Goal: Information Seeking & Learning: Find specific fact

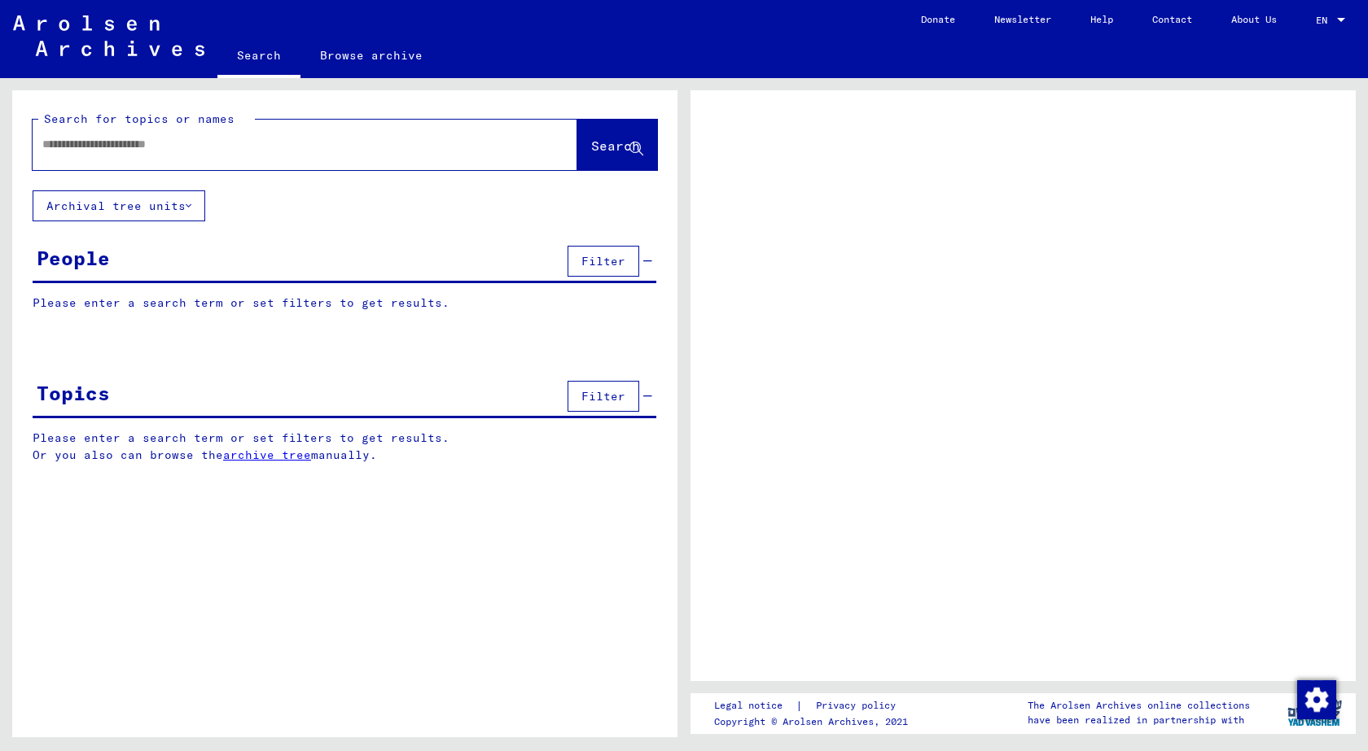
click at [246, 148] on input "text" at bounding box center [290, 144] width 496 height 17
type input "**********"
click at [591, 148] on span "Search" at bounding box center [615, 146] width 49 height 16
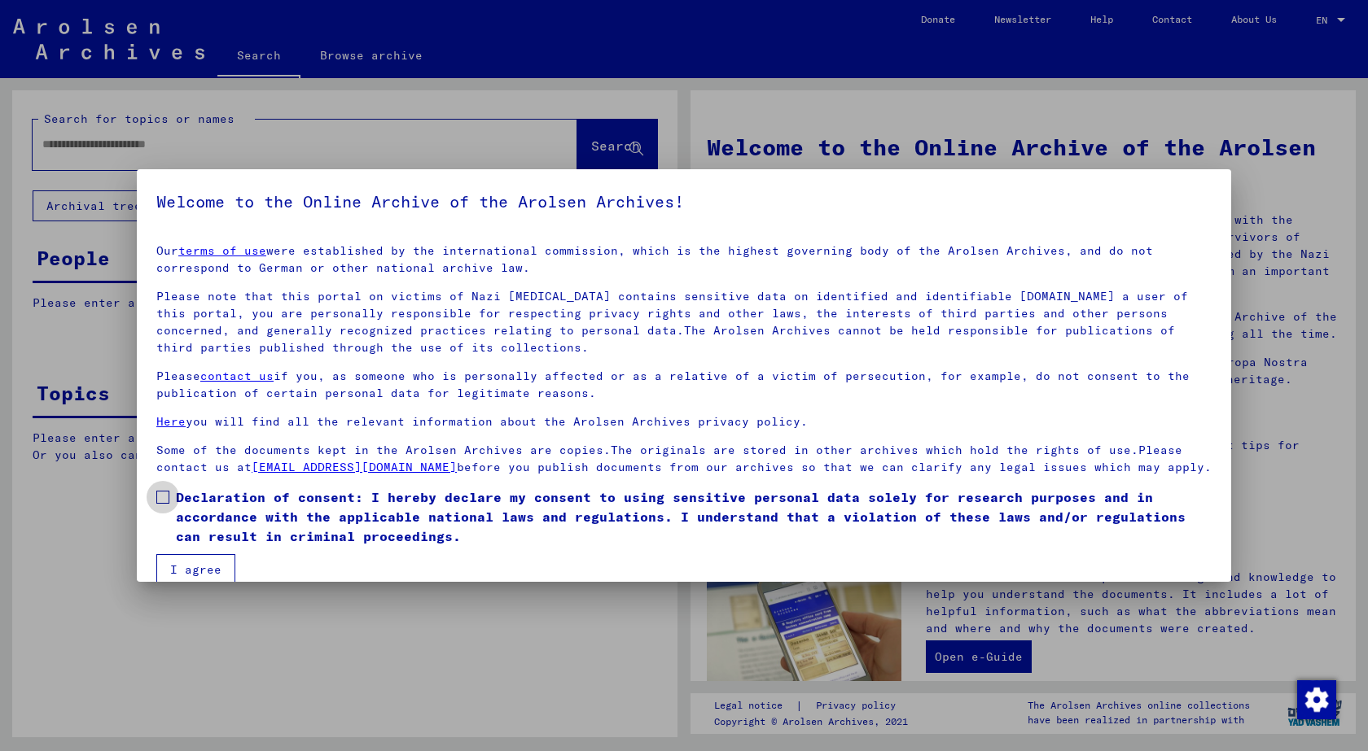
click at [164, 504] on span at bounding box center [162, 497] width 13 height 13
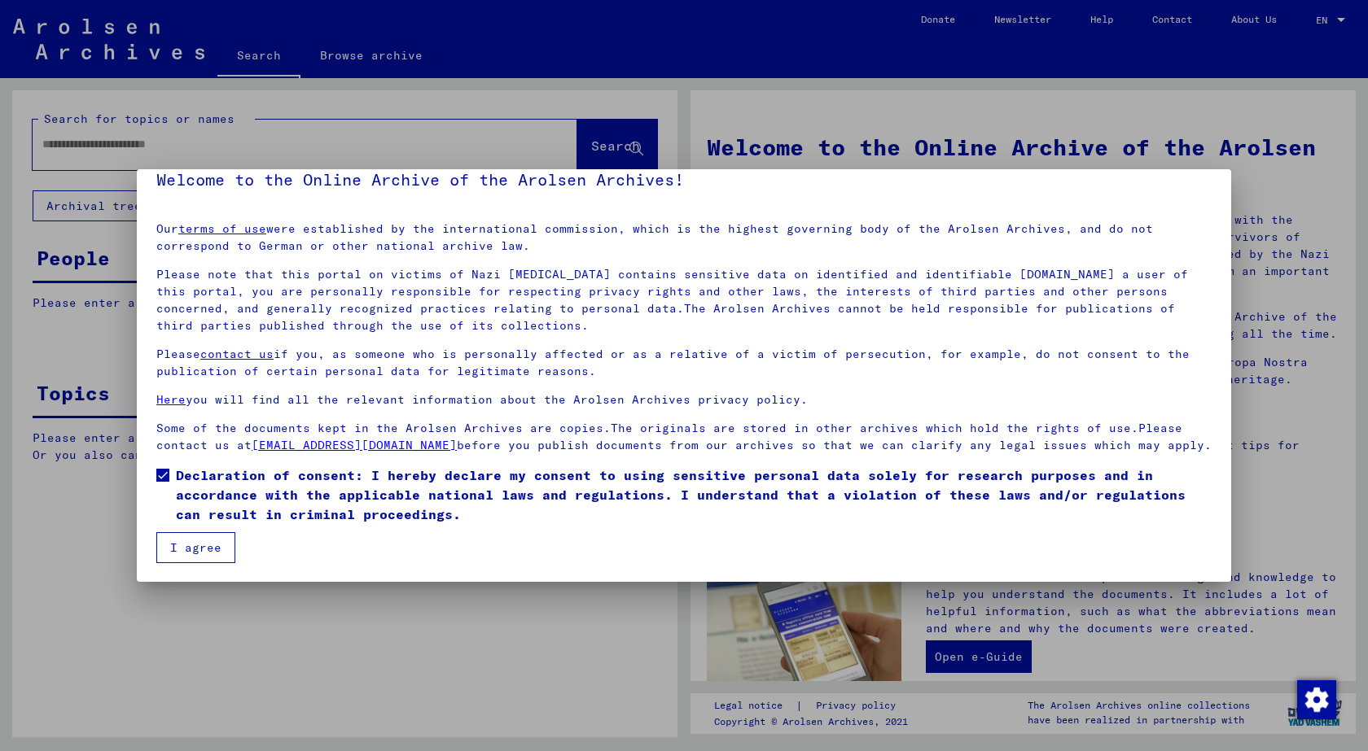
click at [191, 545] on button "I agree" at bounding box center [195, 547] width 79 height 31
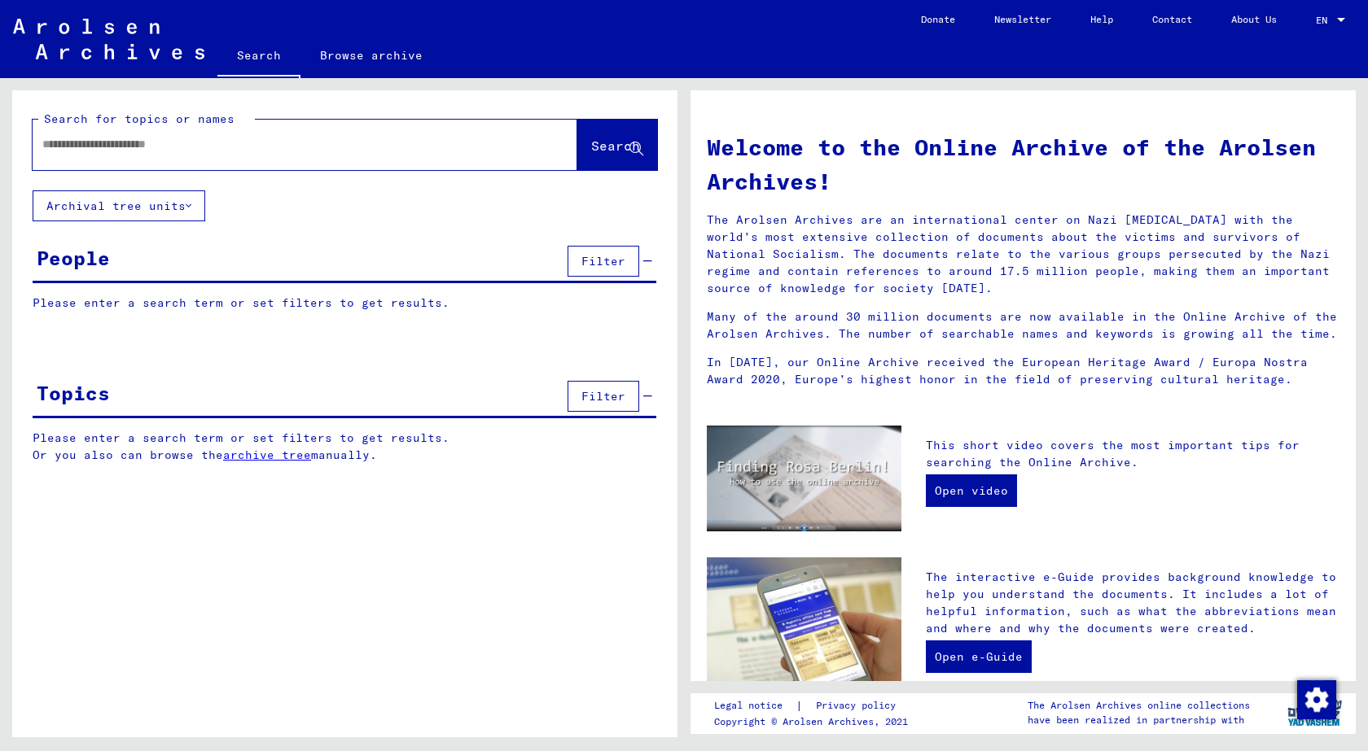
click at [248, 147] on input "text" at bounding box center [285, 144] width 486 height 17
click at [176, 149] on input "**********" at bounding box center [285, 144] width 486 height 17
click at [600, 149] on span "Search" at bounding box center [615, 146] width 49 height 16
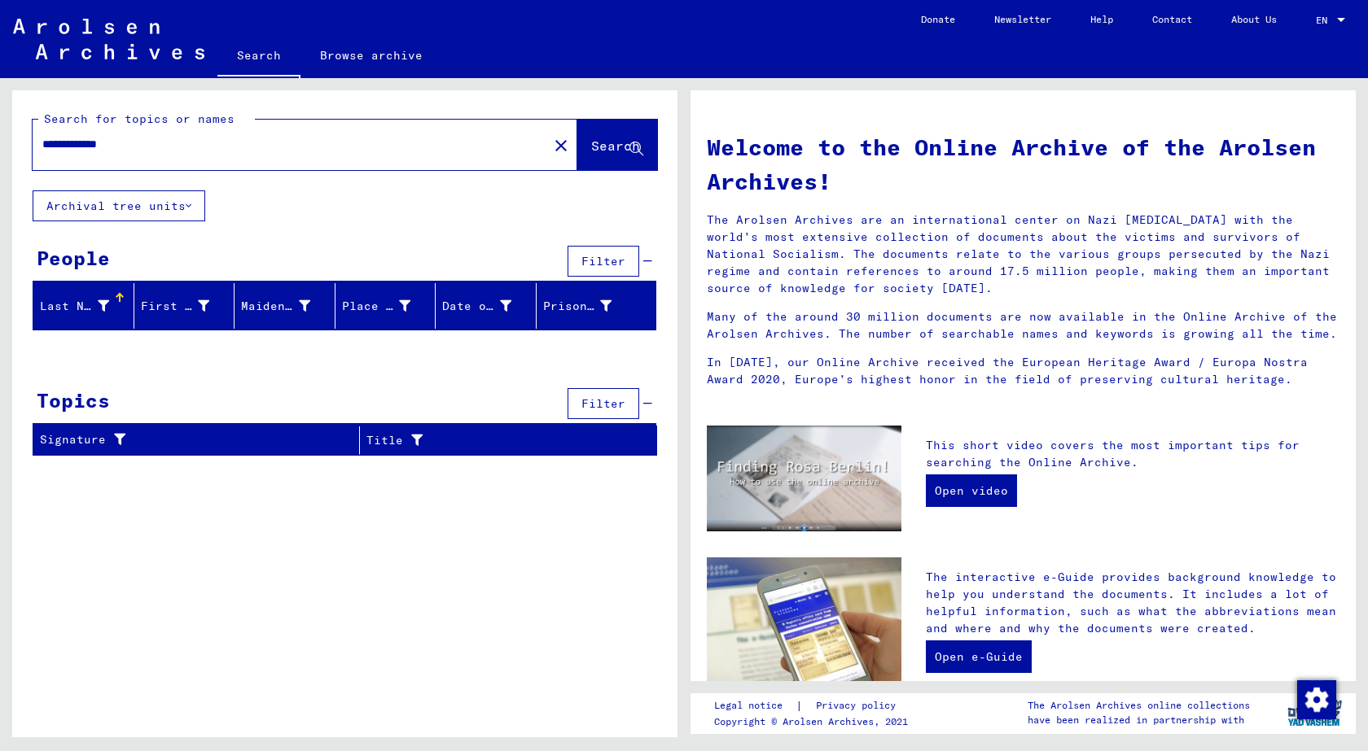
drag, startPoint x: 90, startPoint y: 144, endPoint x: 14, endPoint y: 144, distance: 76.5
click at [14, 144] on div "**********" at bounding box center [344, 140] width 665 height 100
type input "******"
click at [588, 161] on button "Search" at bounding box center [617, 145] width 80 height 50
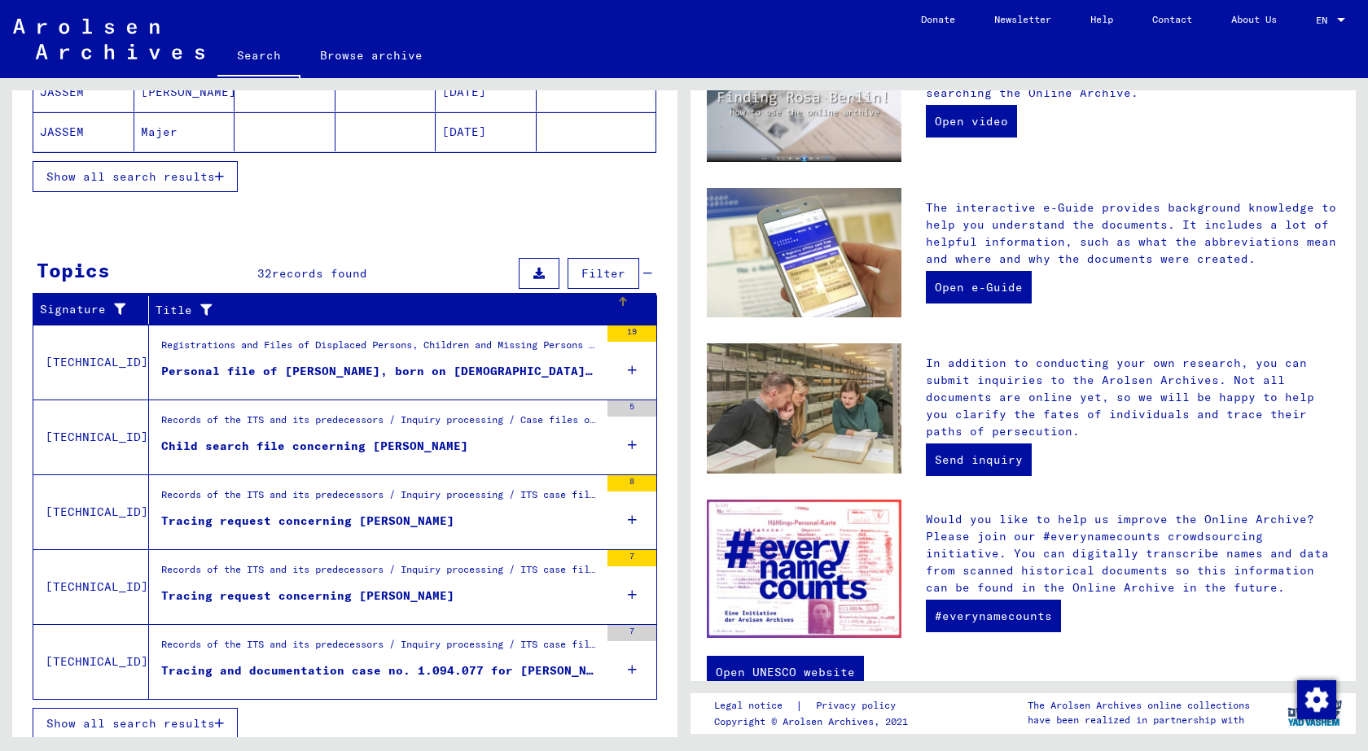
scroll to position [388, 0]
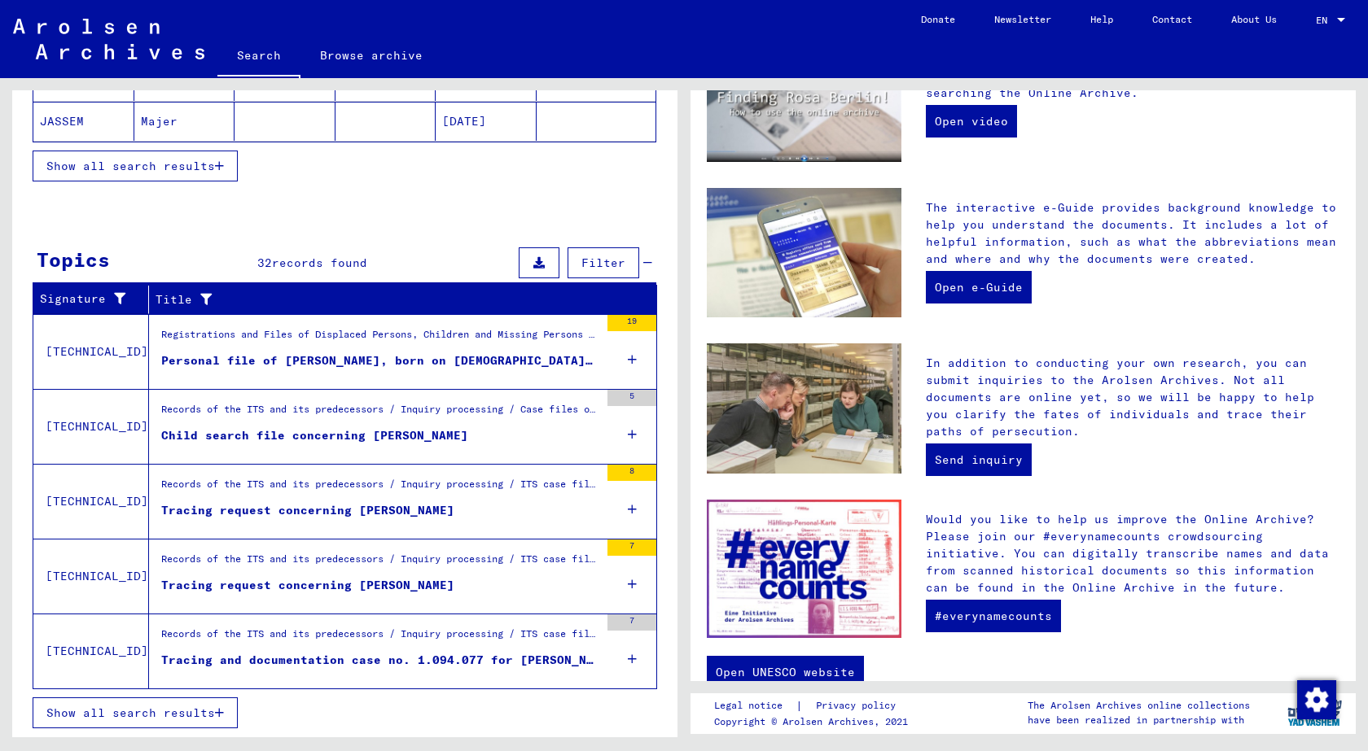
click at [221, 712] on icon "button" at bounding box center [219, 713] width 9 height 11
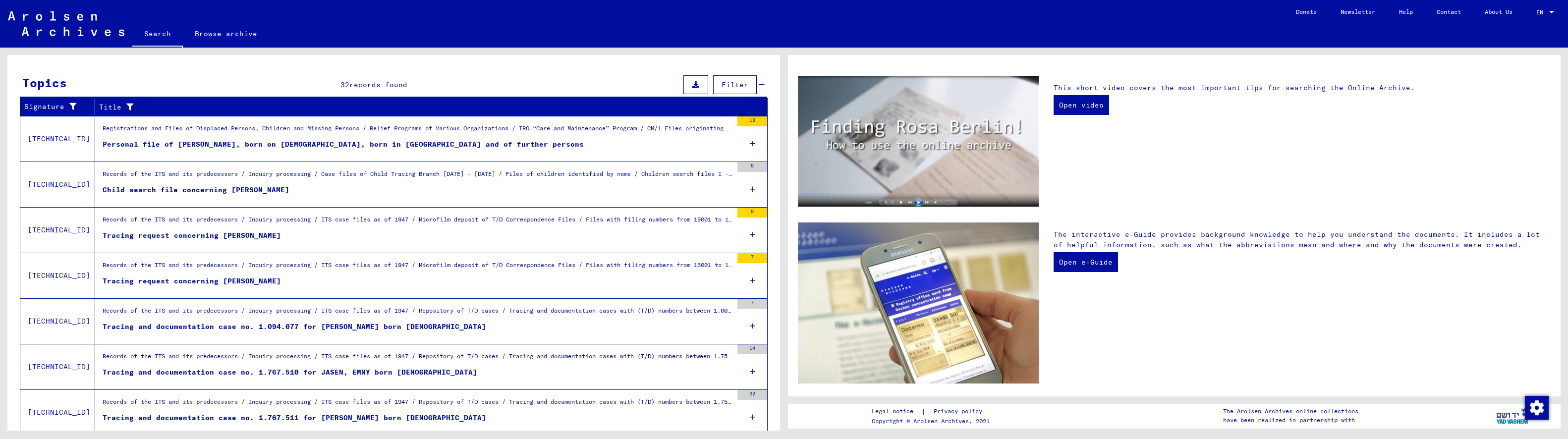
scroll to position [146, 0]
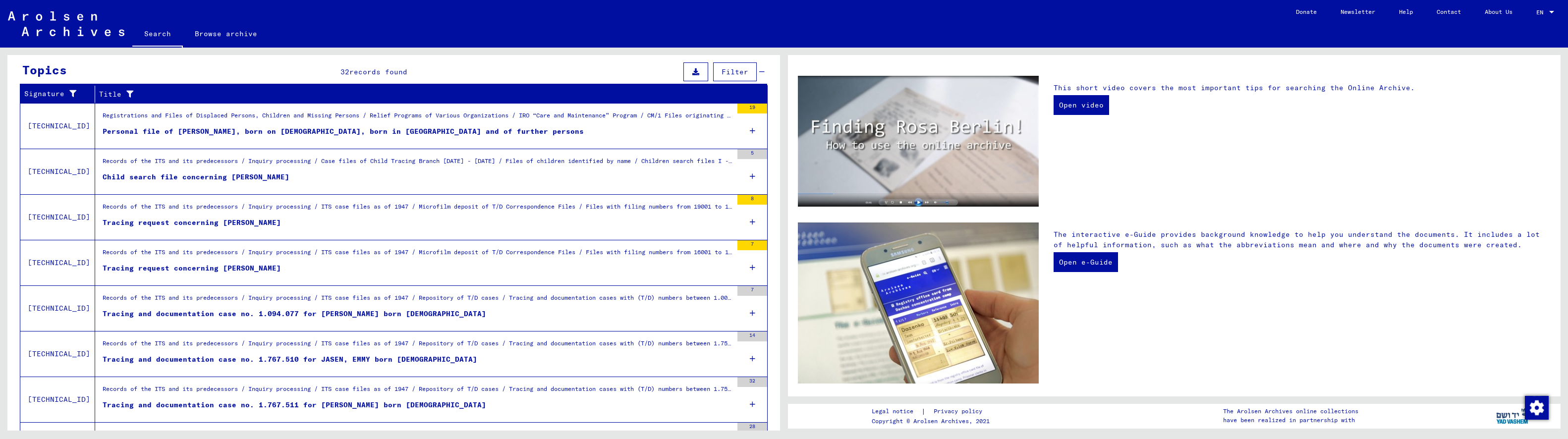
click at [220, 223] on div "Tracing request concerning [PERSON_NAME]" at bounding box center [192, 222] width 178 height 10
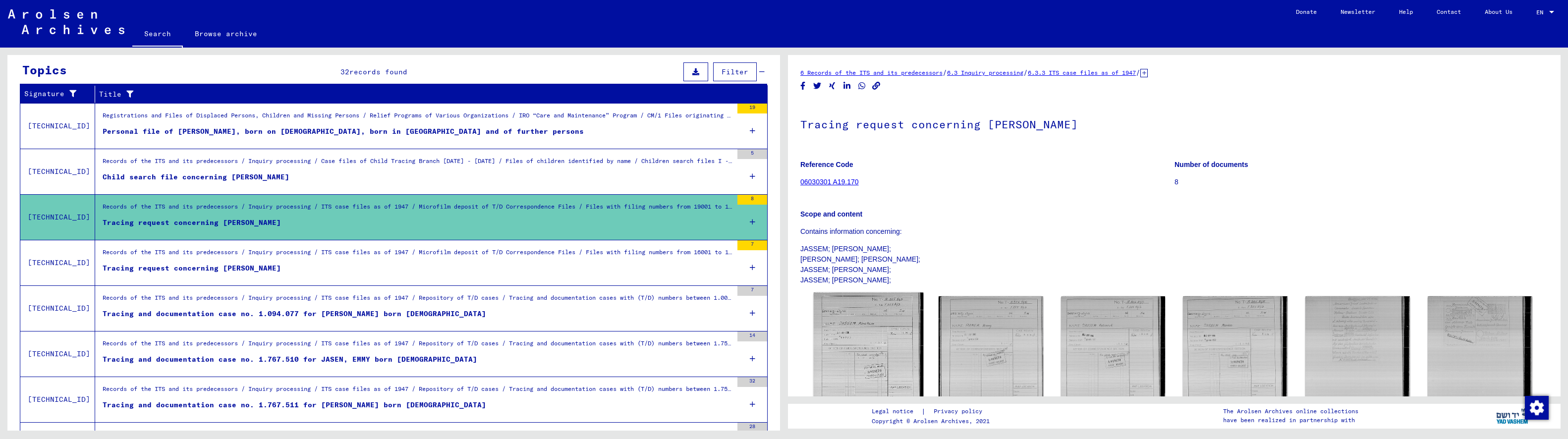
click at [832, 347] on img at bounding box center [869, 368] width 110 height 150
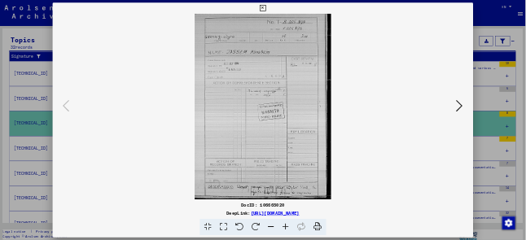
scroll to position [243, 0]
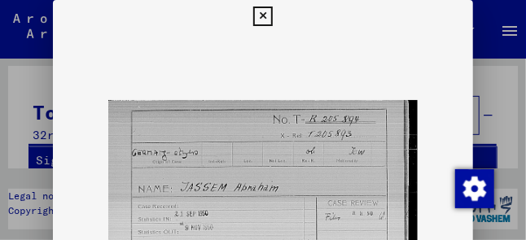
drag, startPoint x: 523, startPoint y: 48, endPoint x: 519, endPoint y: 80, distance: 31.9
click at [525, 85] on div at bounding box center [263, 120] width 526 height 240
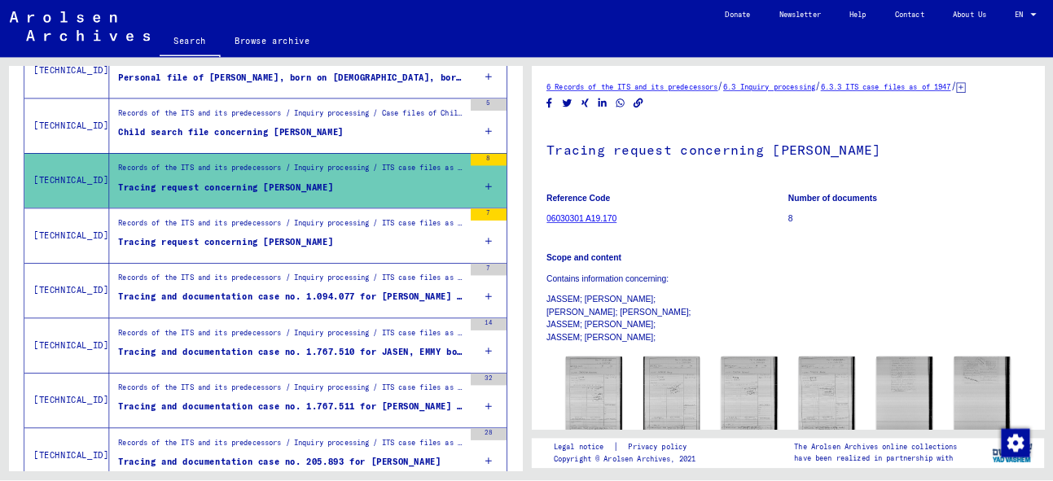
scroll to position [349, 0]
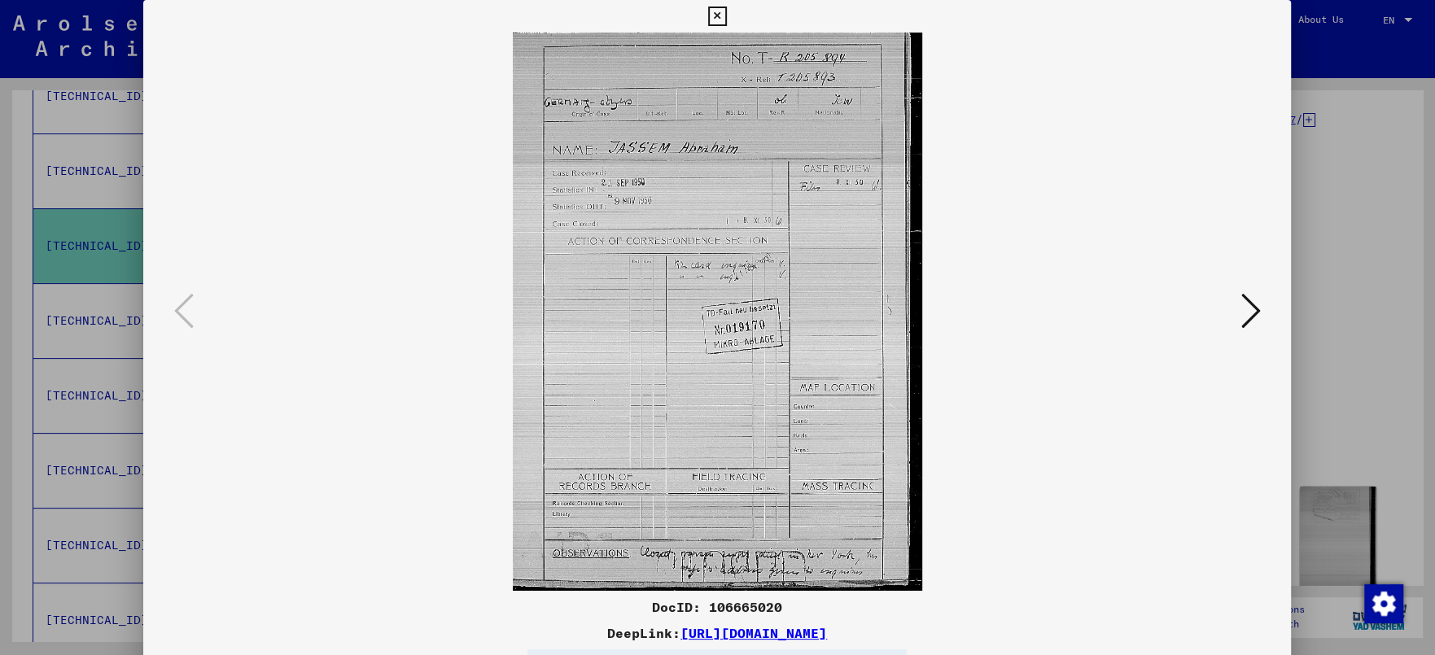
click at [798, 545] on div "DocID: 106665020 DeepLink: [URL][DOMAIN_NAME]" at bounding box center [717, 349] width 1148 height 699
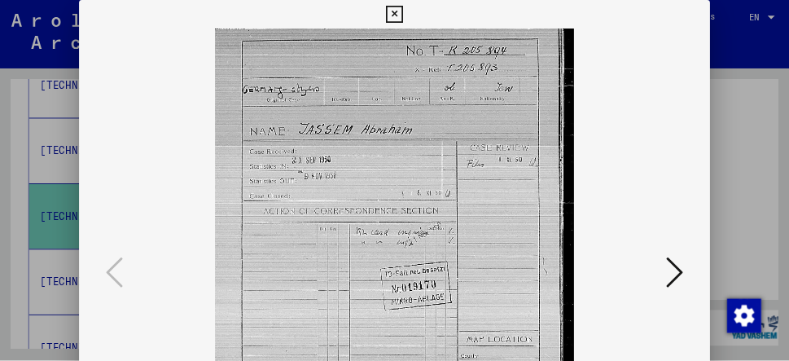
scroll to position [348, 0]
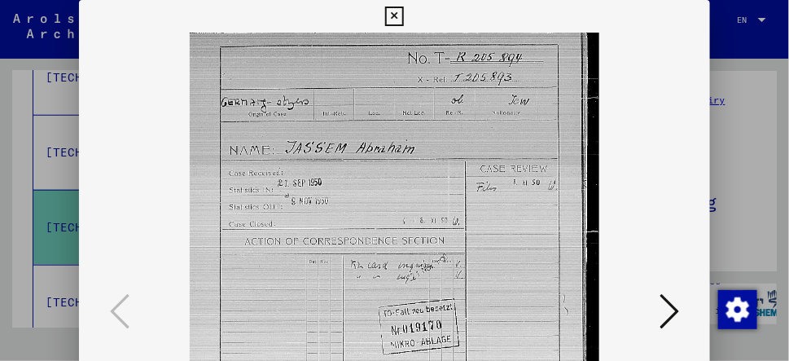
click at [370, 296] on img at bounding box center [394, 312] width 520 height 559
click at [355, 189] on img at bounding box center [394, 312] width 520 height 559
click at [401, 190] on img at bounding box center [394, 312] width 520 height 559
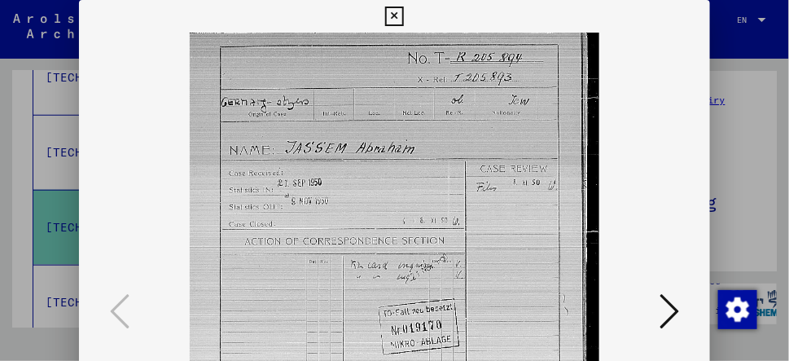
click at [511, 210] on img at bounding box center [394, 312] width 520 height 559
click at [668, 309] on icon at bounding box center [669, 310] width 20 height 39
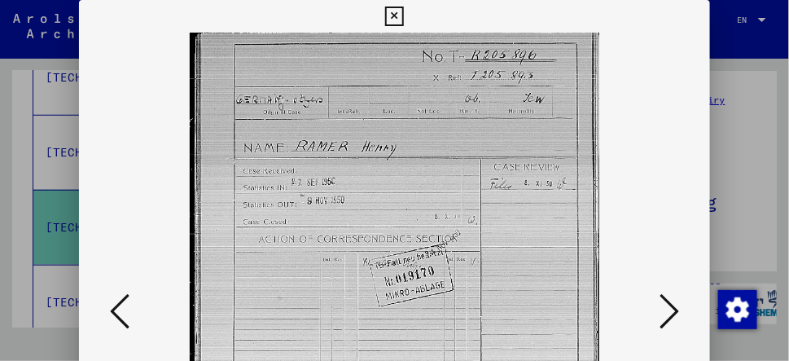
click at [668, 309] on icon at bounding box center [669, 310] width 20 height 39
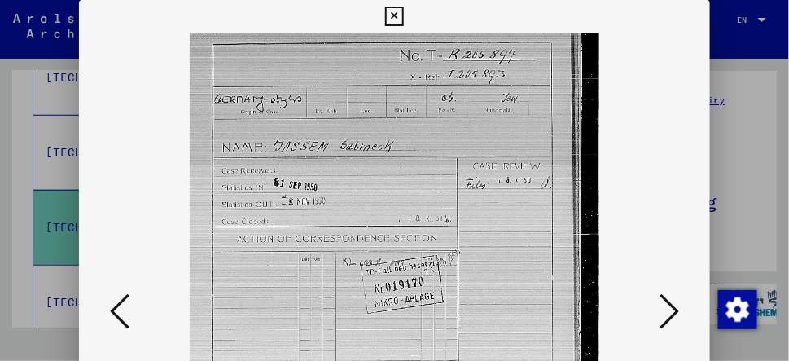
click at [668, 309] on icon at bounding box center [669, 310] width 20 height 39
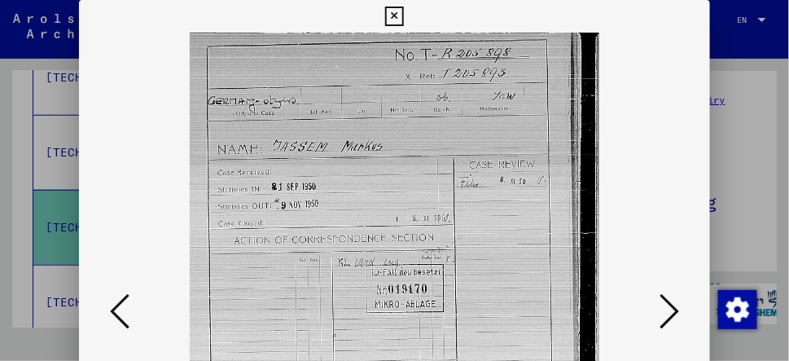
click at [668, 309] on icon at bounding box center [669, 310] width 20 height 39
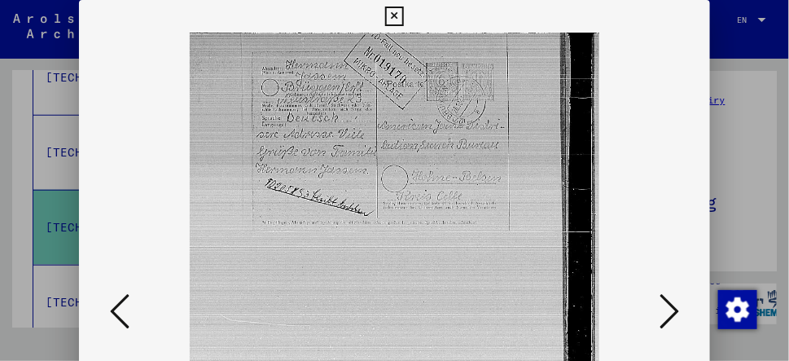
click at [668, 309] on icon at bounding box center [669, 310] width 20 height 39
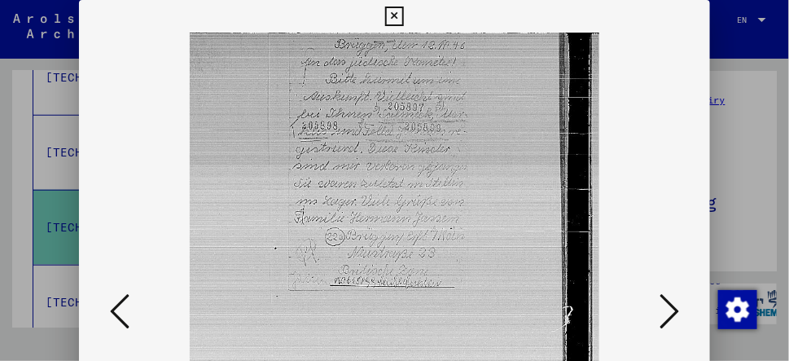
click at [668, 309] on icon at bounding box center [669, 310] width 20 height 39
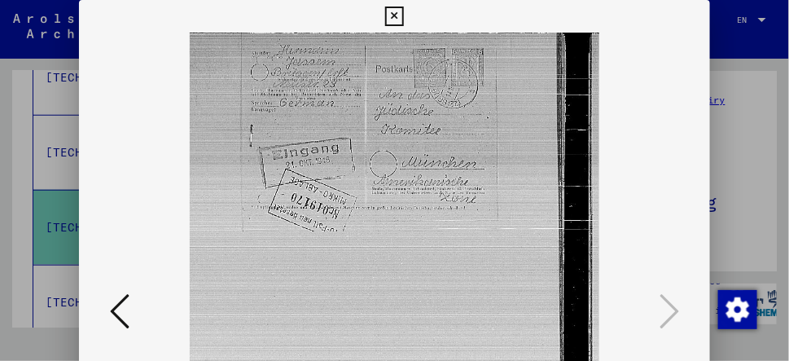
click at [397, 16] on icon at bounding box center [394, 17] width 19 height 20
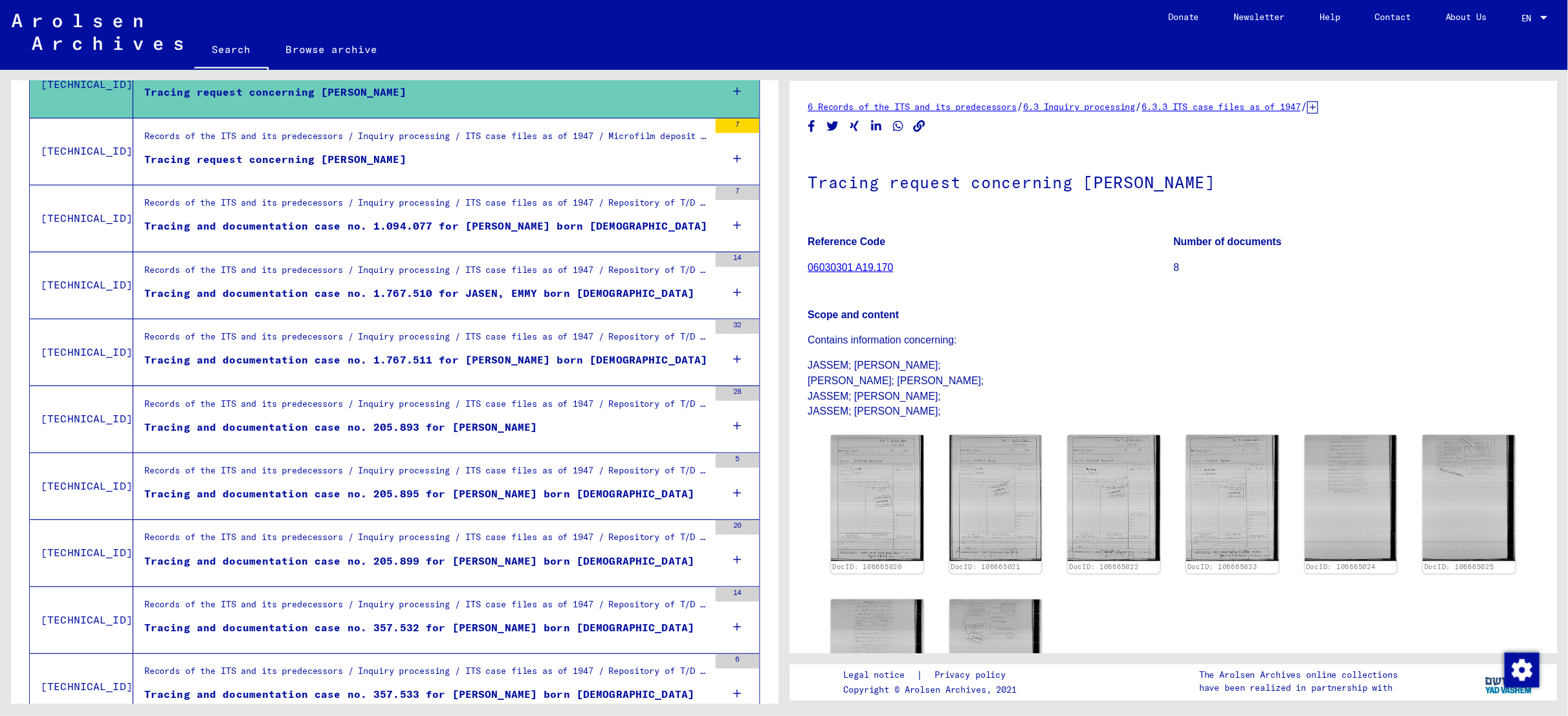
scroll to position [398, 0]
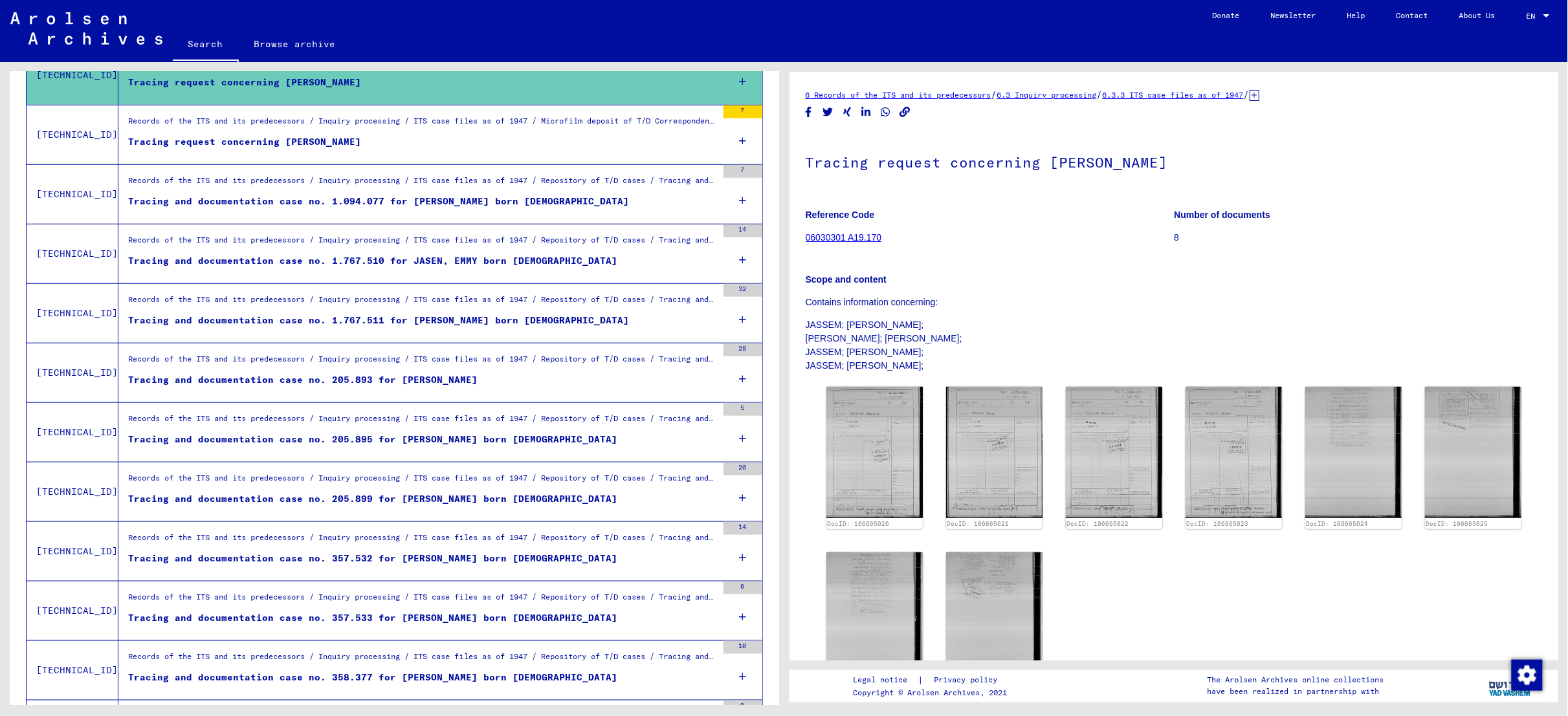
click at [322, 142] on div "Tracing request concerning [PERSON_NAME]" at bounding box center [244, 141] width 233 height 14
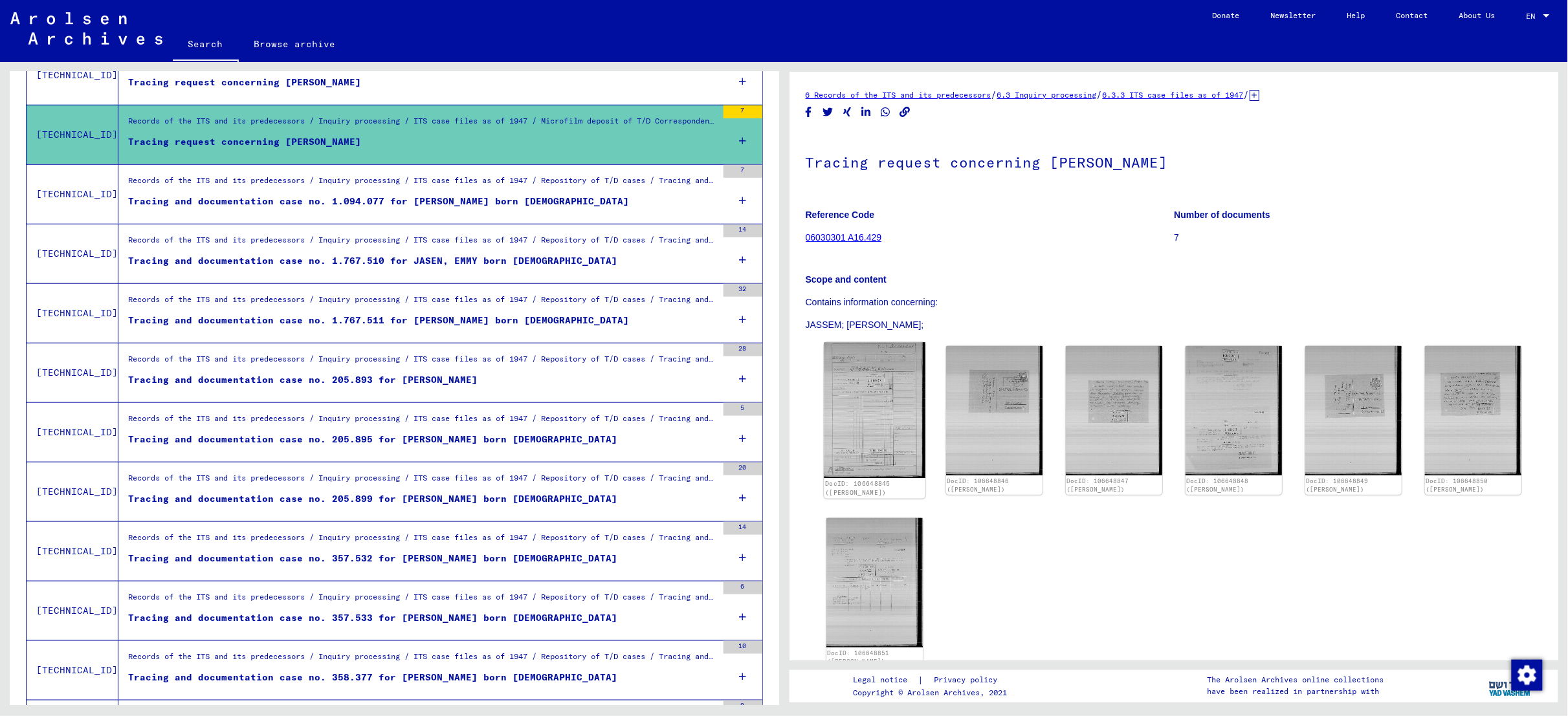
click at [882, 393] on img at bounding box center [874, 410] width 102 height 136
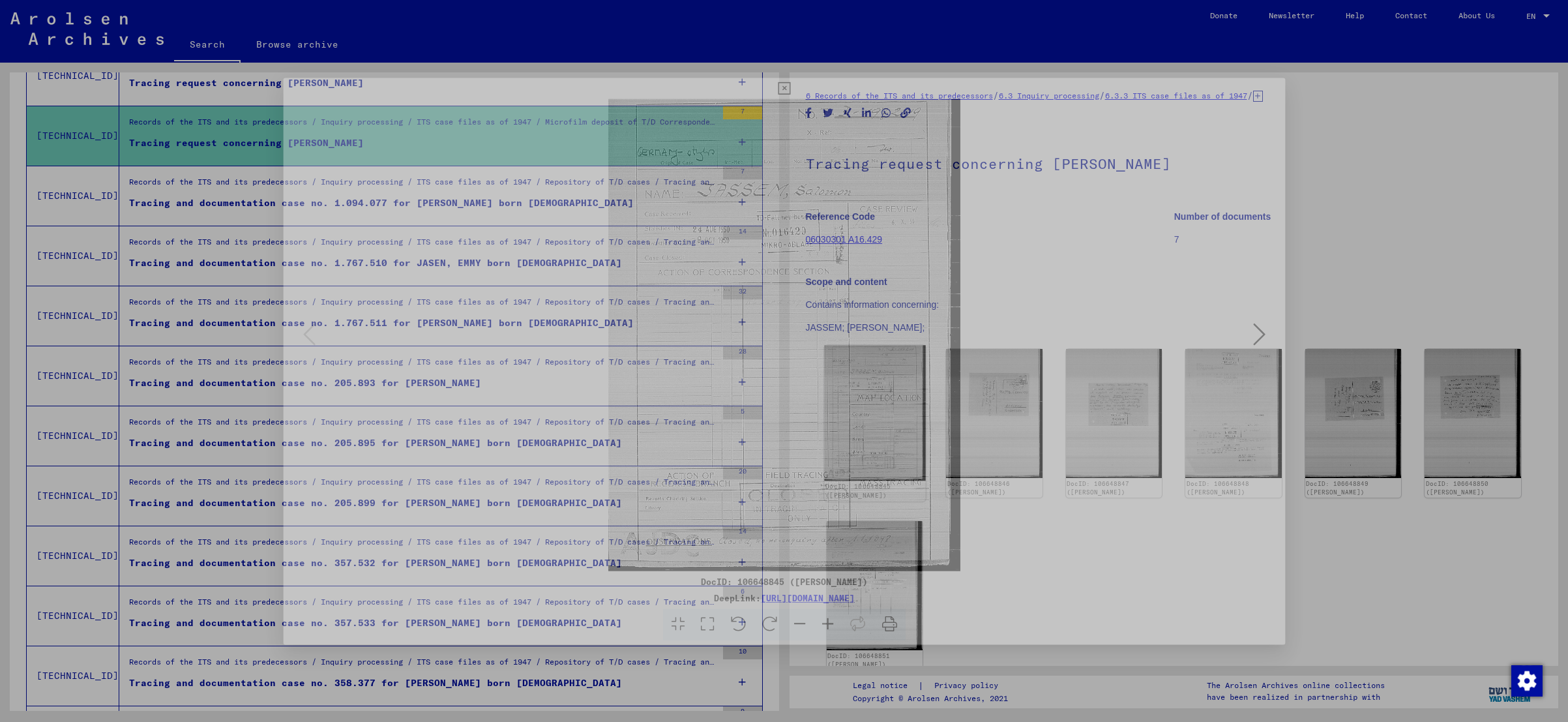
click at [889, 397] on img at bounding box center [785, 329] width 1166 height 591
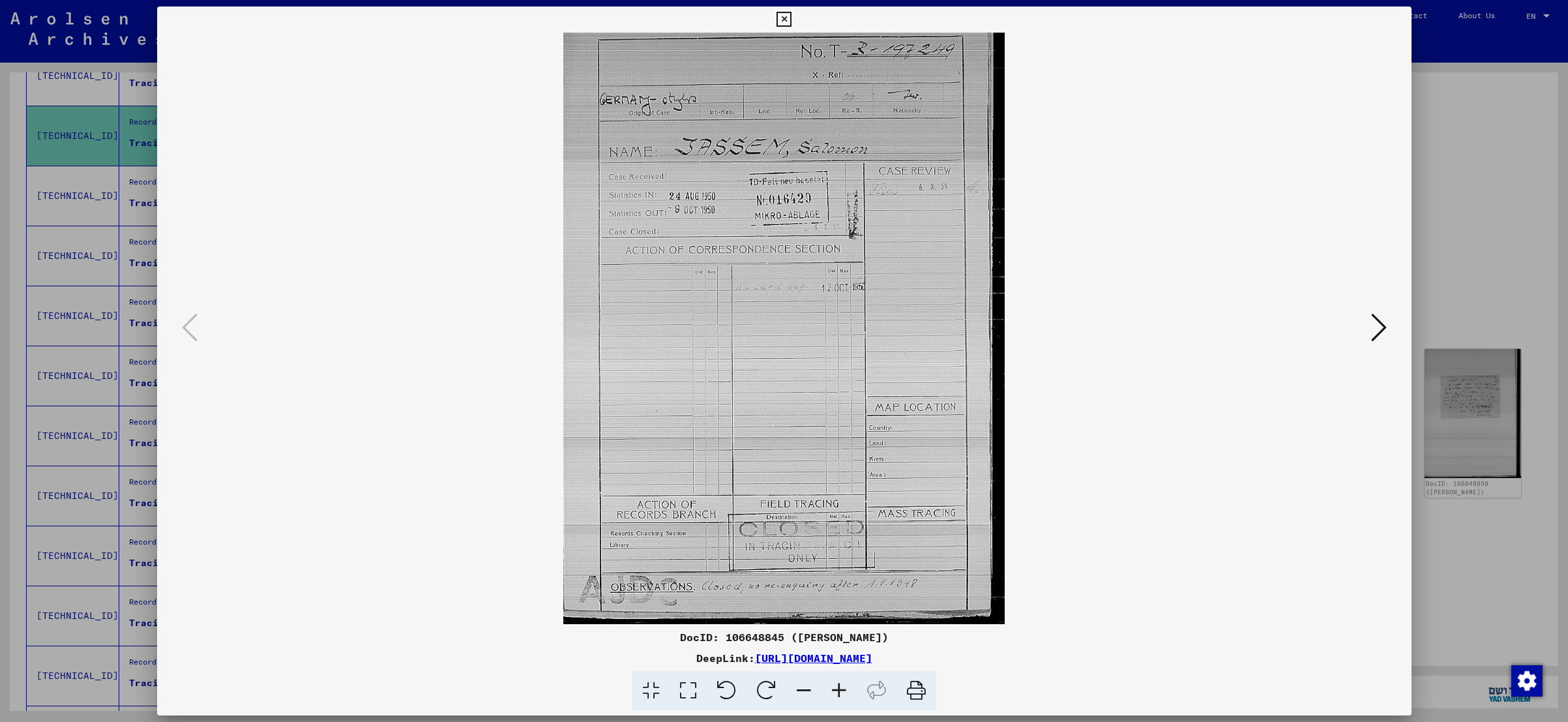
click at [1095, 328] on icon at bounding box center [1379, 327] width 16 height 31
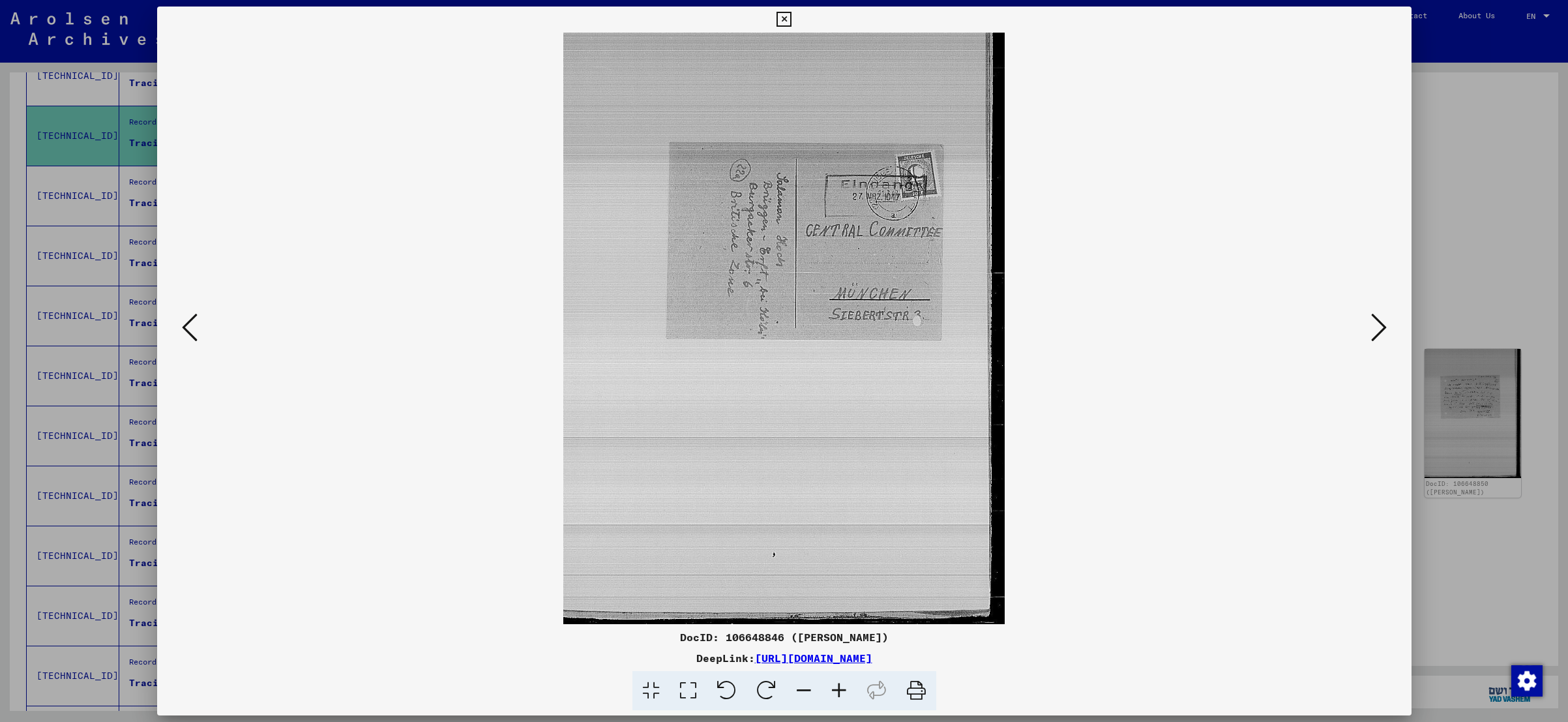
click at [1095, 328] on icon at bounding box center [1379, 327] width 16 height 31
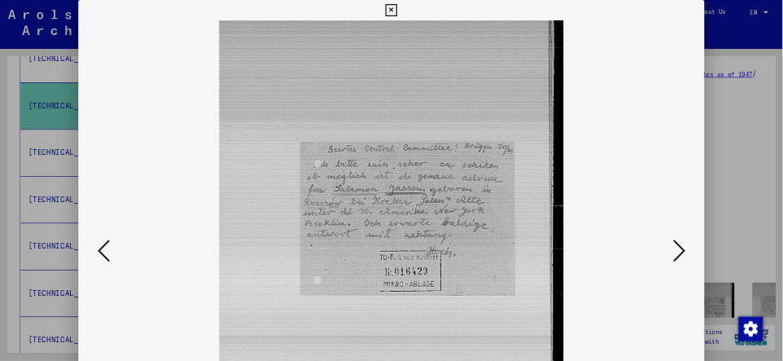
scroll to position [502, 0]
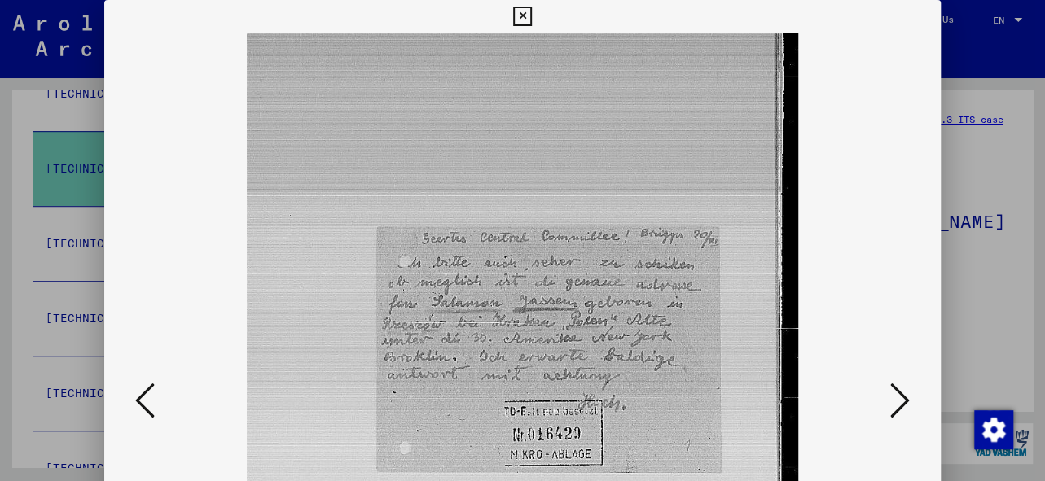
drag, startPoint x: 593, startPoint y: 303, endPoint x: 594, endPoint y: 264, distance: 39.1
click at [594, 264] on img at bounding box center [522, 402] width 725 height 738
click at [909, 401] on icon at bounding box center [900, 400] width 20 height 39
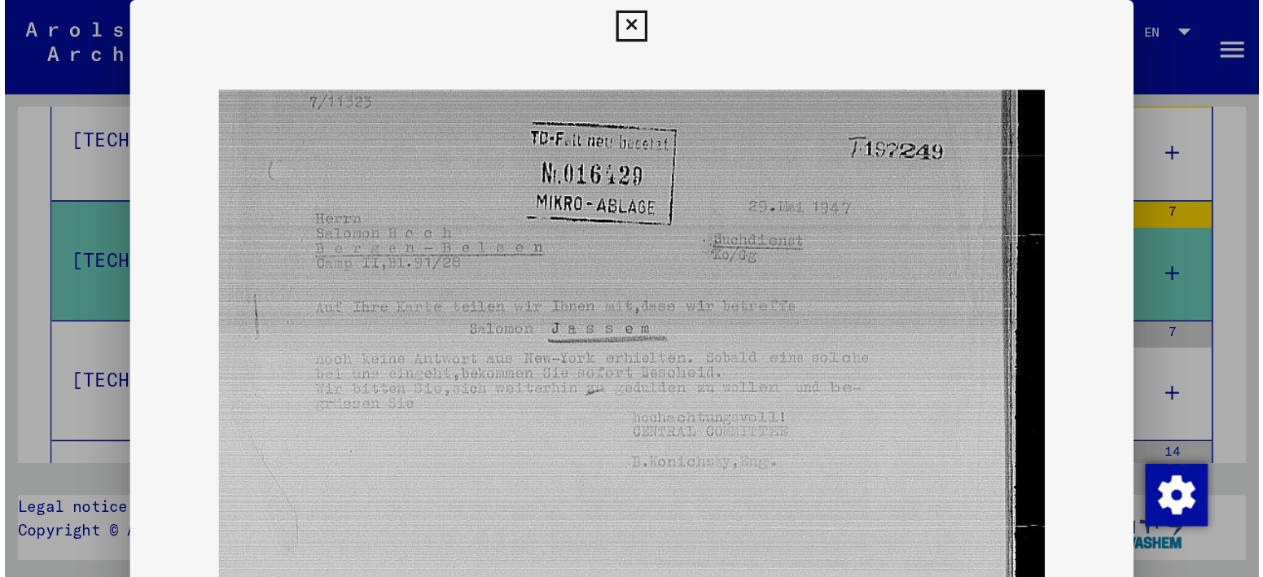
scroll to position [506, 0]
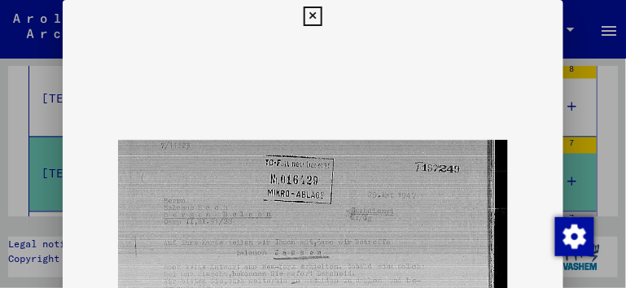
drag, startPoint x: 611, startPoint y: 104, endPoint x: 611, endPoint y: 116, distance: 11.4
click at [611, 116] on div at bounding box center [313, 144] width 626 height 288
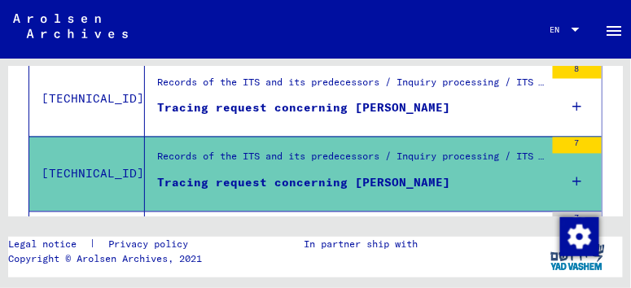
click at [315, 184] on div "Tracing request concerning [PERSON_NAME]" at bounding box center [303, 183] width 293 height 17
click at [368, 204] on div "Records of the ITS and its predecessors / Inquiry processing / ITS case files a…" at bounding box center [345, 175] width 400 height 74
click at [208, 153] on div "Records of the ITS and its predecessors / Inquiry processing / ITS case files a…" at bounding box center [351, 161] width 388 height 23
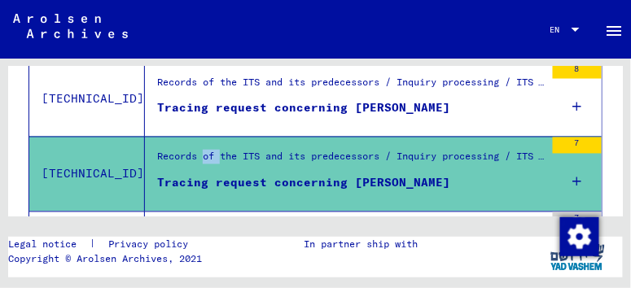
click at [208, 153] on div "Records of the ITS and its predecessors / Inquiry processing / ITS case files a…" at bounding box center [351, 161] width 388 height 23
click at [230, 170] on div "Records of the ITS and its predecessors / Inquiry processing / ITS case files a…" at bounding box center [351, 161] width 388 height 23
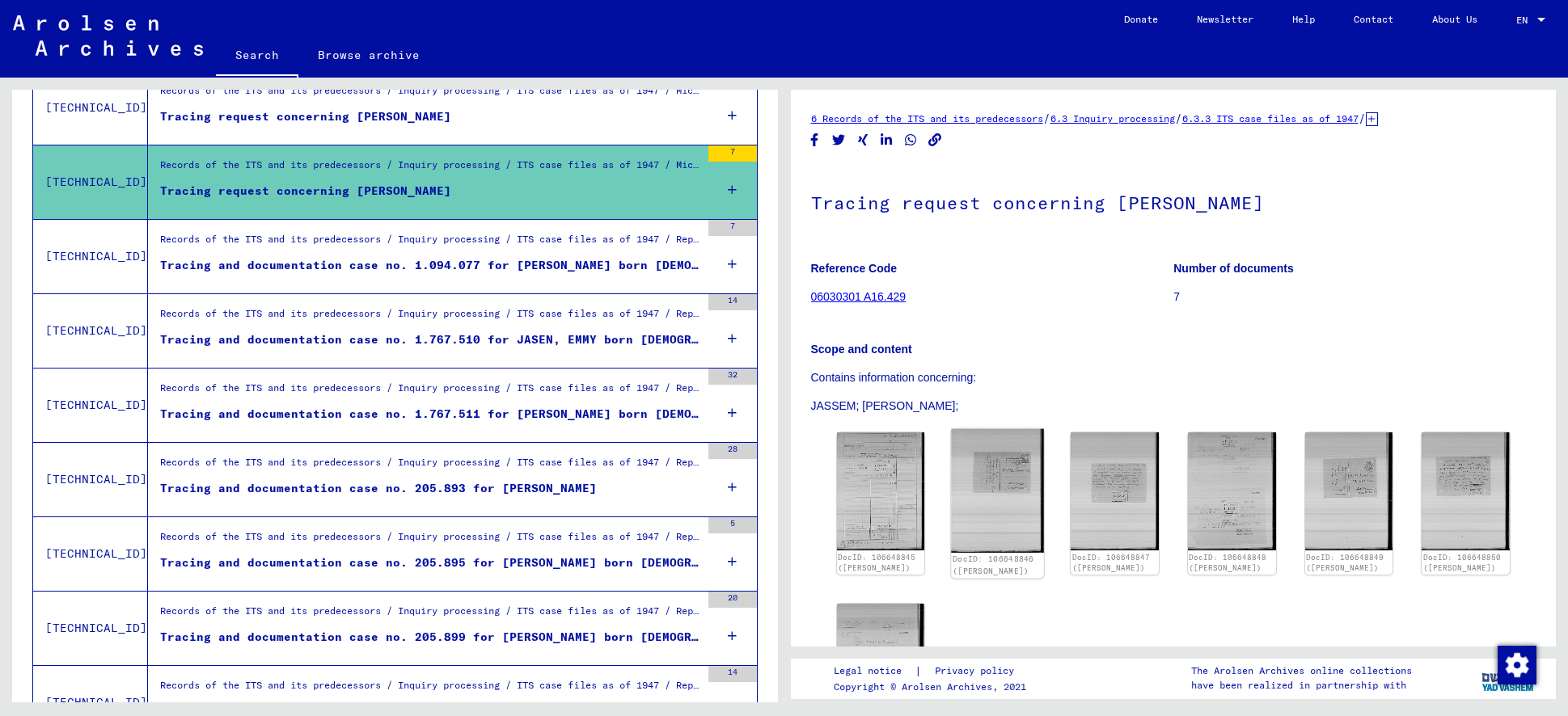
scroll to position [0, 0]
click at [883, 627] on img at bounding box center [880, 662] width 92 height 124
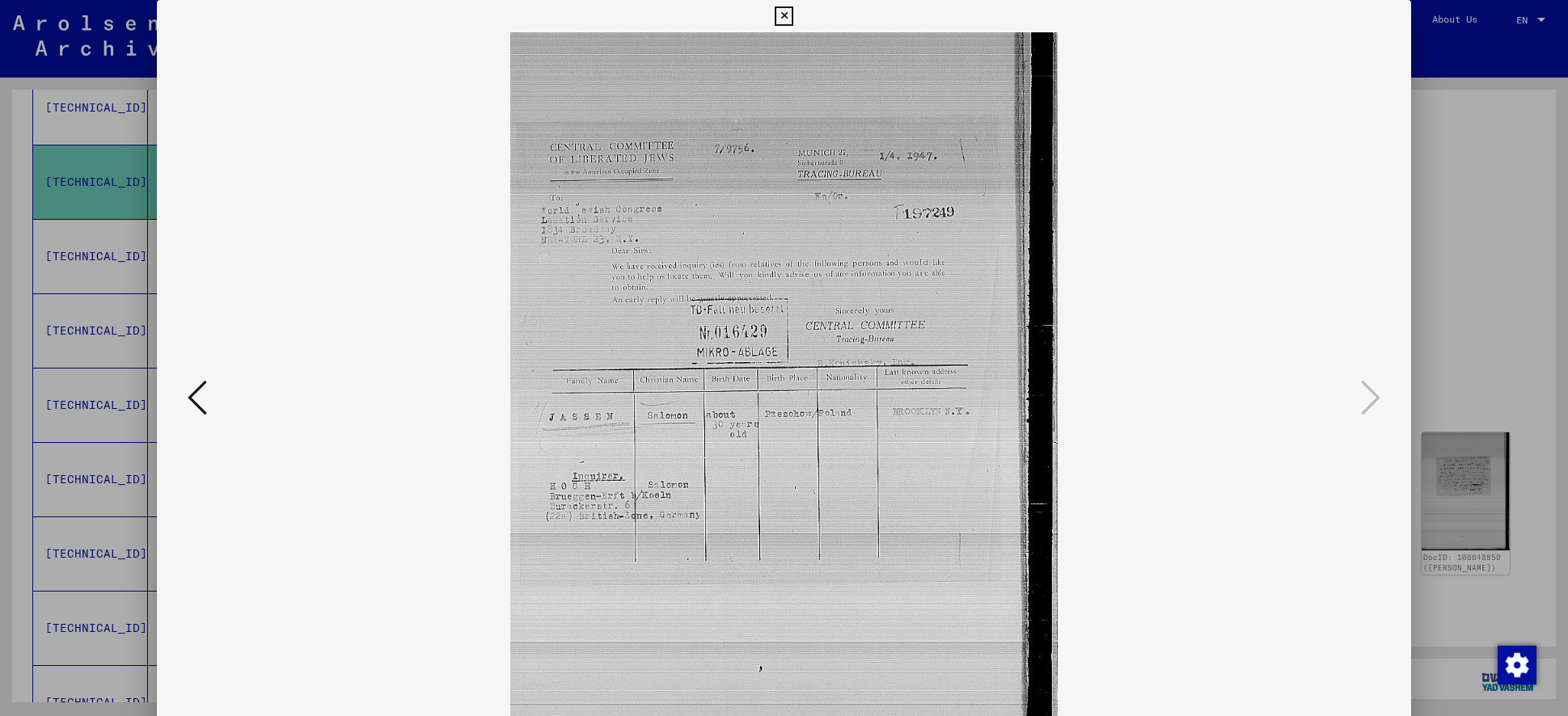
click at [883, 627] on img at bounding box center [784, 399] width 1144 height 733
click at [313, 375] on img at bounding box center [784, 399] width 1144 height 733
click at [198, 402] on icon at bounding box center [198, 397] width 20 height 39
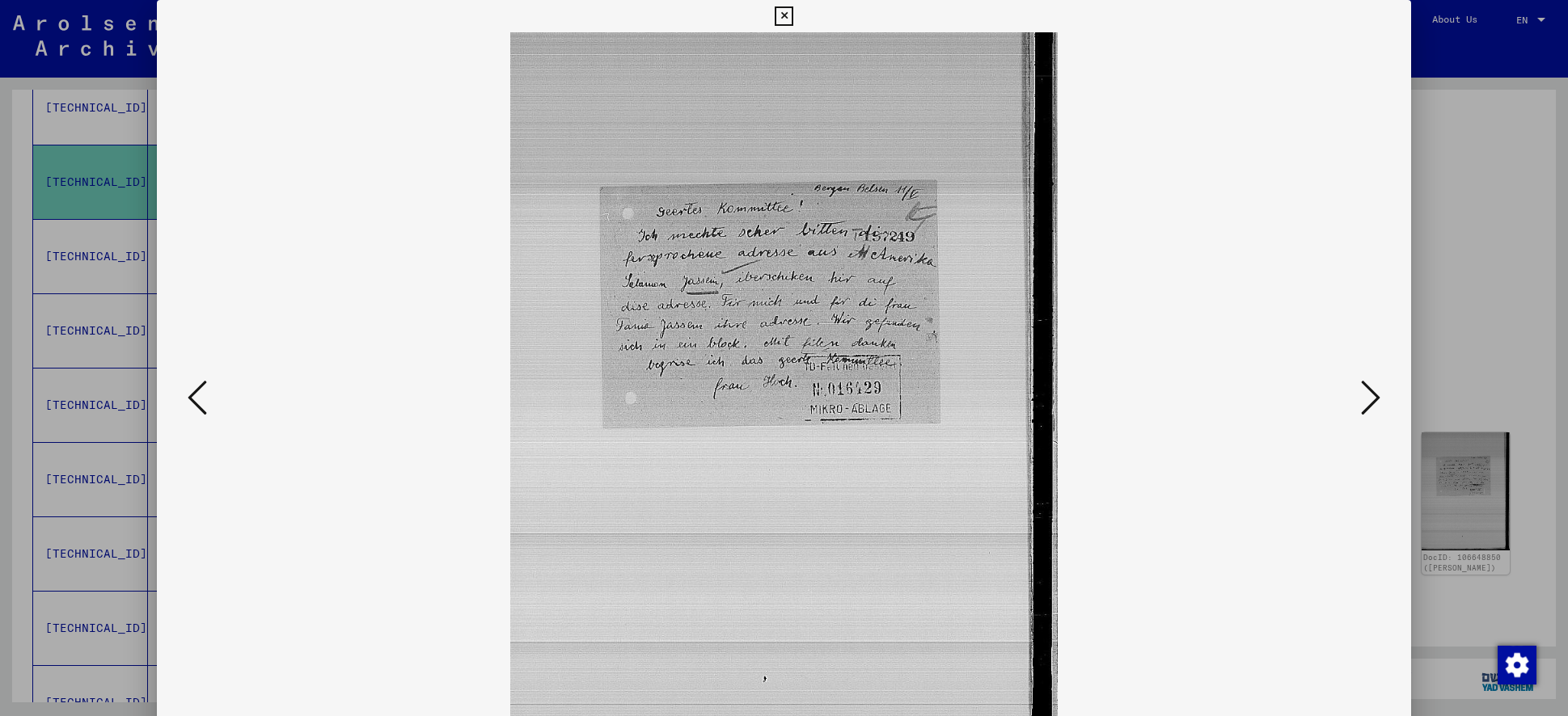
click at [198, 402] on icon at bounding box center [198, 397] width 20 height 39
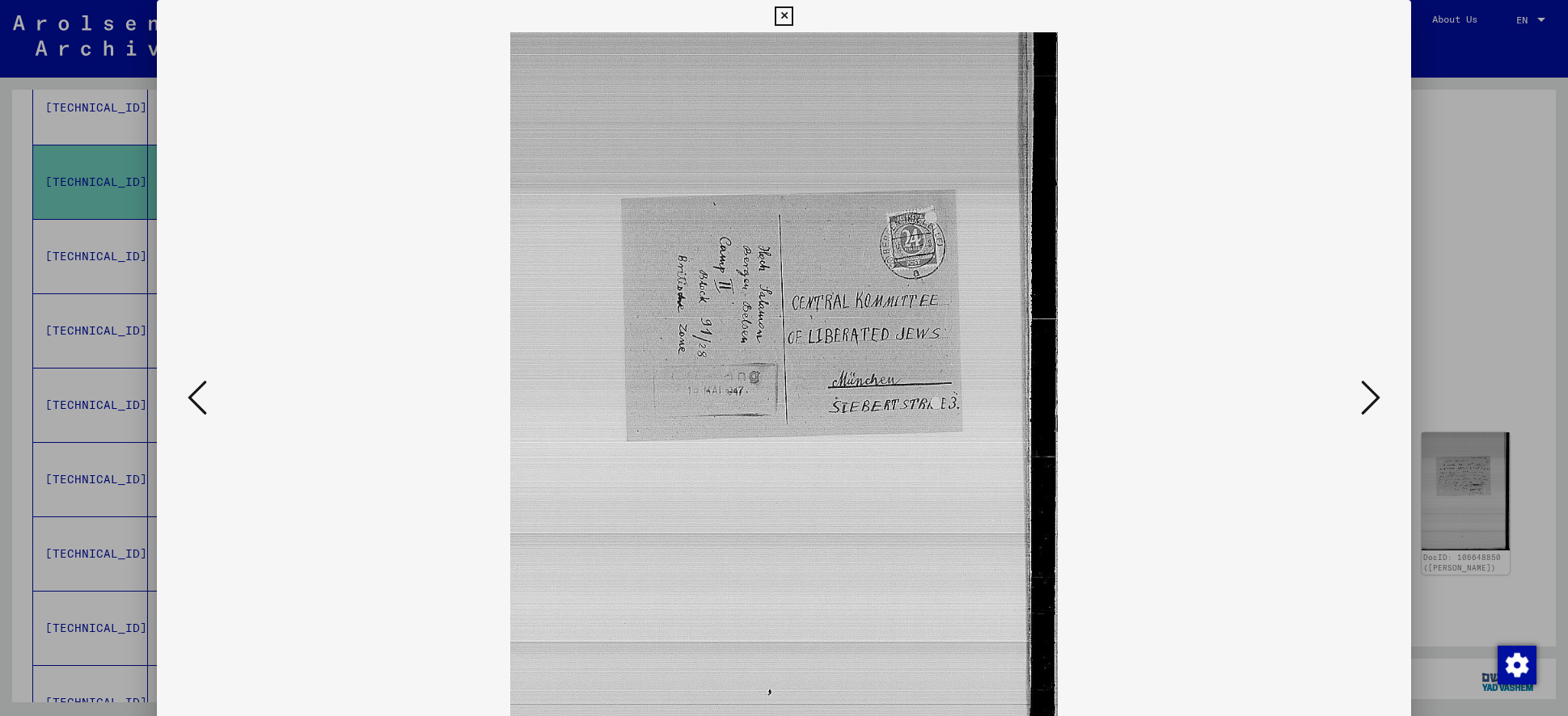
click at [198, 402] on icon at bounding box center [198, 397] width 20 height 39
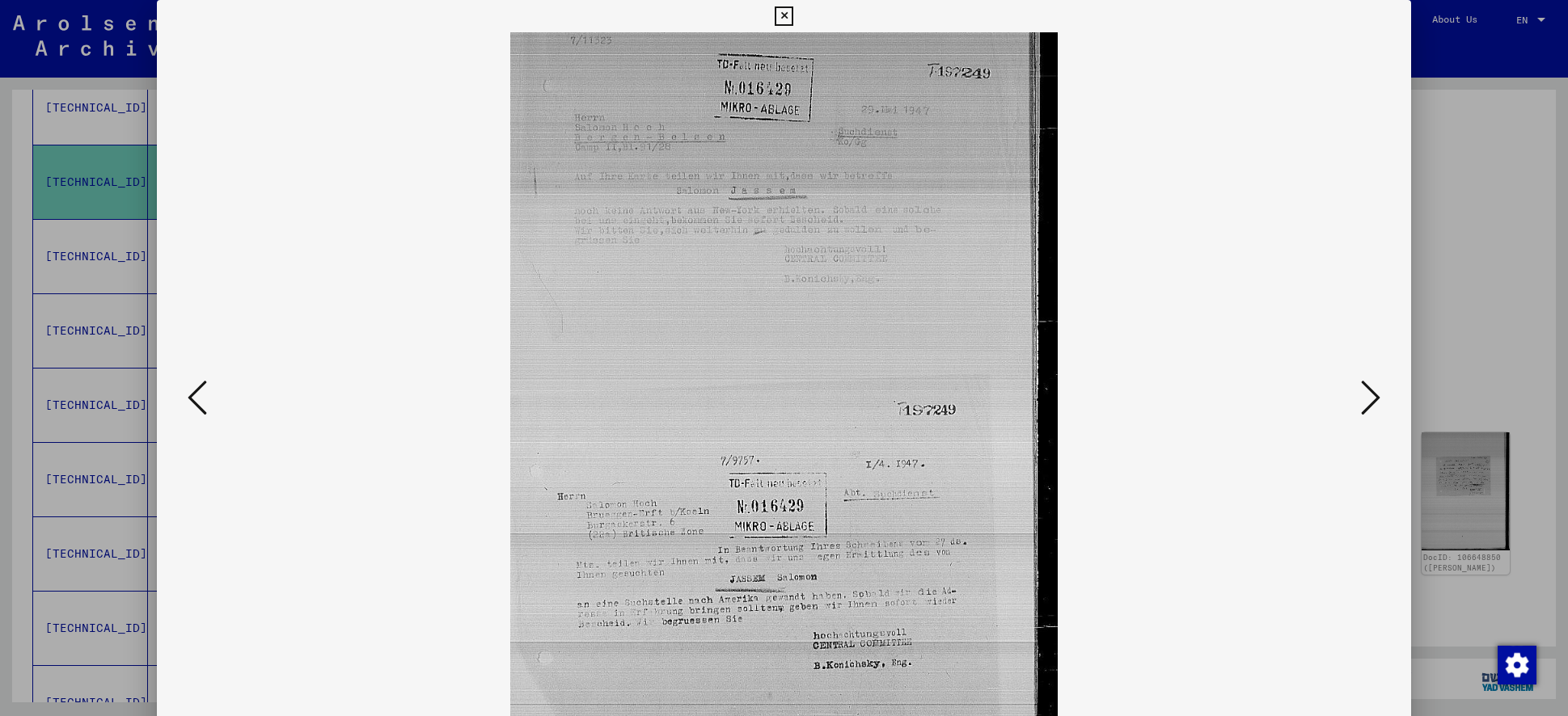
click at [198, 402] on icon at bounding box center [198, 397] width 20 height 39
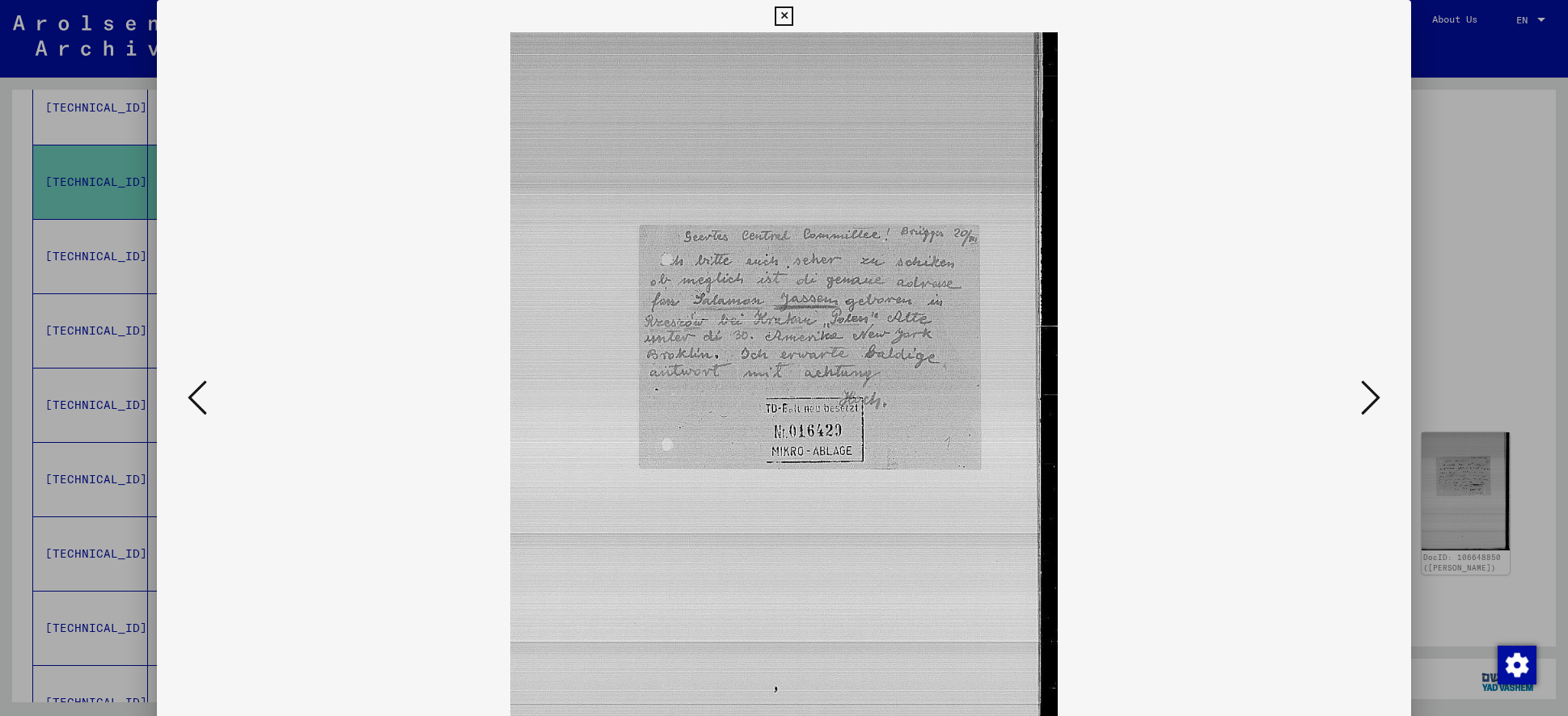
click at [198, 402] on icon at bounding box center [198, 397] width 20 height 39
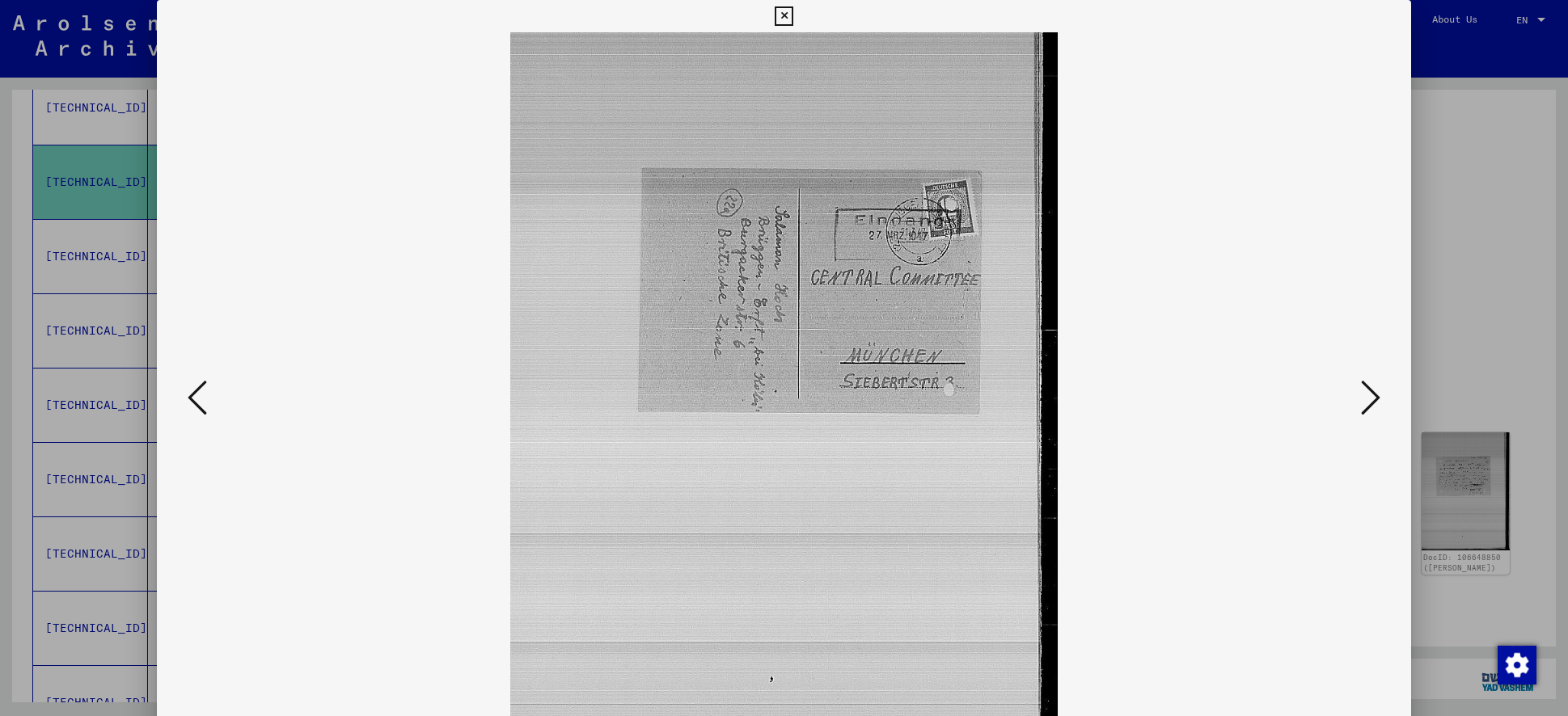
click at [198, 402] on icon at bounding box center [198, 397] width 20 height 39
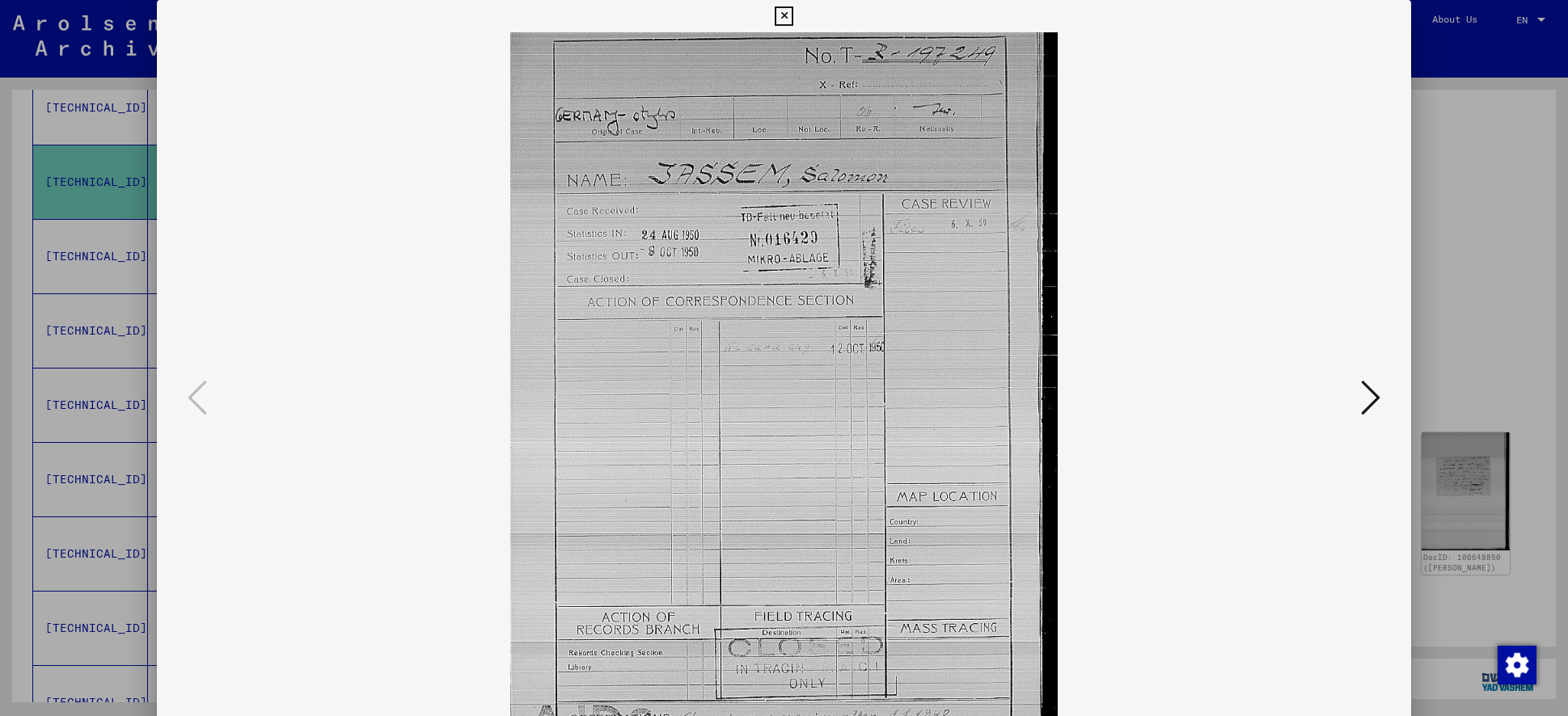
click at [784, 18] on icon at bounding box center [784, 17] width 19 height 20
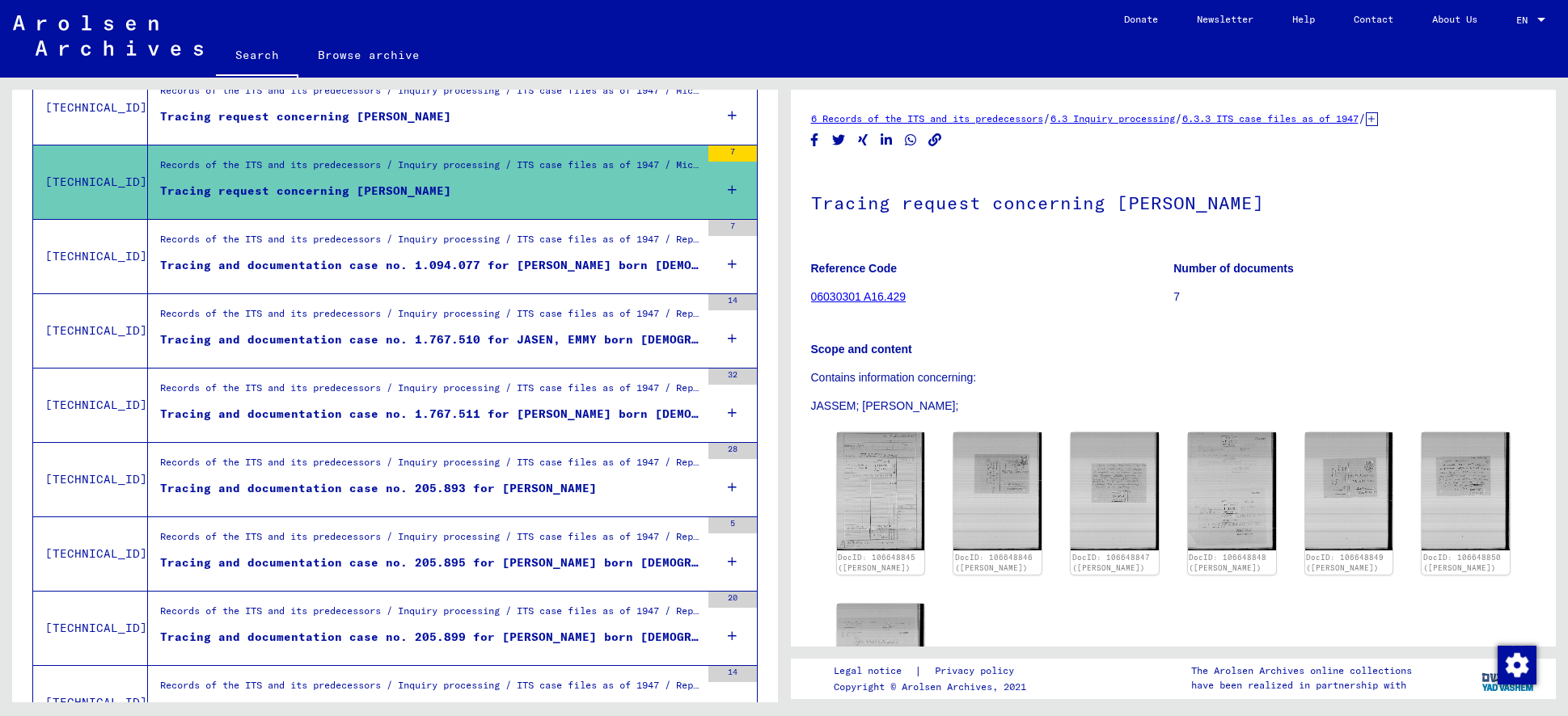
click at [521, 412] on div "Tracing and documentation case no. 1.767.511 for [PERSON_NAME] born [DEMOGRAPHI…" at bounding box center [430, 414] width 540 height 17
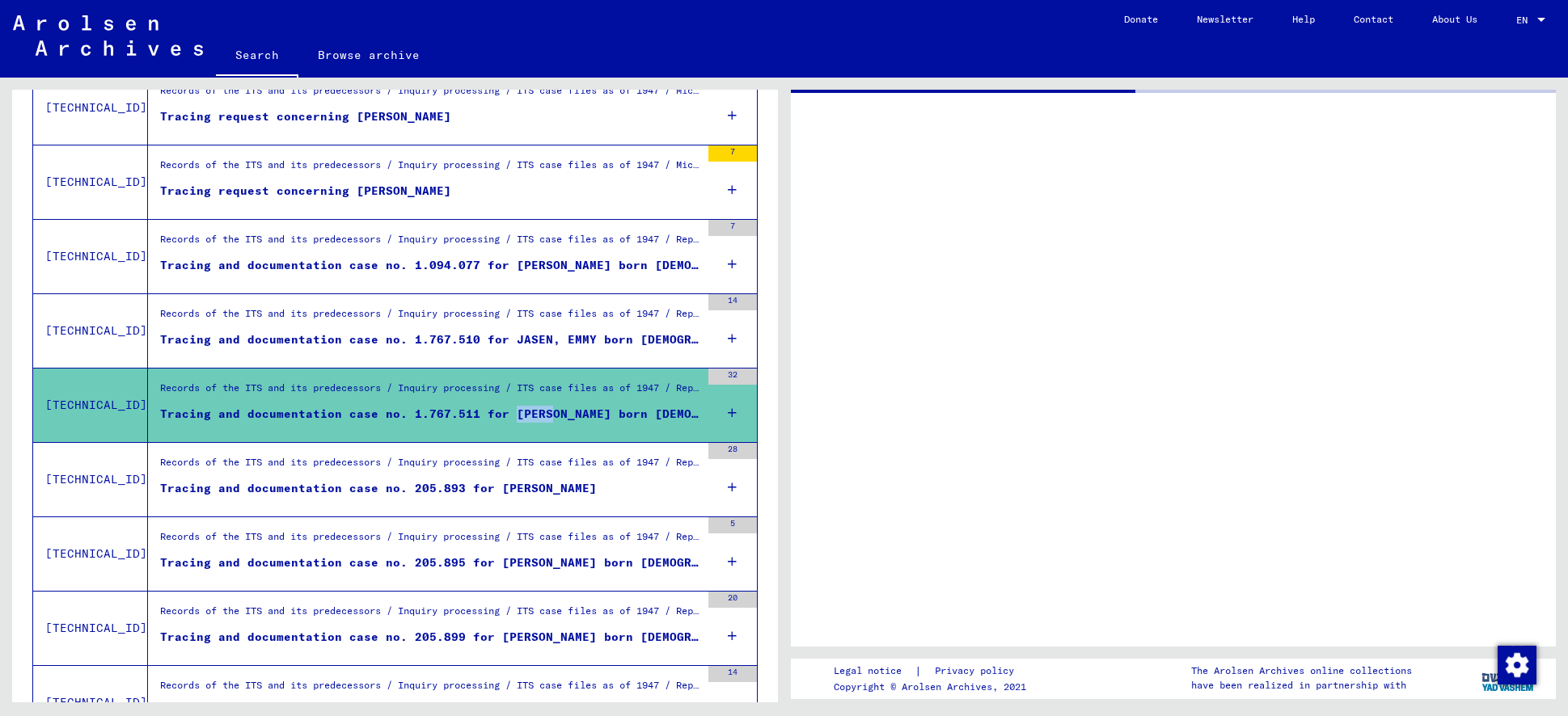
click at [521, 412] on div "Tracing and documentation case no. 1.767.511 for [PERSON_NAME] born [DEMOGRAPHI…" at bounding box center [430, 414] width 540 height 17
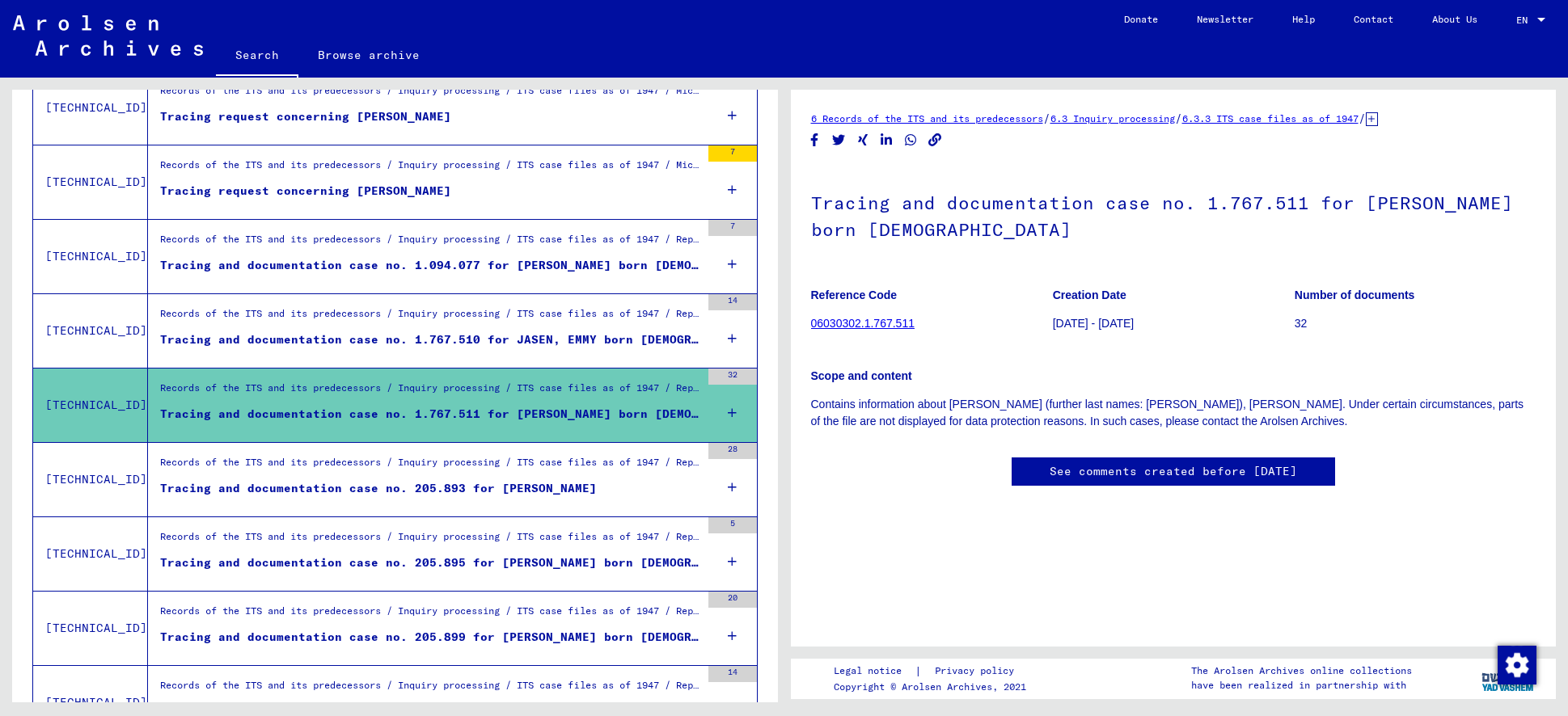
click at [533, 562] on div "Tracing and documentation case no. 205.895 for [PERSON_NAME] born [DEMOGRAPHIC_…" at bounding box center [430, 563] width 540 height 17
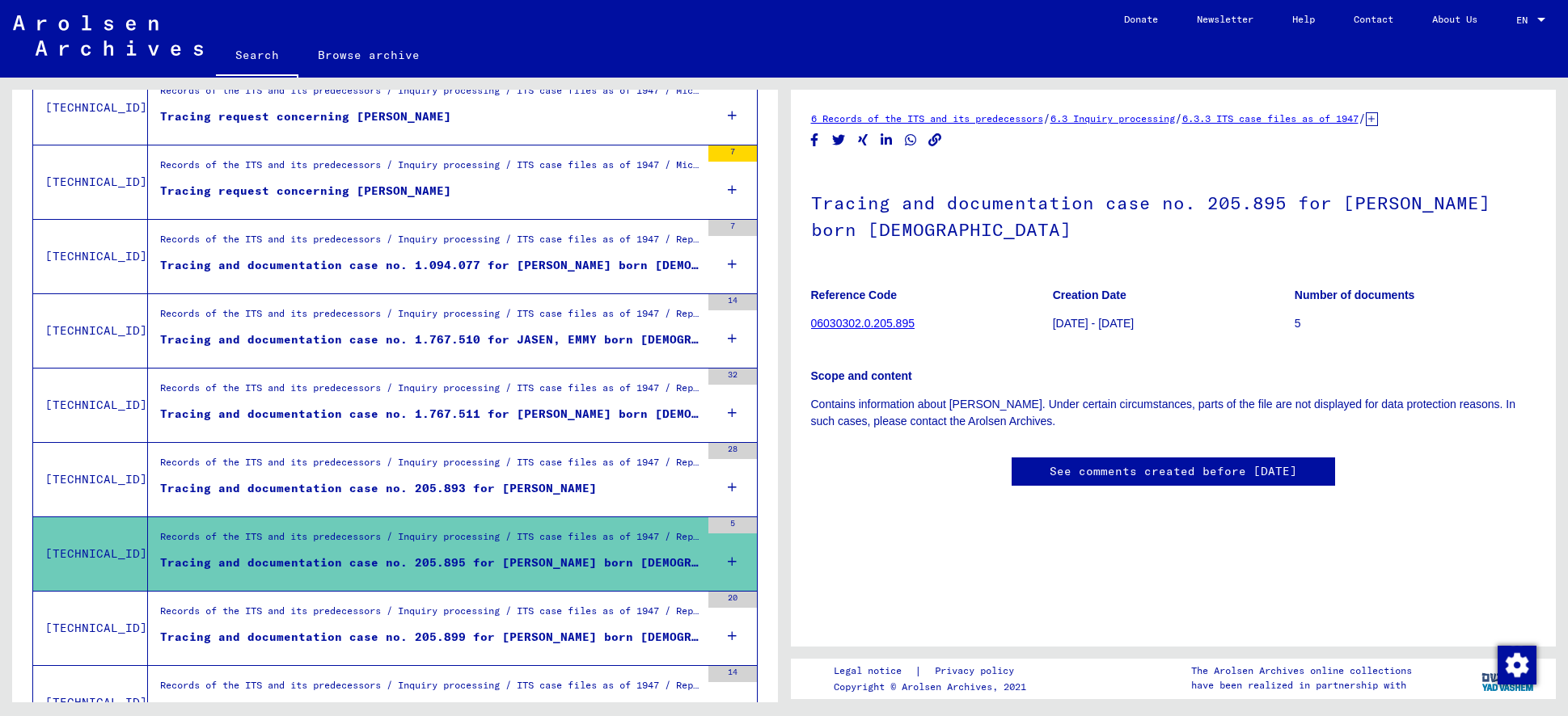
click at [533, 562] on div "Tracing and documentation case no. 205.895 for [PERSON_NAME] born [DEMOGRAPHIC_…" at bounding box center [430, 563] width 540 height 17
click at [502, 531] on div "Records of the ITS and its predecessors / Inquiry processing / ITS case files a…" at bounding box center [430, 540] width 540 height 23
click at [574, 555] on div "Tracing and documentation case no. 205.895 for [PERSON_NAME] born [DEMOGRAPHIC_…" at bounding box center [430, 563] width 540 height 17
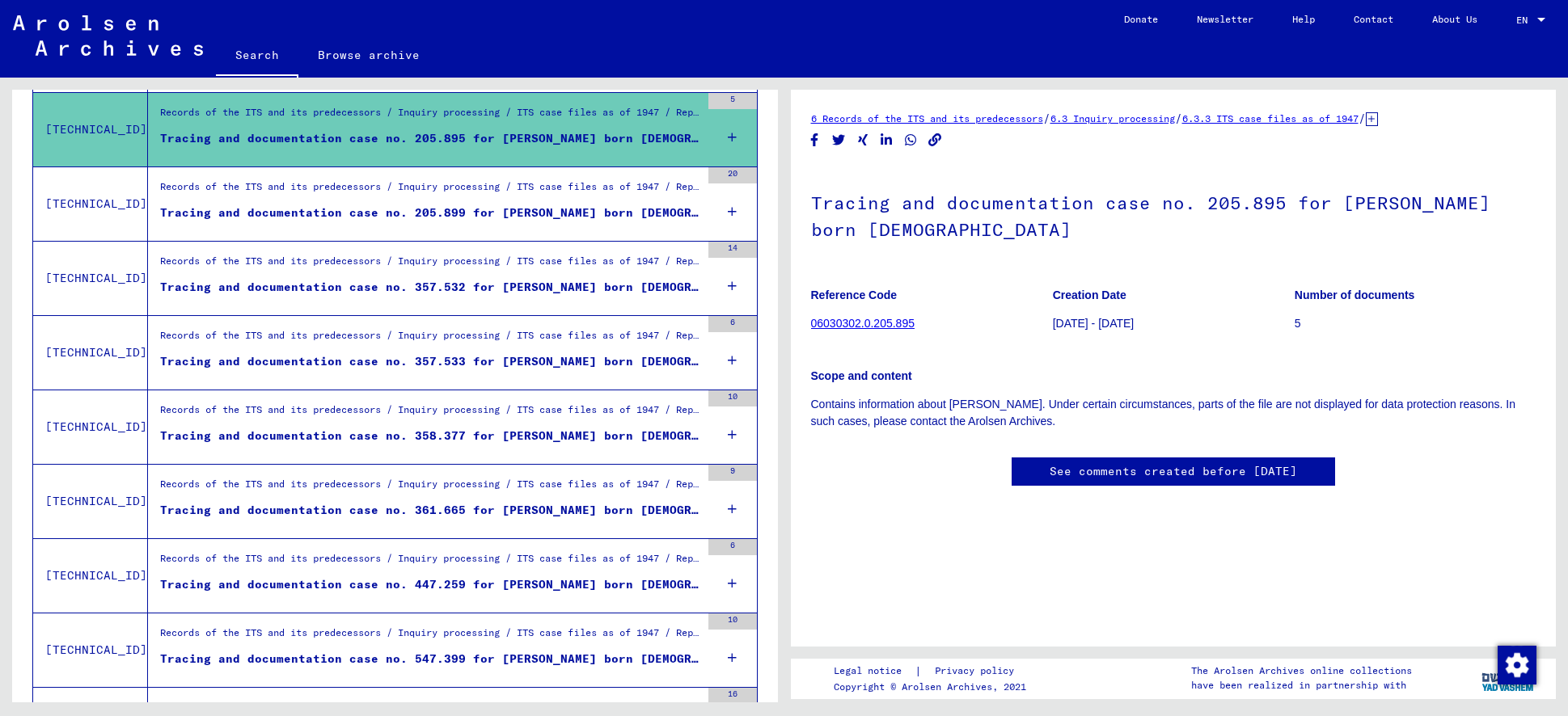
scroll to position [945, 0]
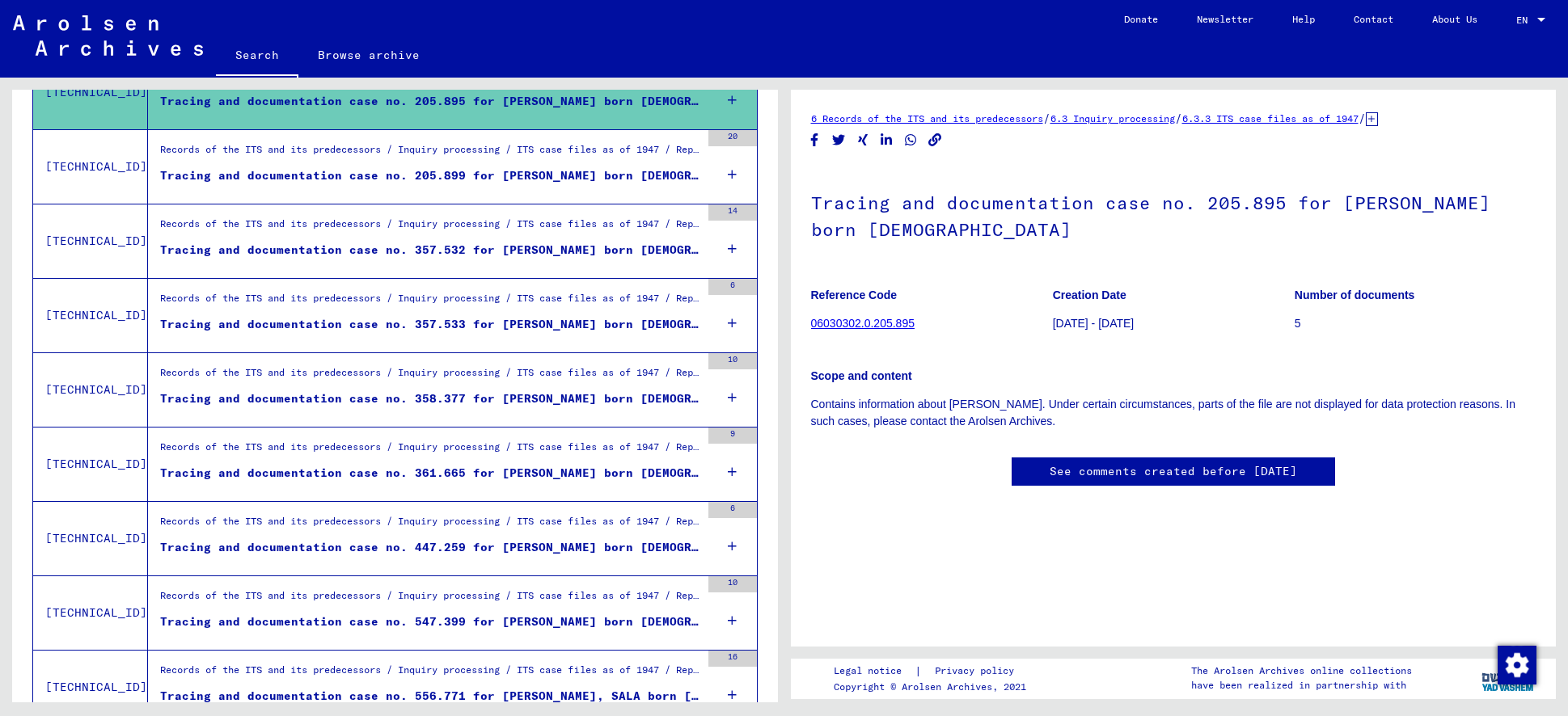
click at [473, 250] on div "Tracing and documentation case no. 357.532 for [PERSON_NAME] born [DEMOGRAPHIC_…" at bounding box center [430, 249] width 540 height 17
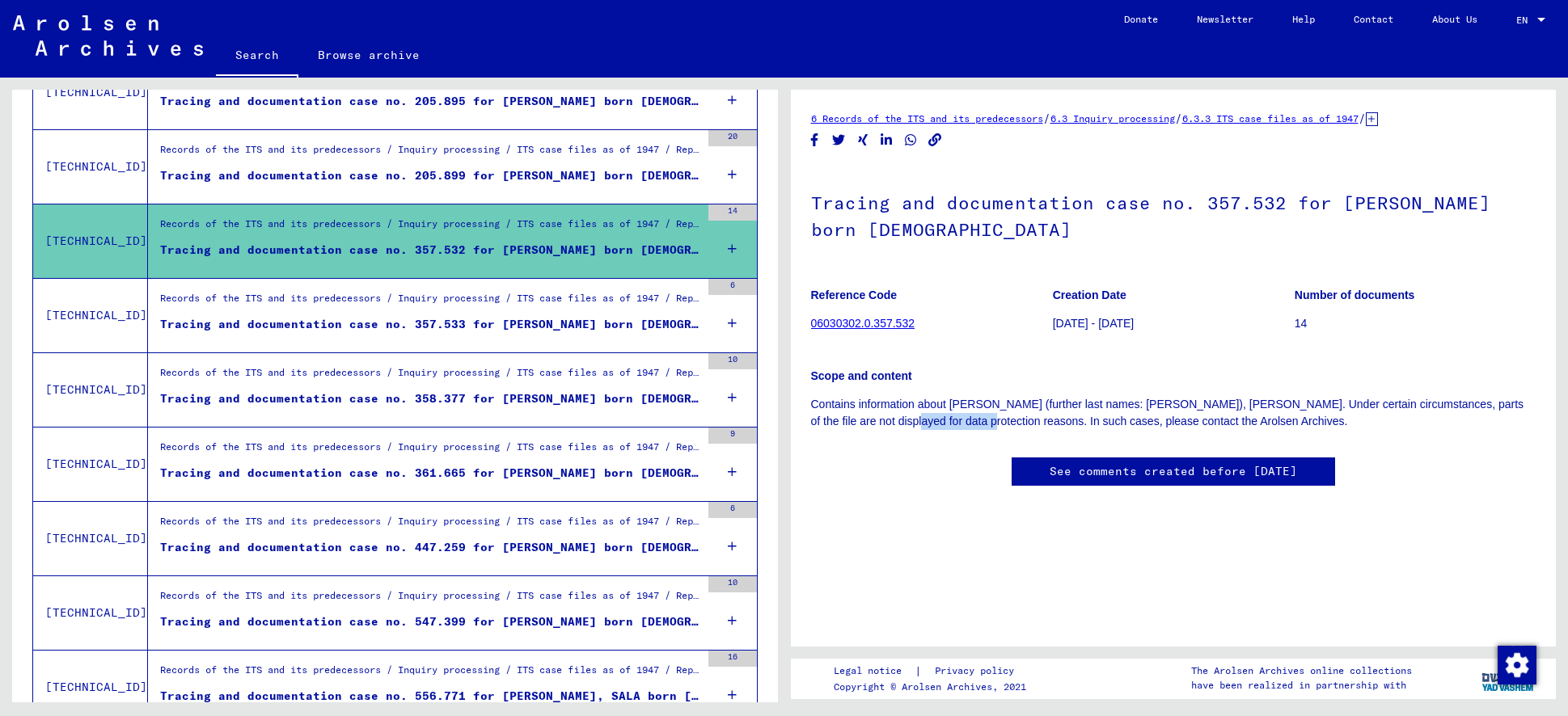
drag, startPoint x: 890, startPoint y: 422, endPoint x: 963, endPoint y: 420, distance: 73.0
click at [963, 420] on p "Contains information about [PERSON_NAME] (further last names: [PERSON_NAME]), […" at bounding box center [1174, 413] width 725 height 34
drag, startPoint x: 1121, startPoint y: 420, endPoint x: 1211, endPoint y: 418, distance: 90.0
click at [1212, 418] on p "Contains information about [PERSON_NAME] (further last names: [PERSON_NAME]), […" at bounding box center [1174, 413] width 725 height 34
click at [916, 449] on div "6 Records of the ITS and its predecessors / 6.3 Inquiry processing / 6.3.3 ITS …" at bounding box center [1174, 315] width 725 height 409
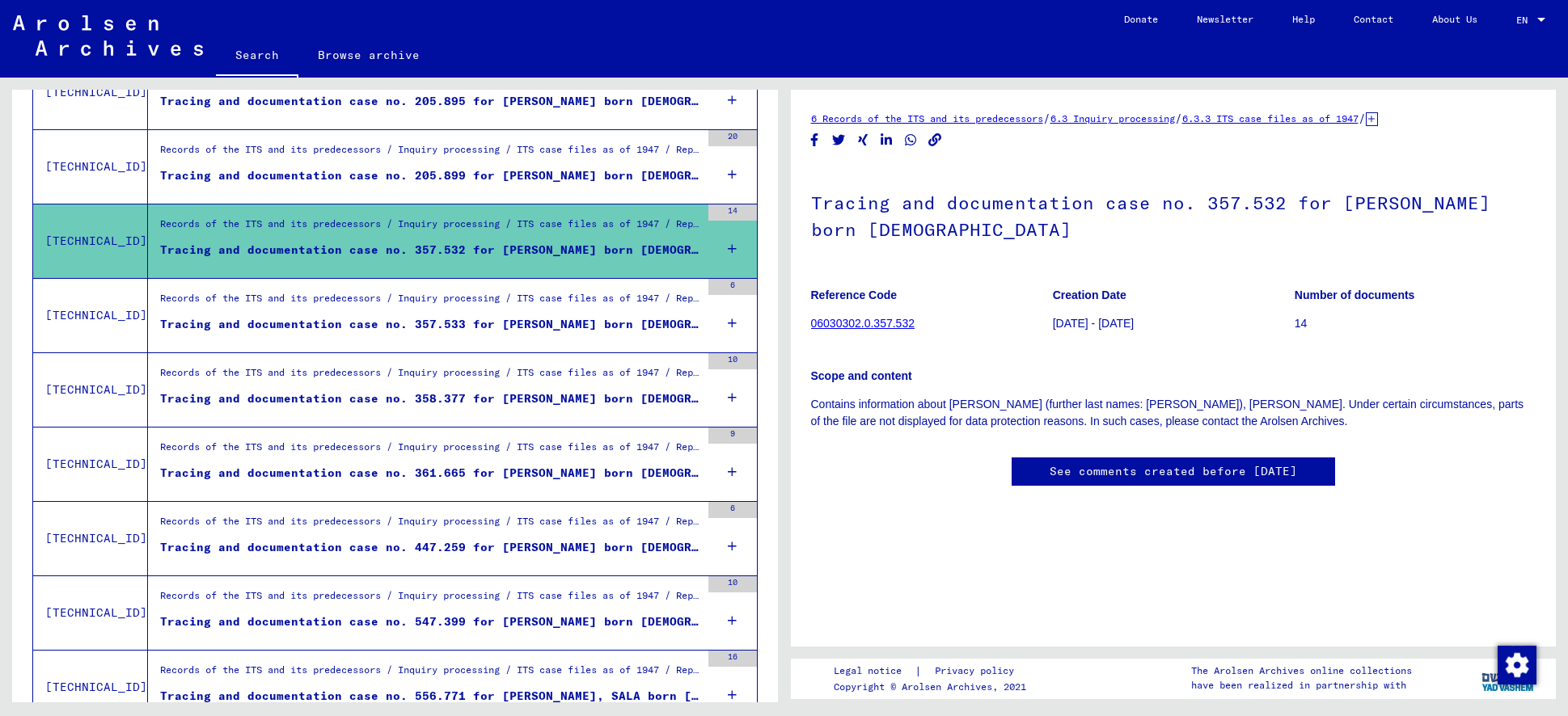
click at [512, 475] on div "Tracing and documentation case no. 361.665 for [PERSON_NAME] born [DEMOGRAPHIC_…" at bounding box center [430, 473] width 540 height 17
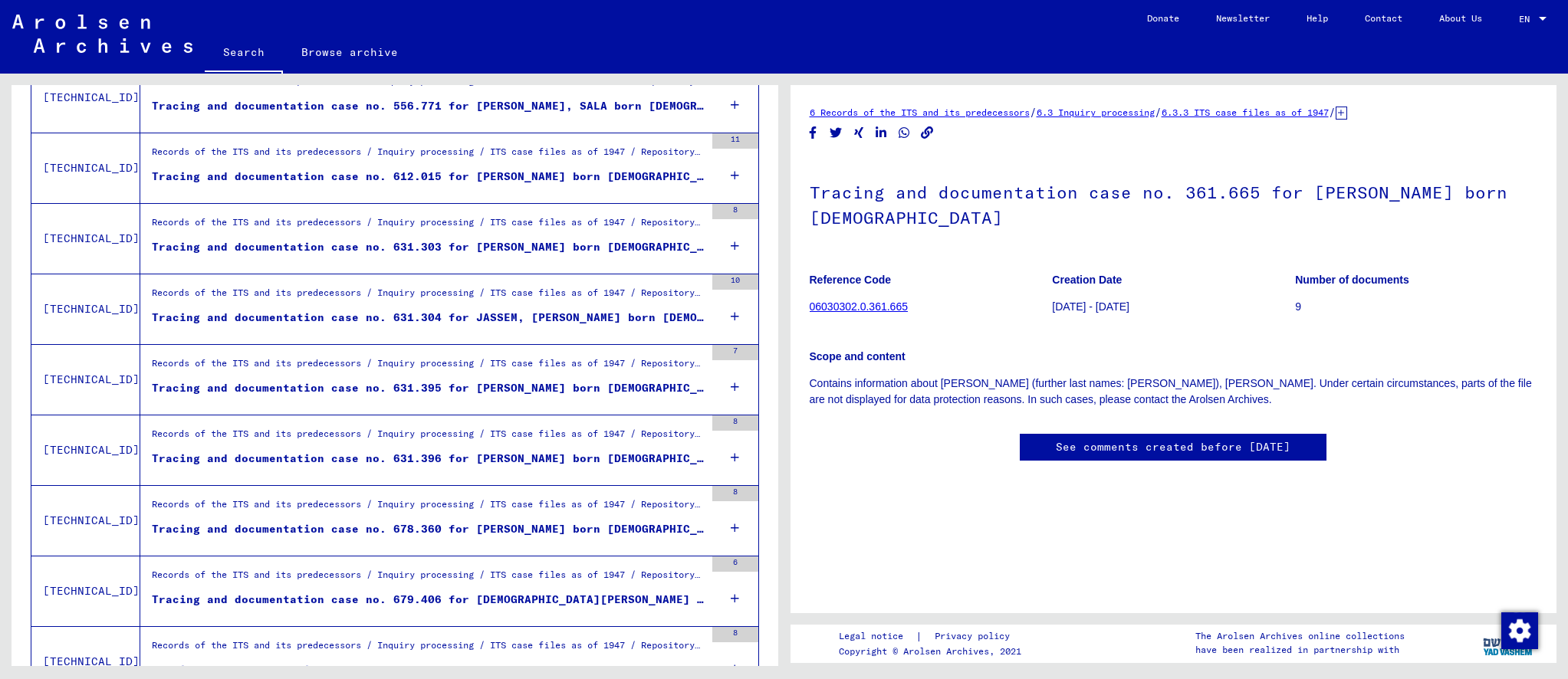
scroll to position [1463, 0]
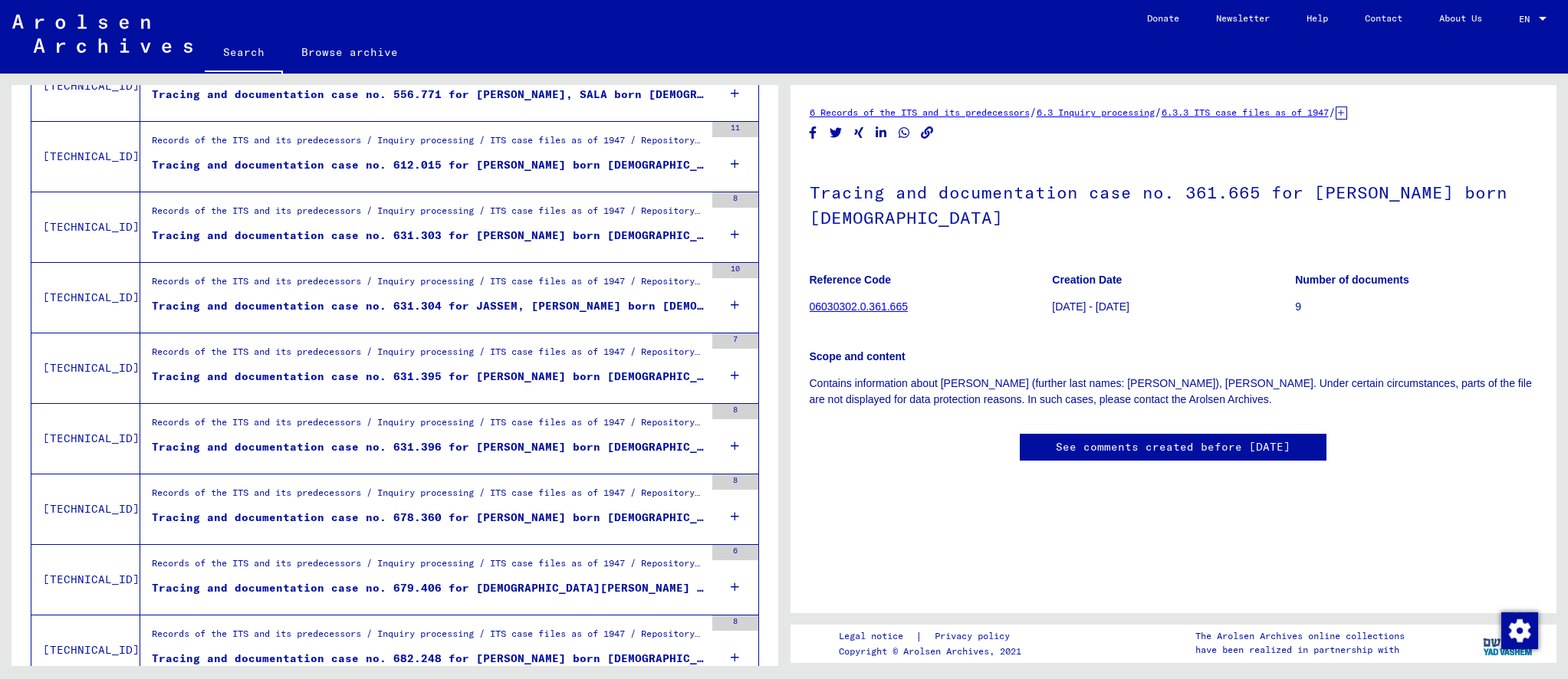
click at [581, 449] on div "Tracing and documentation case no. 631.396 for [PERSON_NAME] born [DEMOGRAPHIC_…" at bounding box center [428, 447] width 553 height 16
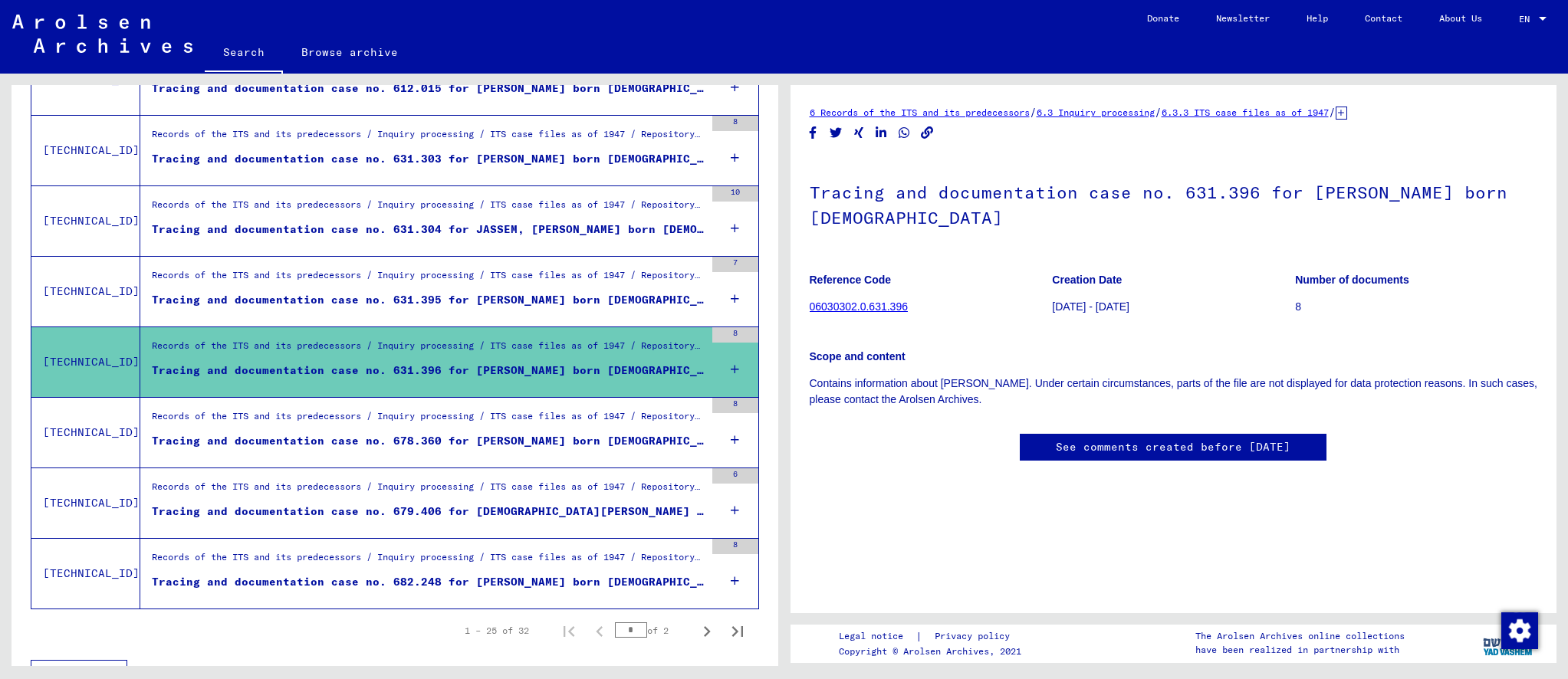
scroll to position [1570, 0]
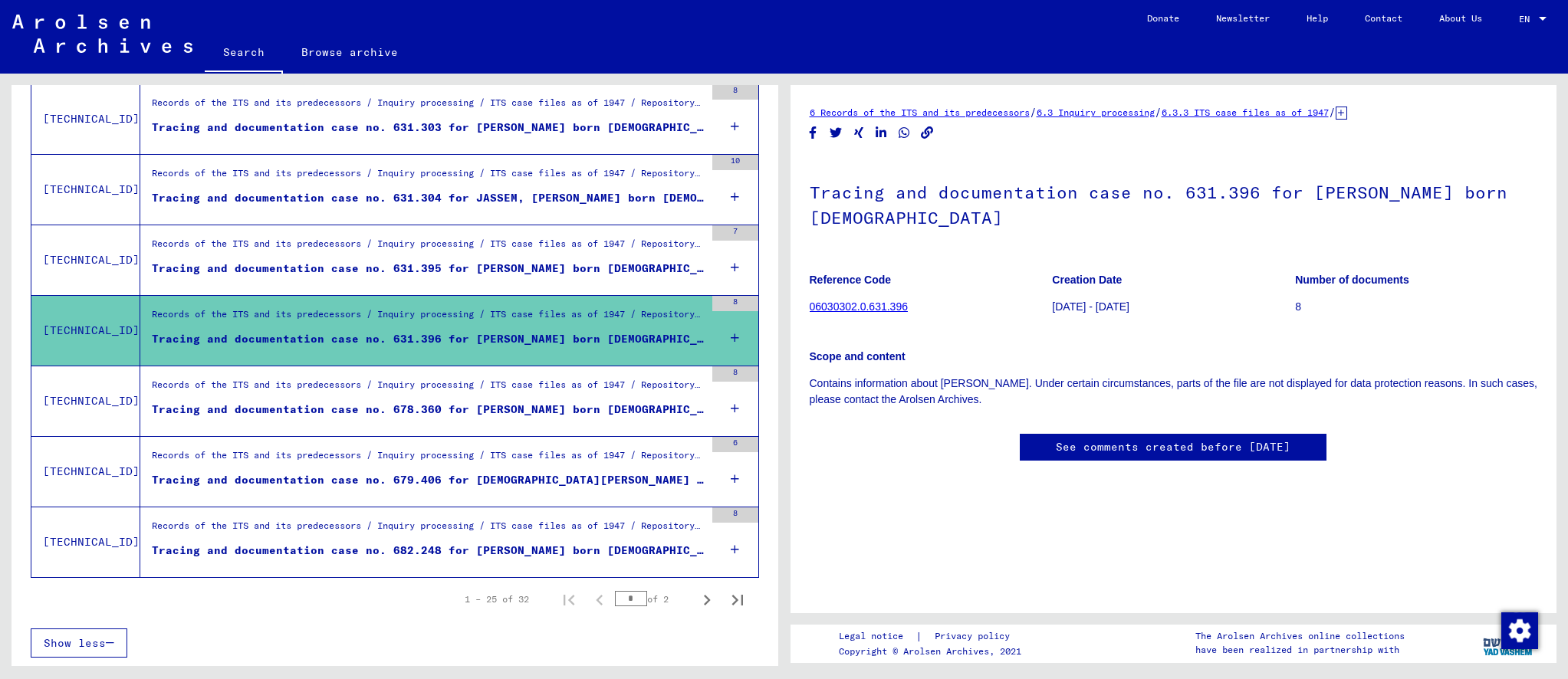
click at [555, 482] on div "Tracing and documentation case no. 679.406 for [DEMOGRAPHIC_DATA][PERSON_NAME] …" at bounding box center [428, 480] width 553 height 16
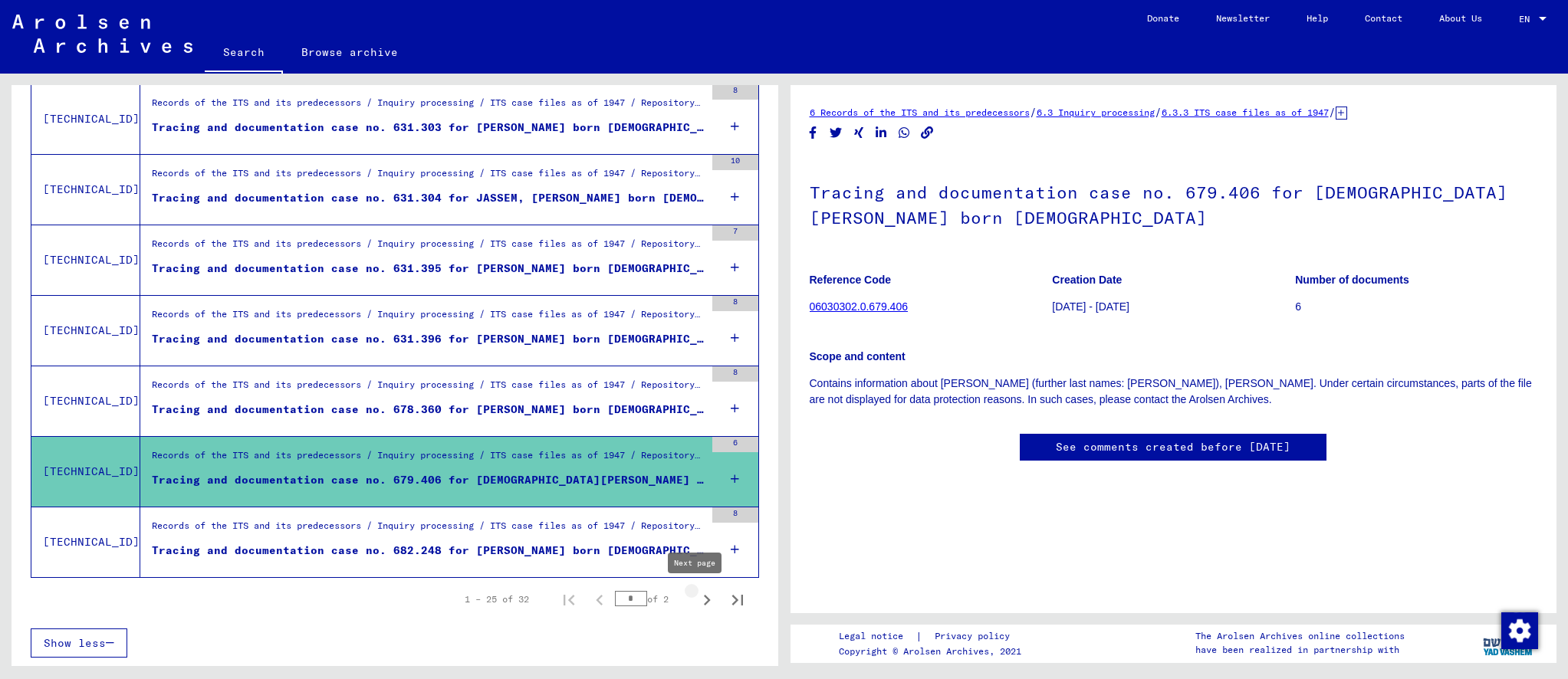
click at [696, 599] on icon "Next page" at bounding box center [706, 600] width 22 height 22
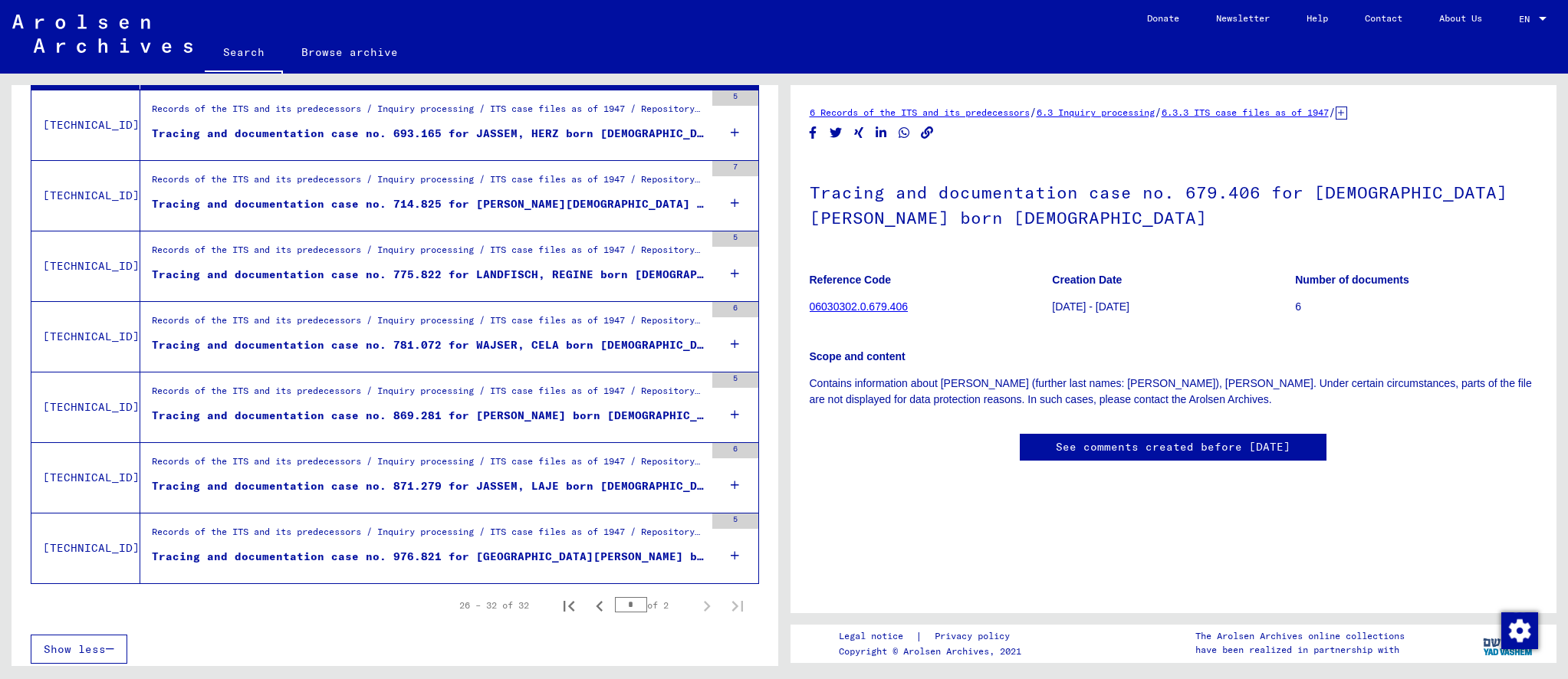
scroll to position [300, 0]
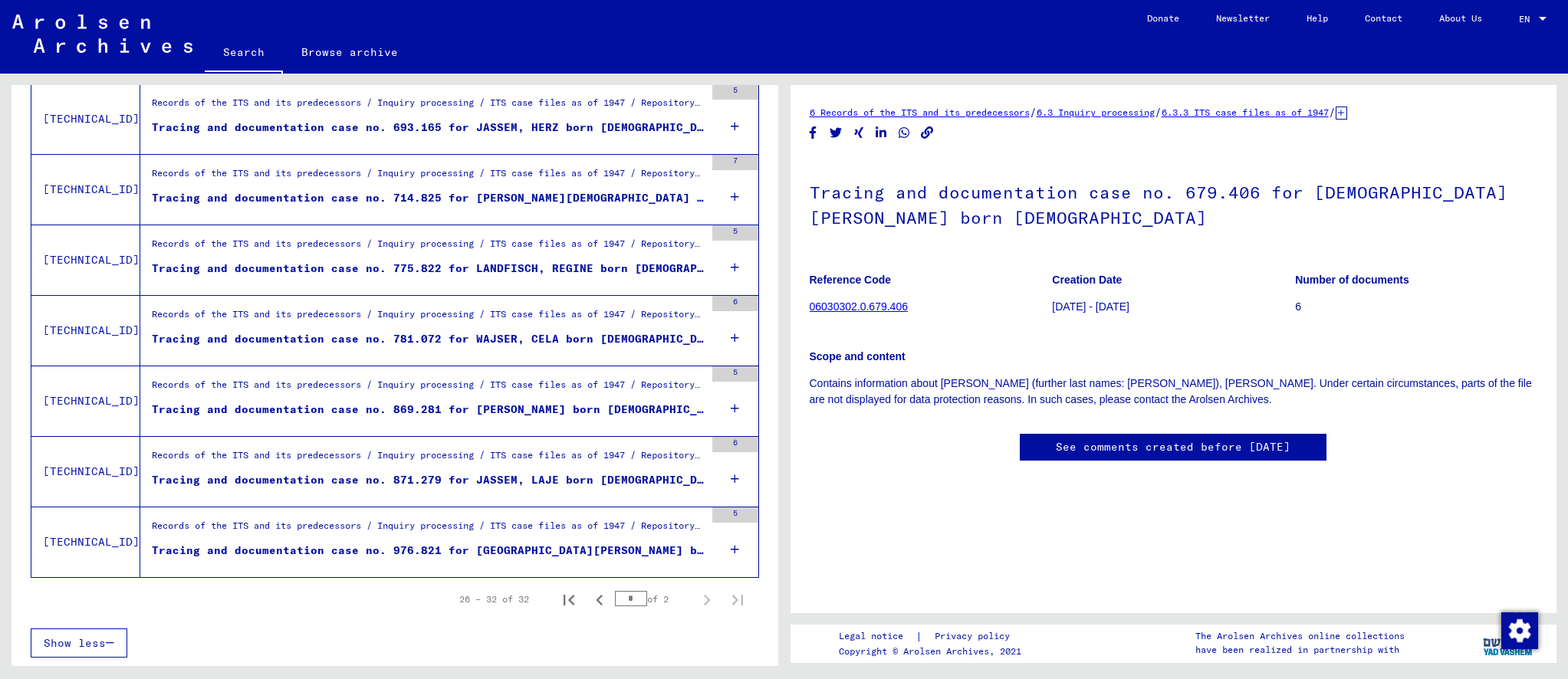
click at [590, 410] on div "Tracing and documentation case no. 869.281 for [PERSON_NAME] born [DEMOGRAPHIC_…" at bounding box center [428, 410] width 553 height 16
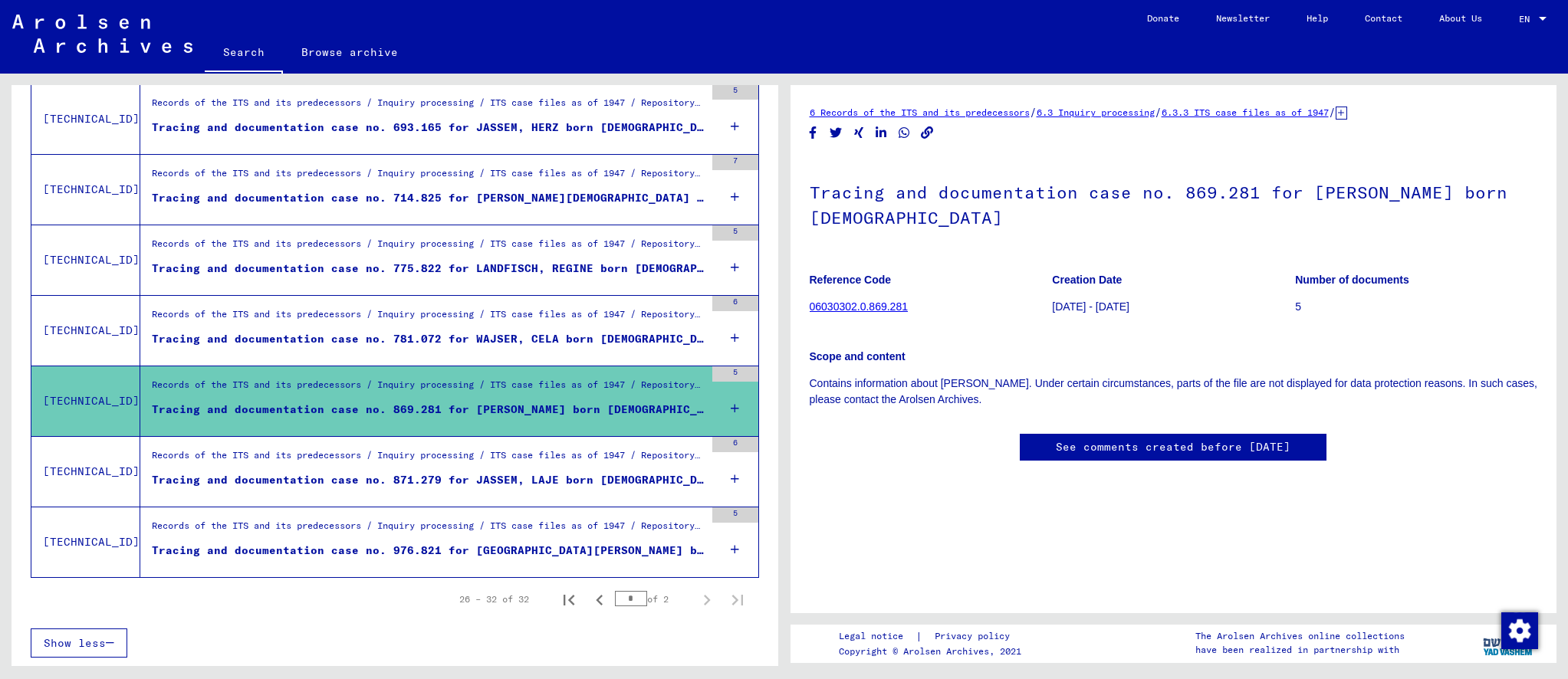
click at [1078, 336] on div "Scope and content Contains information about [PERSON_NAME]. Under certain circu…" at bounding box center [1173, 369] width 728 height 77
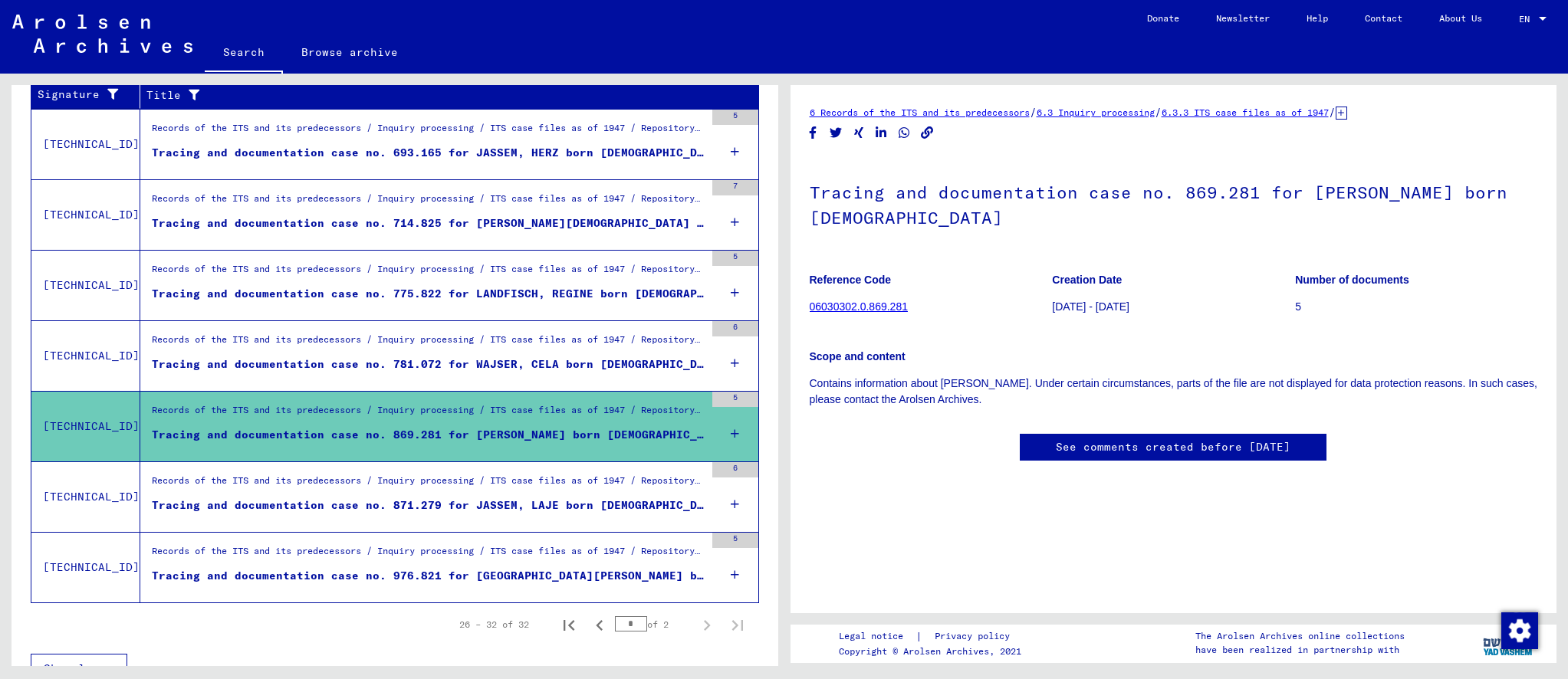
scroll to position [300, 0]
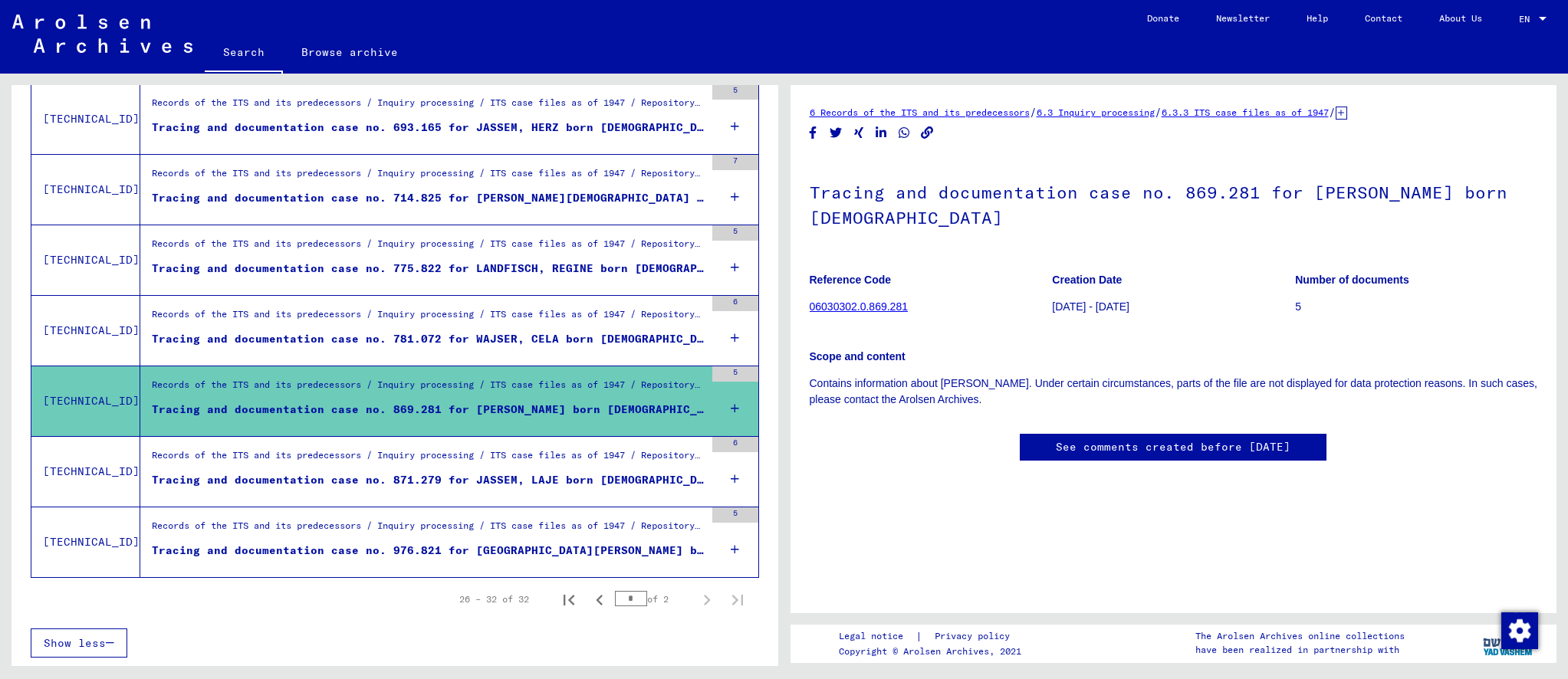
click at [570, 630] on div "Show less" at bounding box center [395, 642] width 728 height 44
click at [589, 600] on icon "Previous page" at bounding box center [599, 600] width 22 height 22
type input "*"
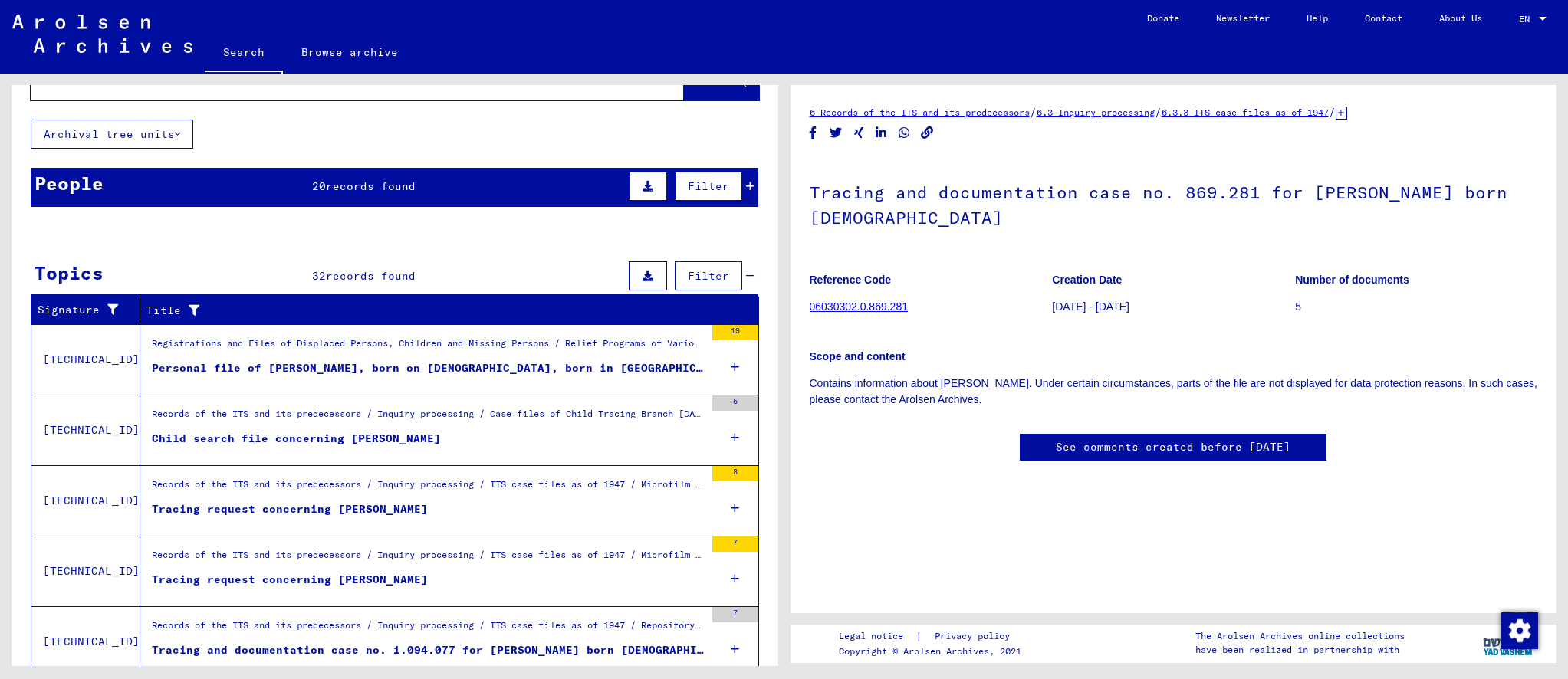
scroll to position [154, 0]
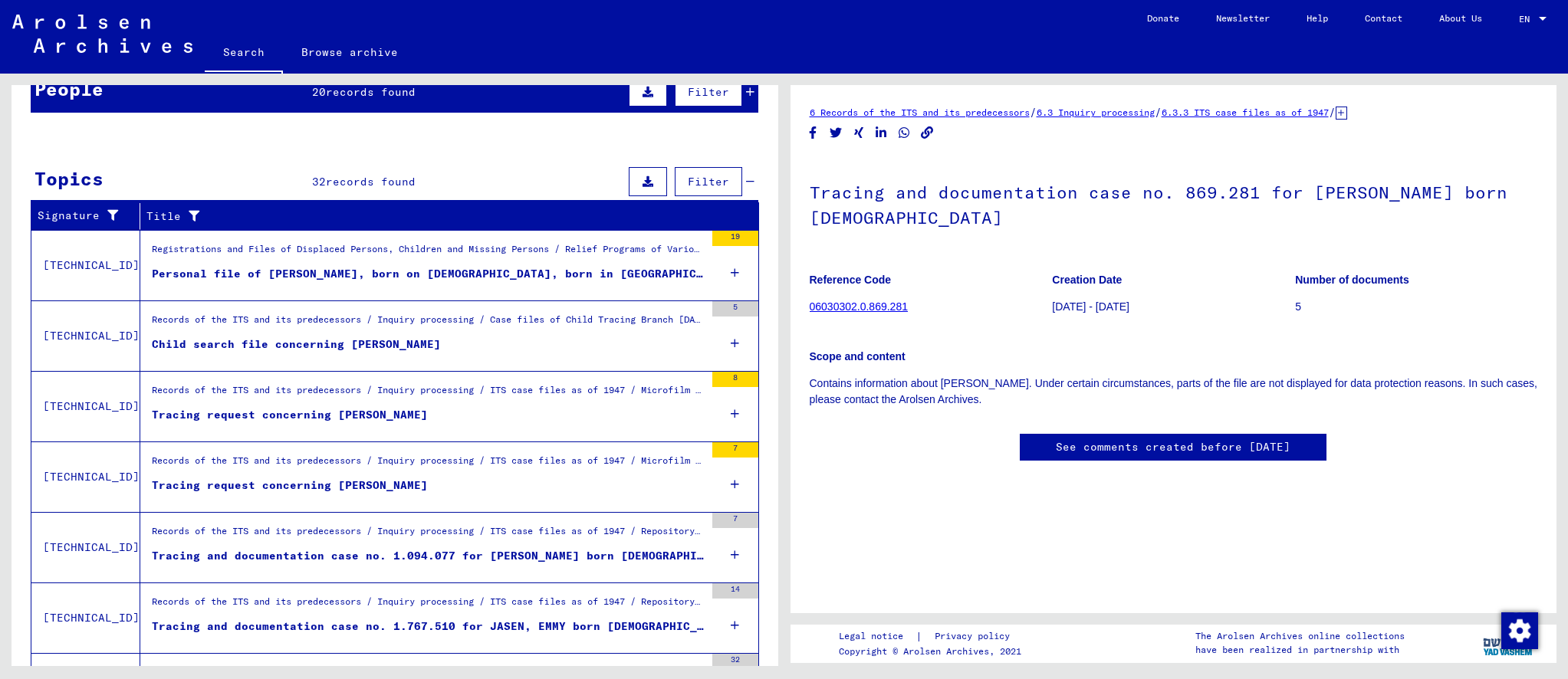
click at [534, 274] on div "Personal file of [PERSON_NAME], born on [DEMOGRAPHIC_DATA], born in [GEOGRAPHIC…" at bounding box center [428, 274] width 553 height 16
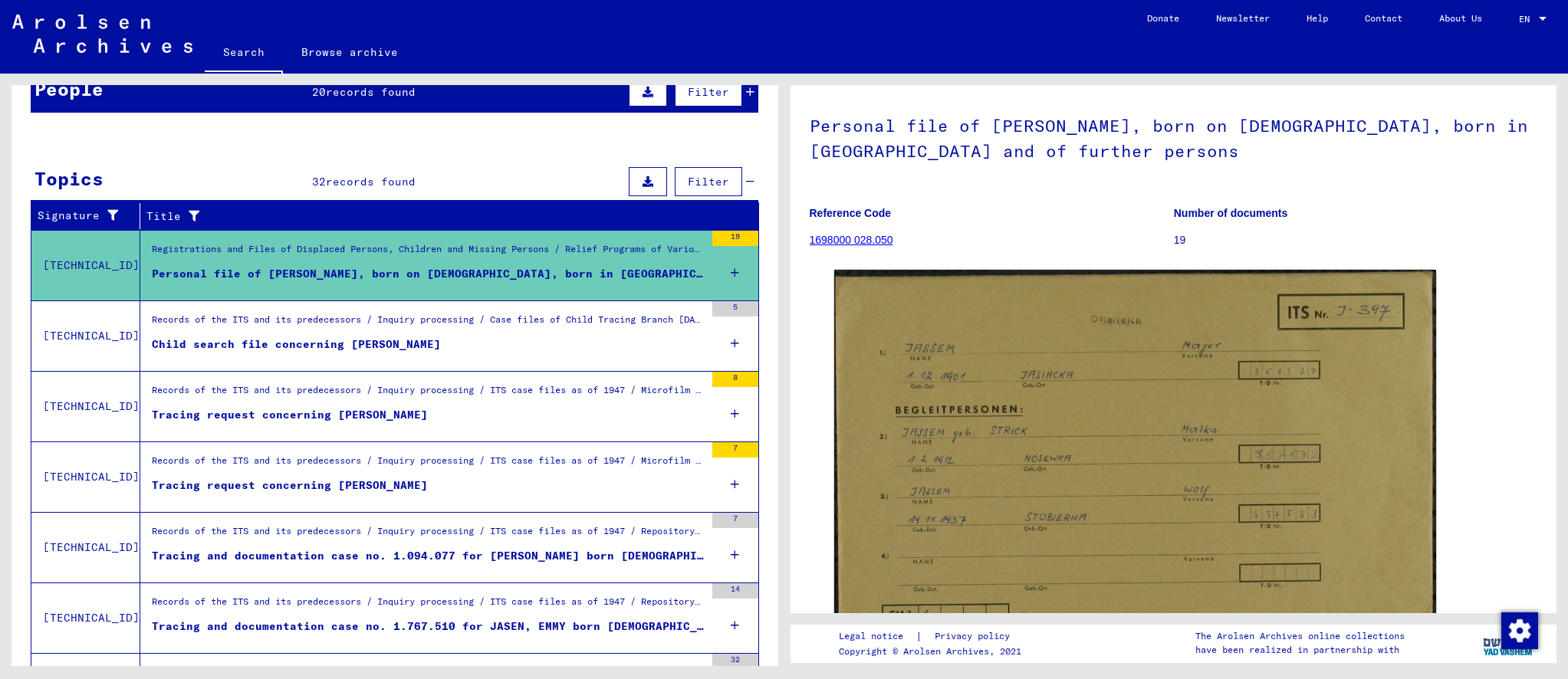
scroll to position [72, 0]
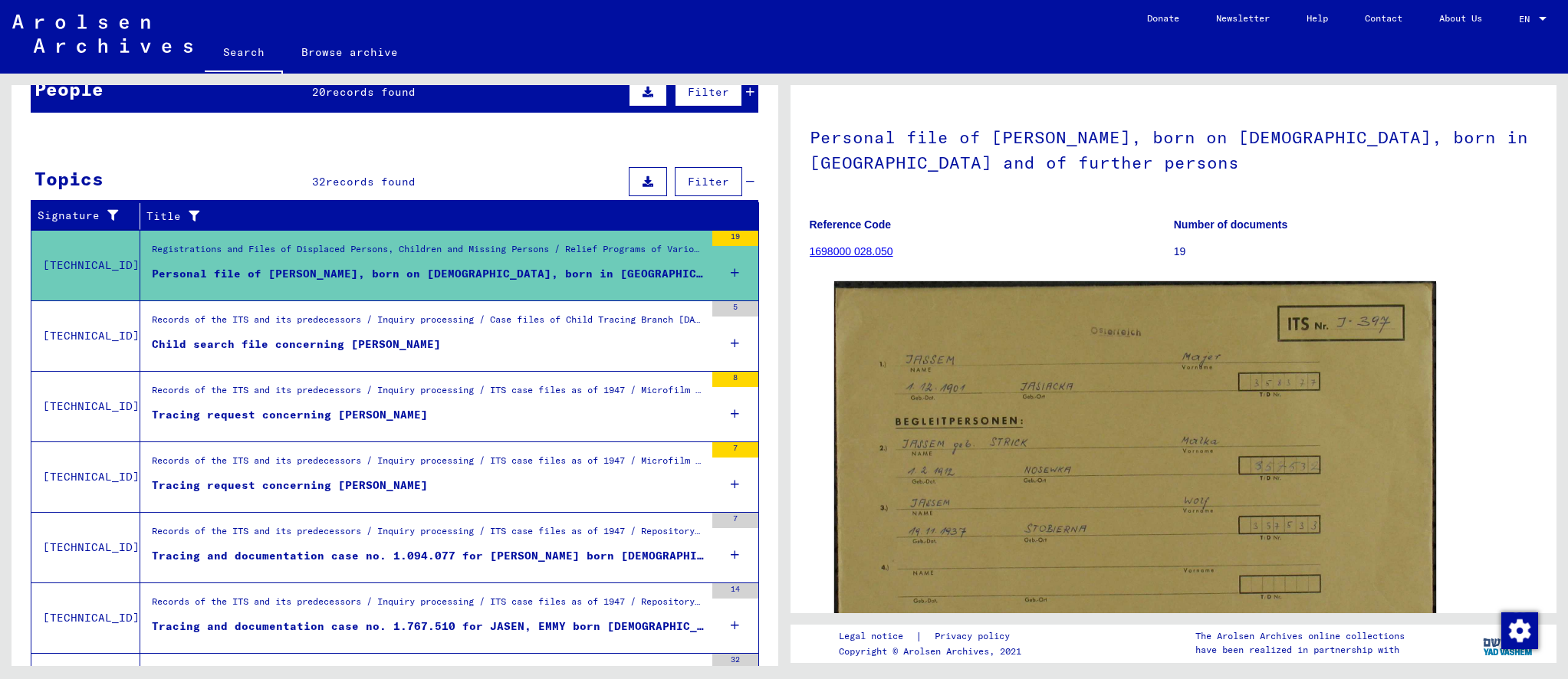
click at [392, 347] on div "Child search file concerning [PERSON_NAME]" at bounding box center [296, 344] width 289 height 16
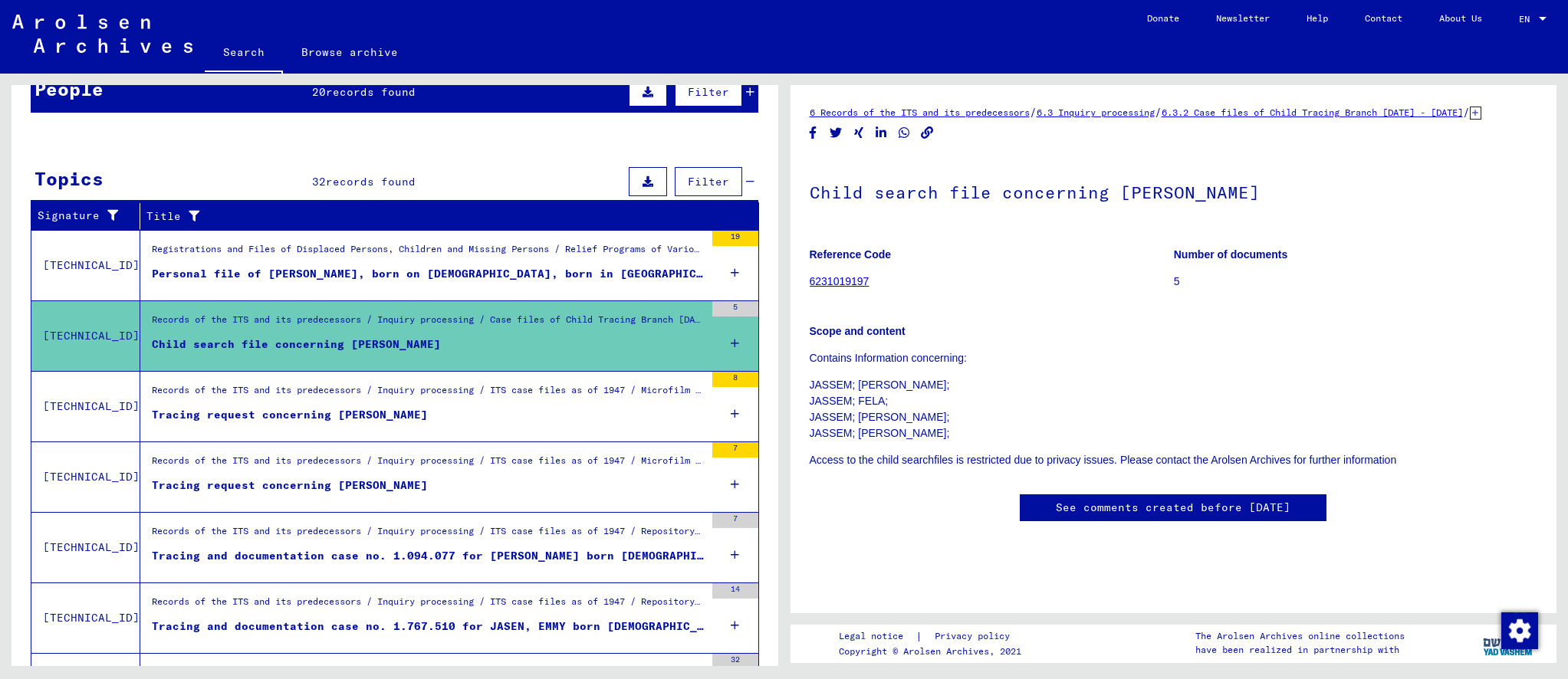
click at [396, 414] on div "Tracing request concerning [PERSON_NAME]" at bounding box center [289, 414] width 276 height 16
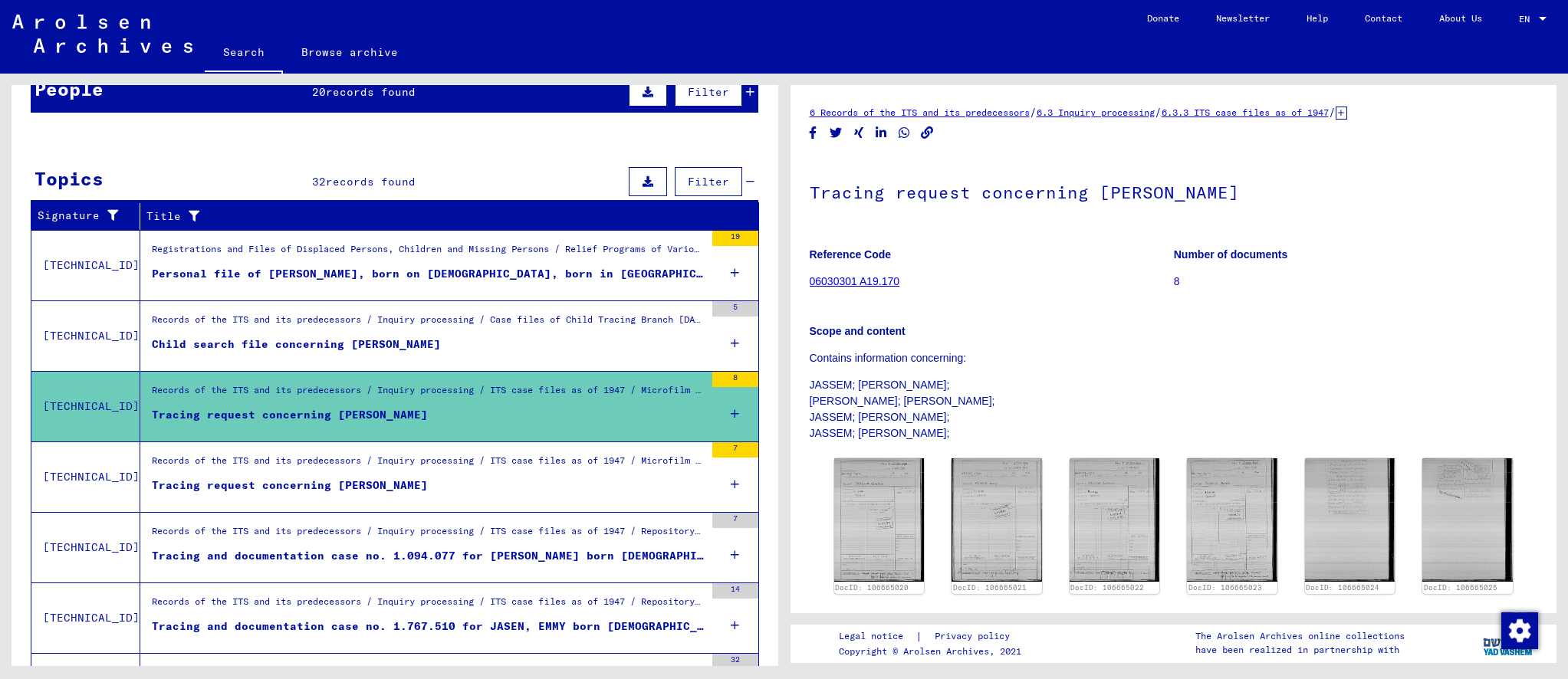
click at [388, 483] on div "Tracing request concerning [PERSON_NAME]" at bounding box center [289, 485] width 276 height 16
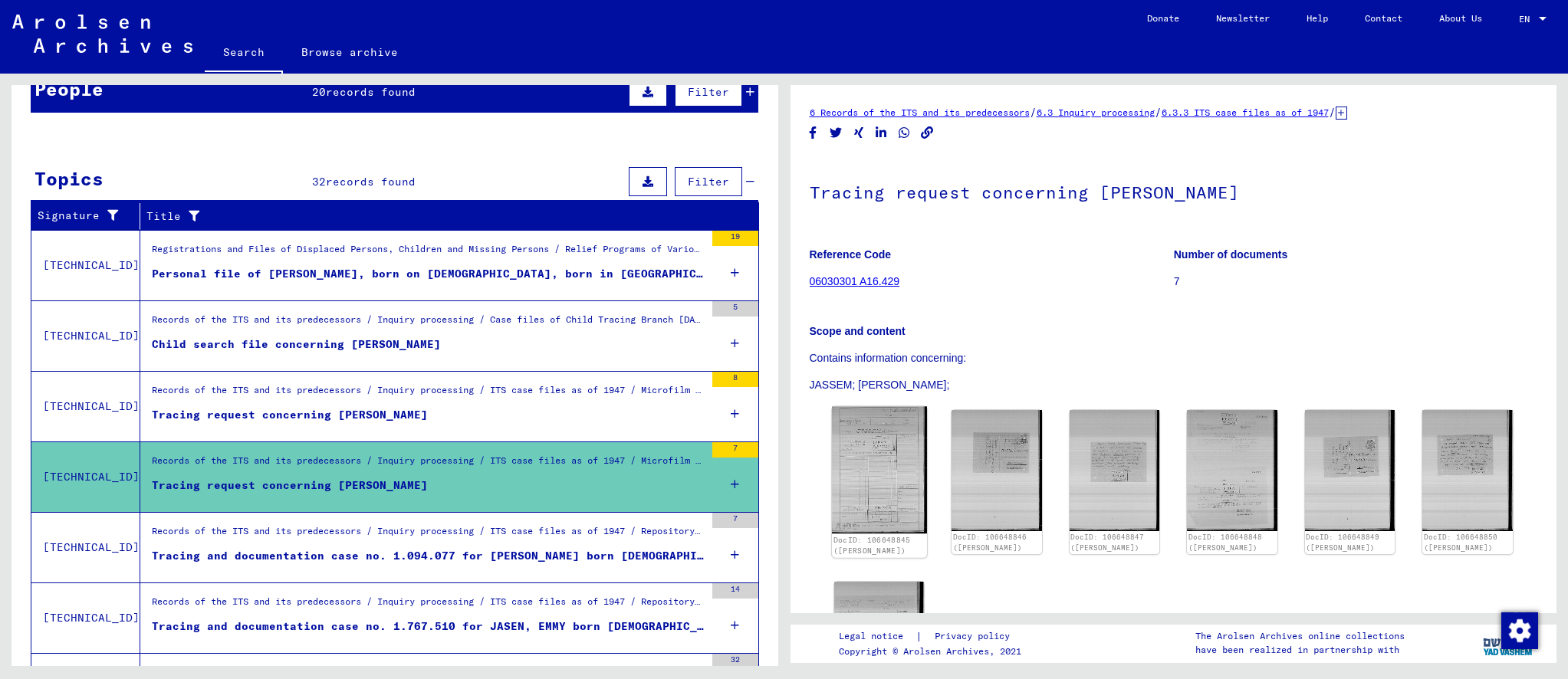
click at [889, 472] on img at bounding box center [879, 470] width 94 height 126
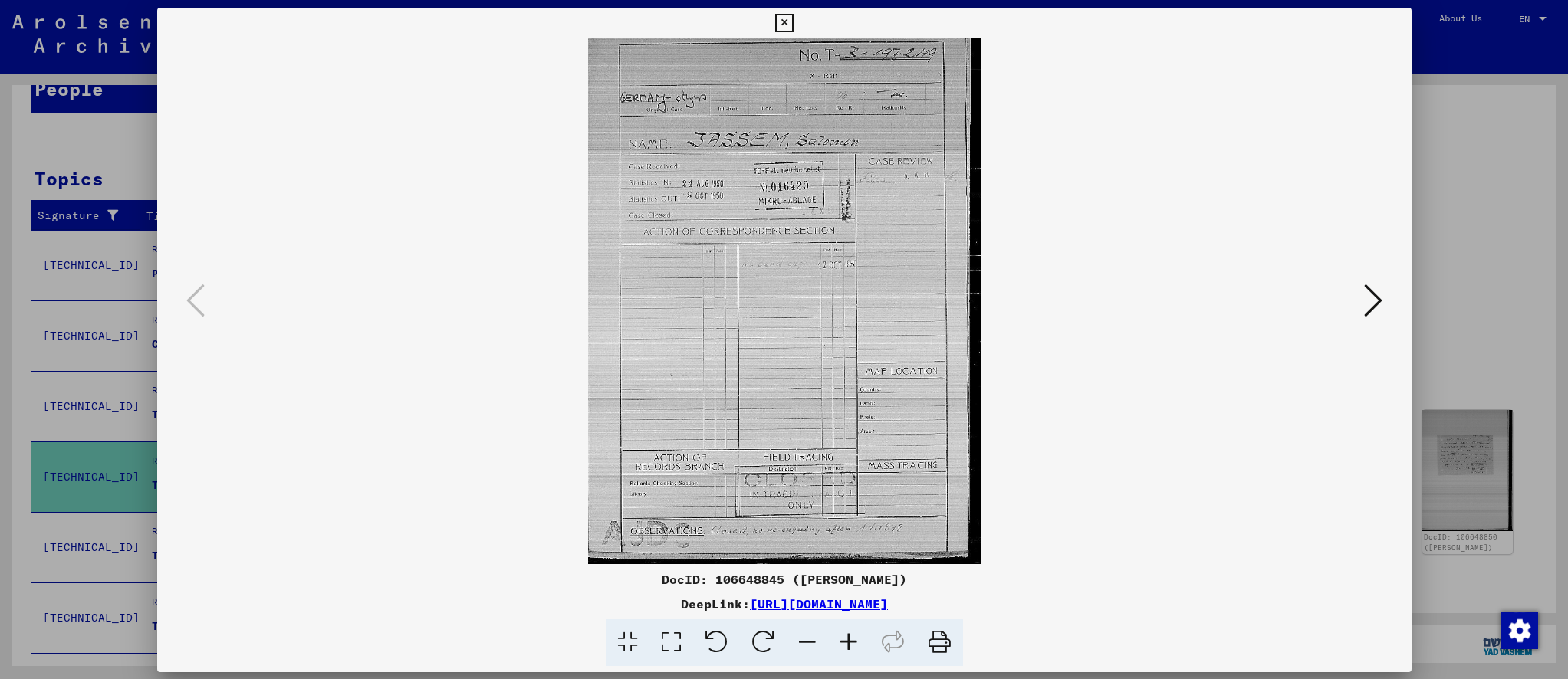
click at [889, 472] on img at bounding box center [784, 301] width 1150 height 526
click at [1287, 295] on icon at bounding box center [1373, 299] width 19 height 37
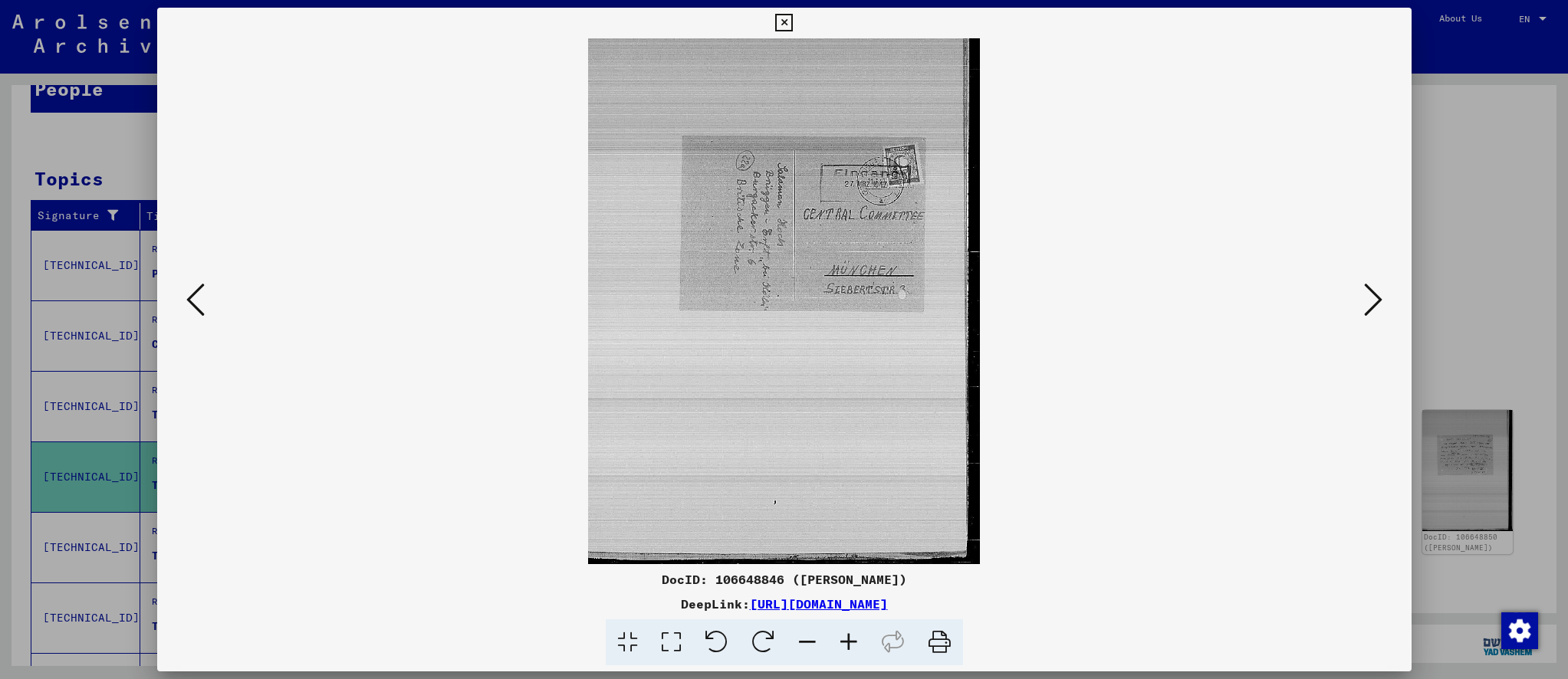
click at [1287, 295] on icon at bounding box center [1373, 299] width 19 height 37
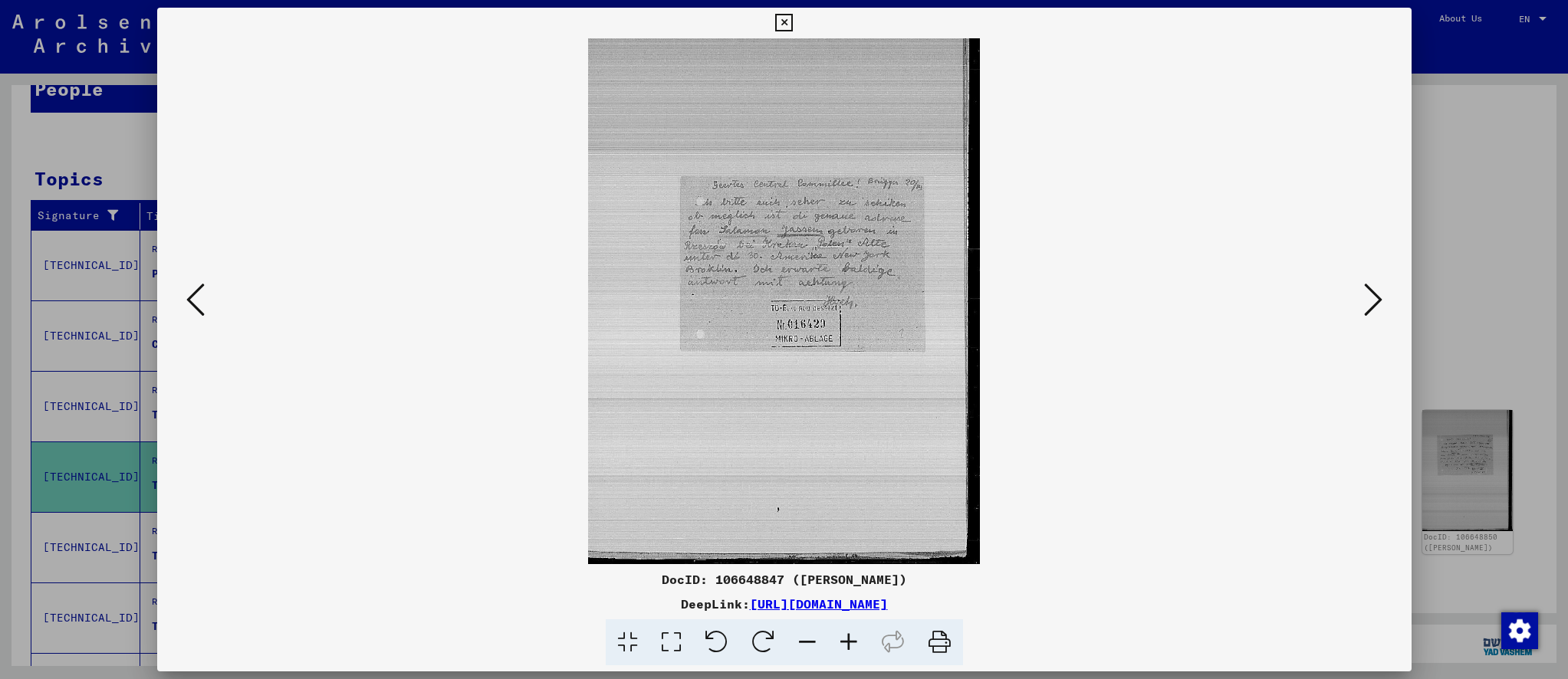
click at [1287, 295] on icon at bounding box center [1373, 299] width 19 height 37
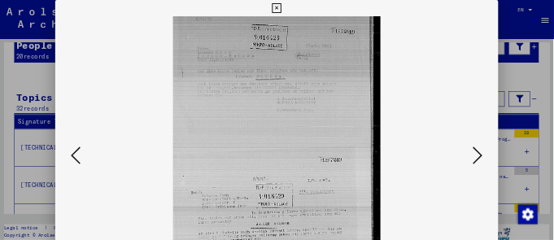
scroll to position [163, 0]
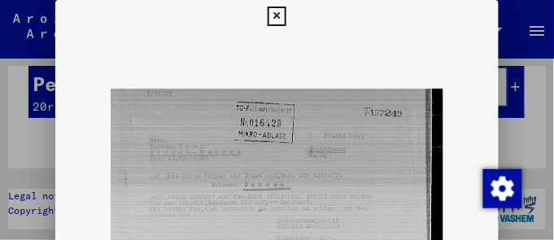
drag, startPoint x: 226, startPoint y: 109, endPoint x: 229, endPoint y: 83, distance: 26.2
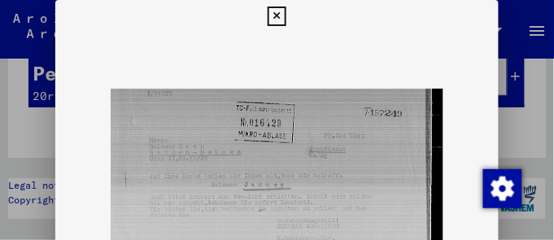
scroll to position [0, 0]
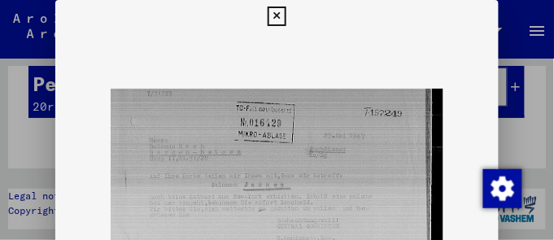
click at [276, 15] on icon at bounding box center [277, 17] width 19 height 20
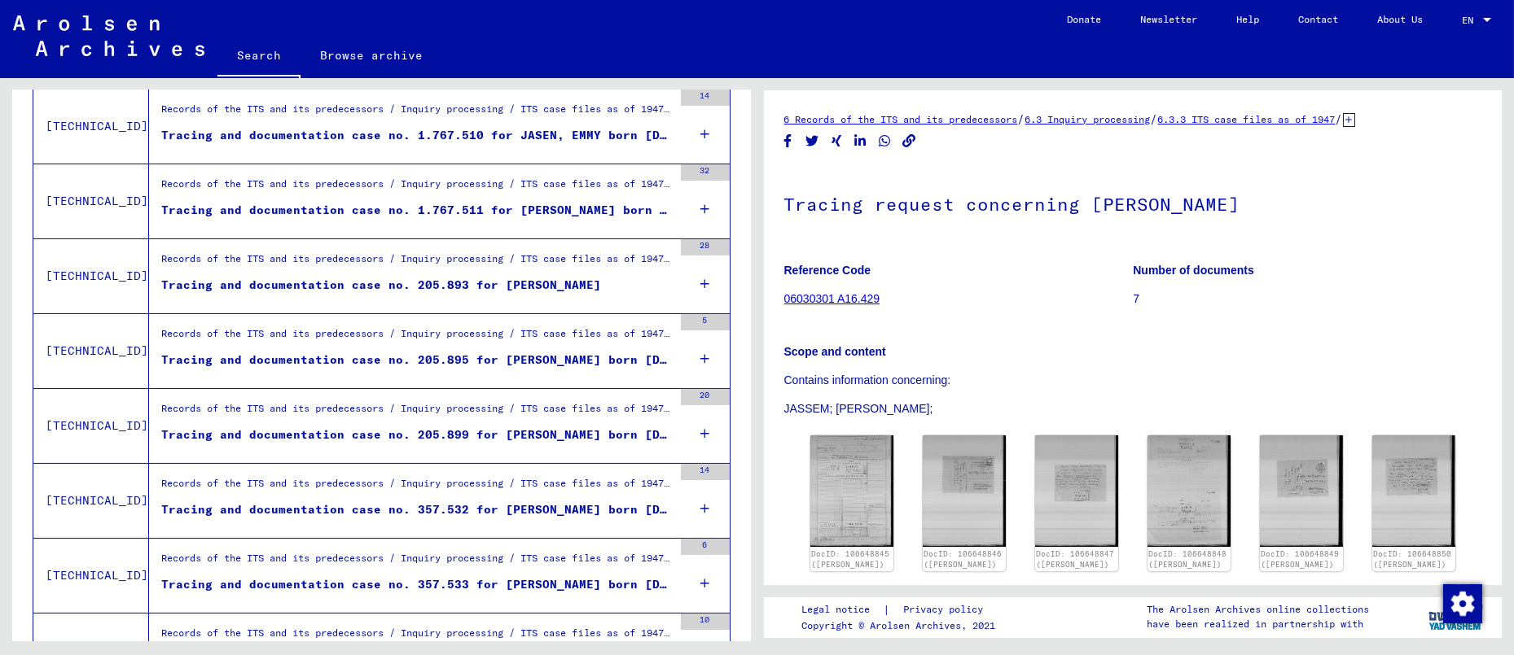
scroll to position [760, 0]
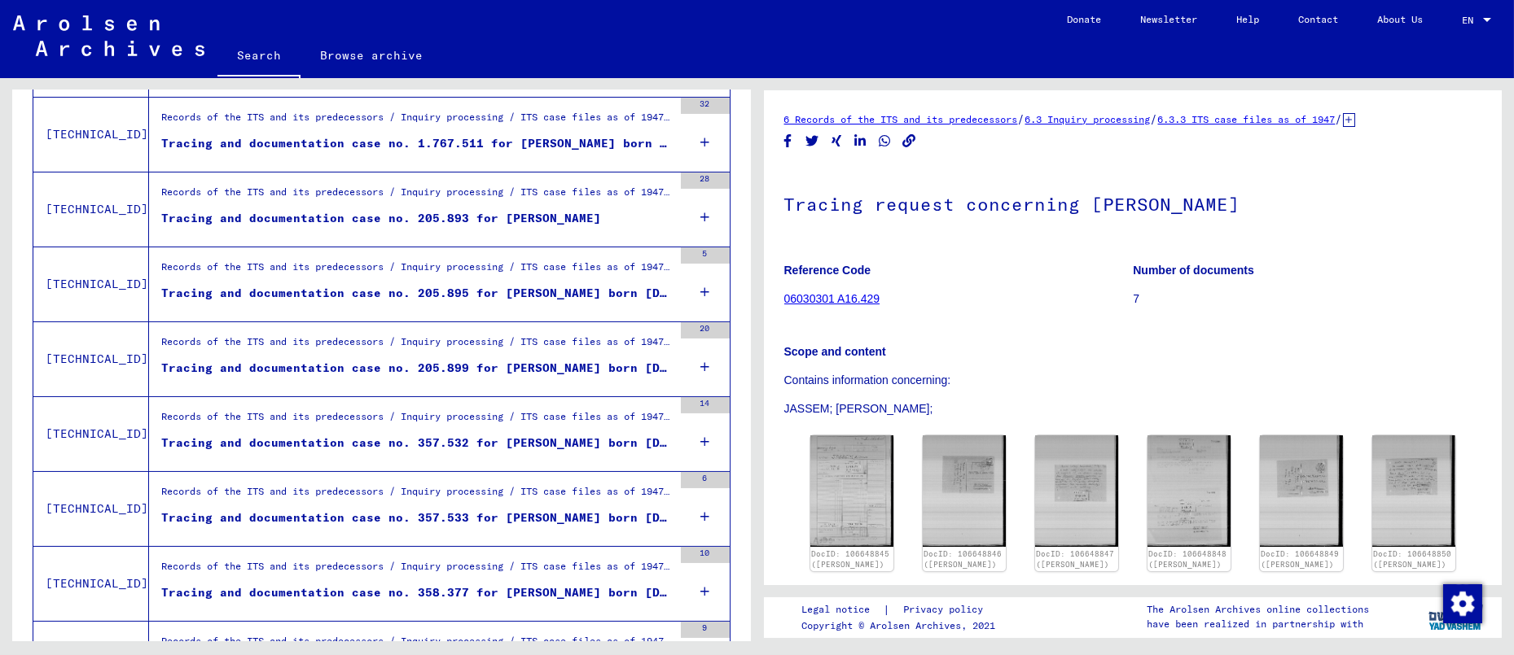
click at [528, 441] on div "Tracing and documentation case no. 357.532 for [PERSON_NAME] born [DEMOGRAPHIC_…" at bounding box center [416, 443] width 511 height 17
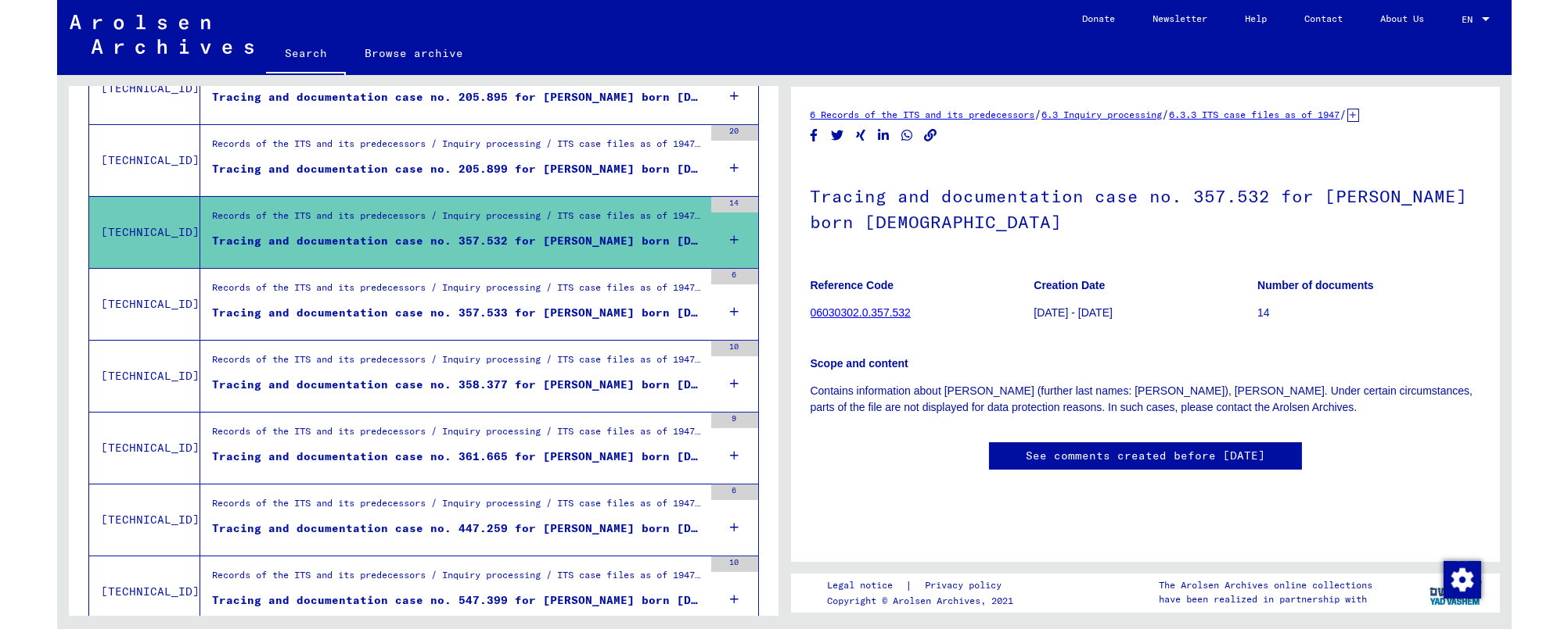
scroll to position [955, 0]
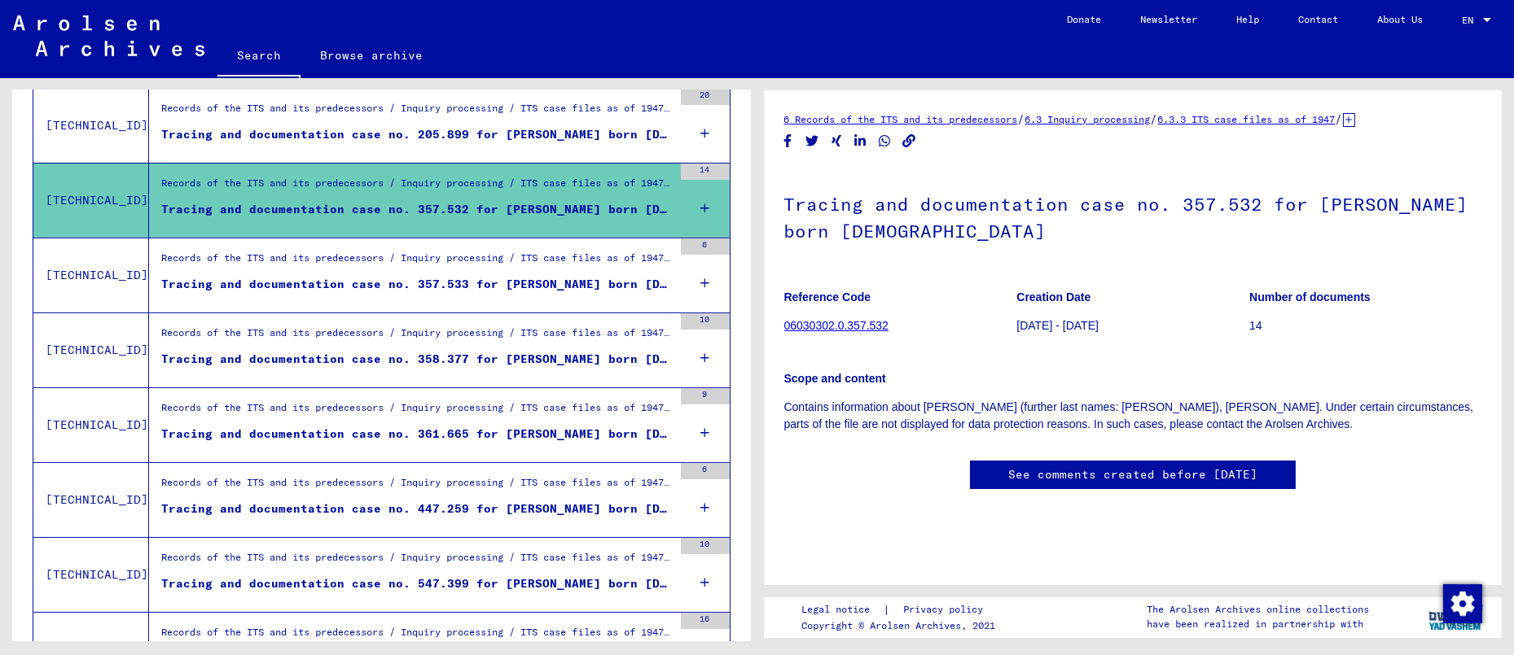
click at [737, 529] on div "Signature Title [TECHNICAL_ID] Registrations and Files of Displaced Persons, Ch…" at bounding box center [381, 388] width 738 height 2009
click at [733, 506] on div "Signature Title [TECHNICAL_ID] Registrations and Files of Displaced Persons, Ch…" at bounding box center [381, 388] width 738 height 2009
click at [732, 499] on div "Signature Title [TECHNICAL_ID] Registrations and Files of Displaced Persons, Ch…" at bounding box center [381, 388] width 738 height 2009
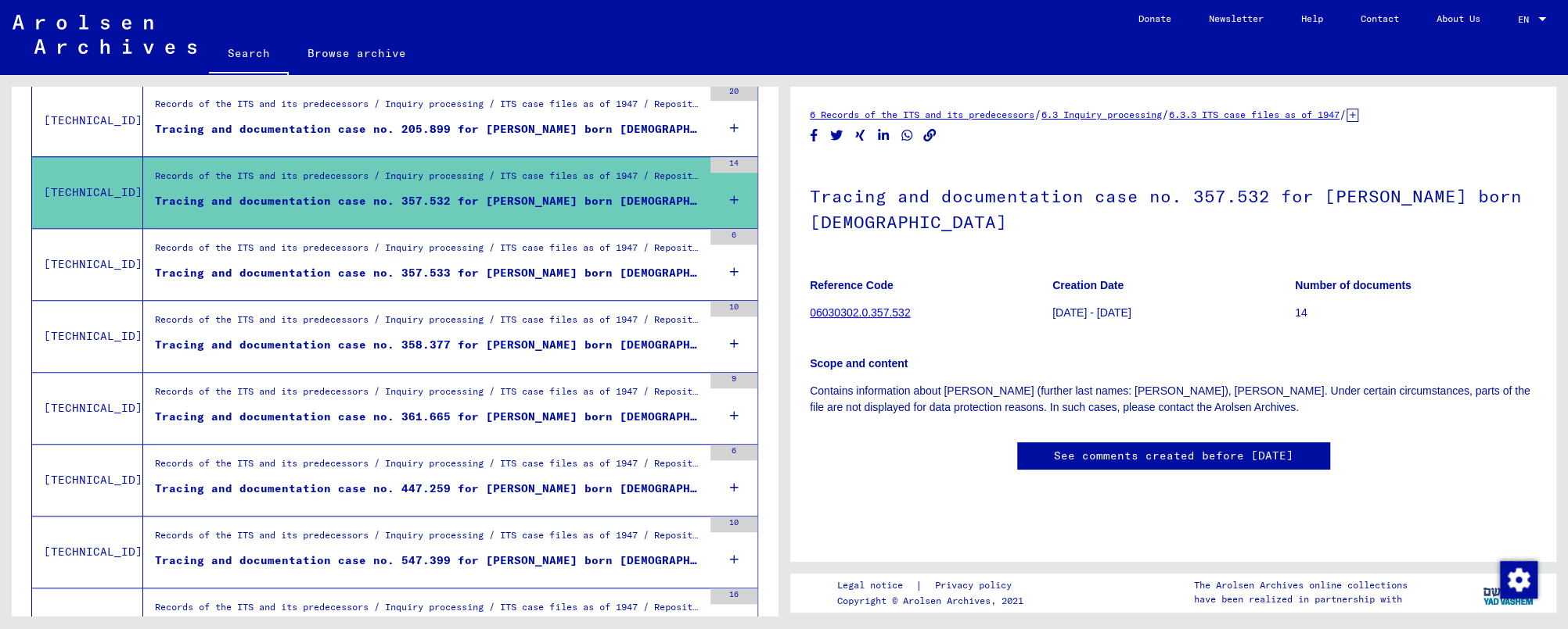
click at [759, 486] on div "Signature Title [TECHNICAL_ID] Registrations and Files of Displaced Persons, Ch…" at bounding box center [394, 373] width 766 height 1929
click at [402, 390] on div "Records of the ITS and its predecessors / Inquiry processing / ITS case files a…" at bounding box center [429, 396] width 548 height 22
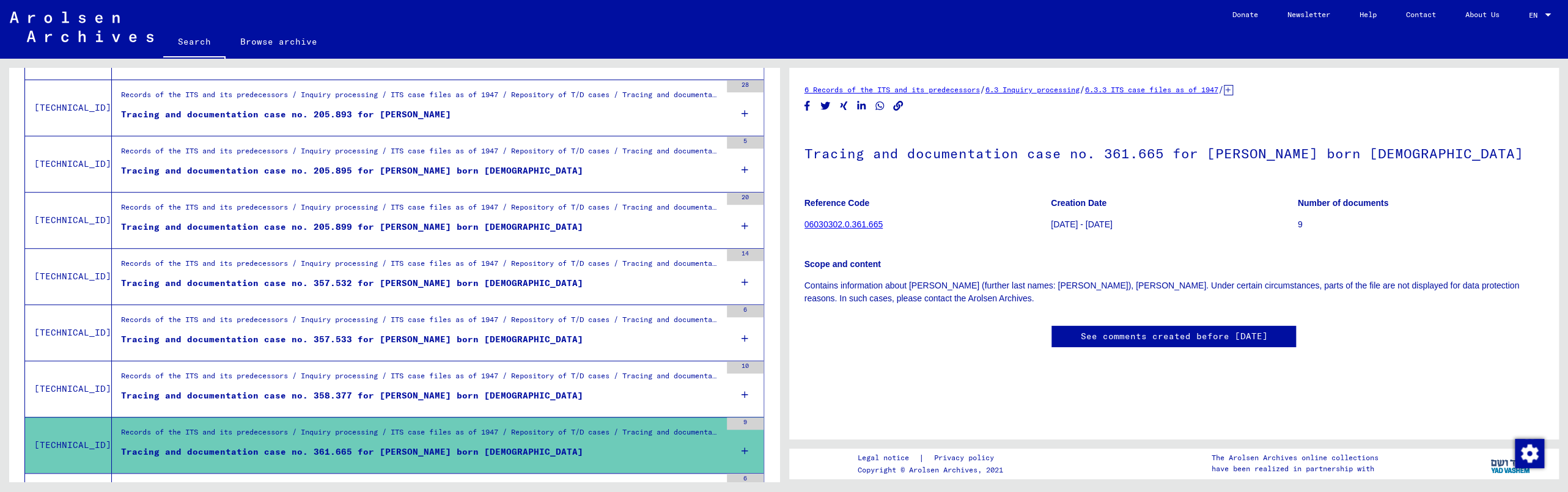
scroll to position [618, 0]
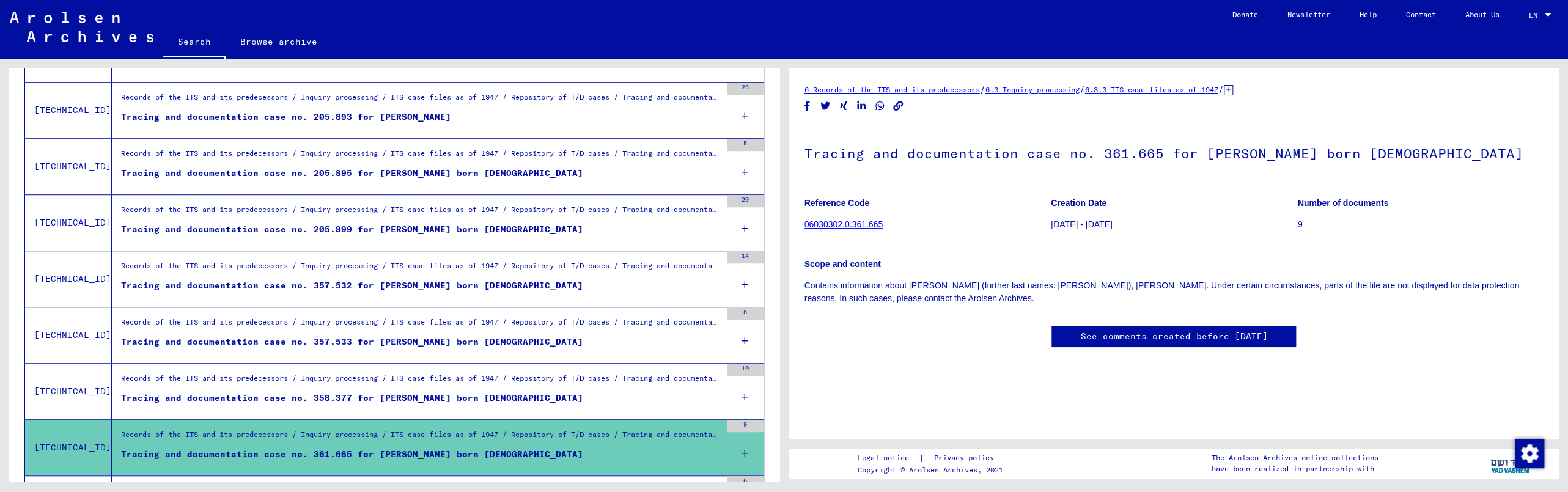
click at [706, 74] on div "Records of the ITS and its predecessors / Inquiry processing / ITS case files a…" at bounding box center [416, 54] width 609 height 56
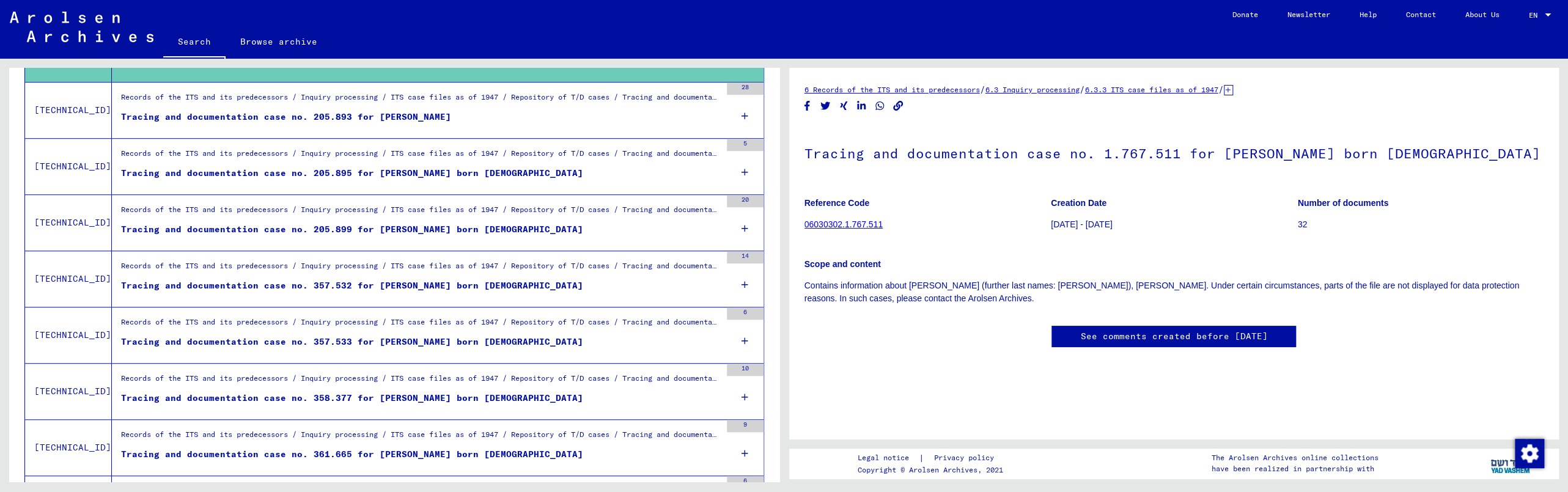
click at [587, 454] on figure "Tracing and documentation case no. 361.665 for [PERSON_NAME] born [DEMOGRAPHIC_…" at bounding box center [421, 457] width 600 height 18
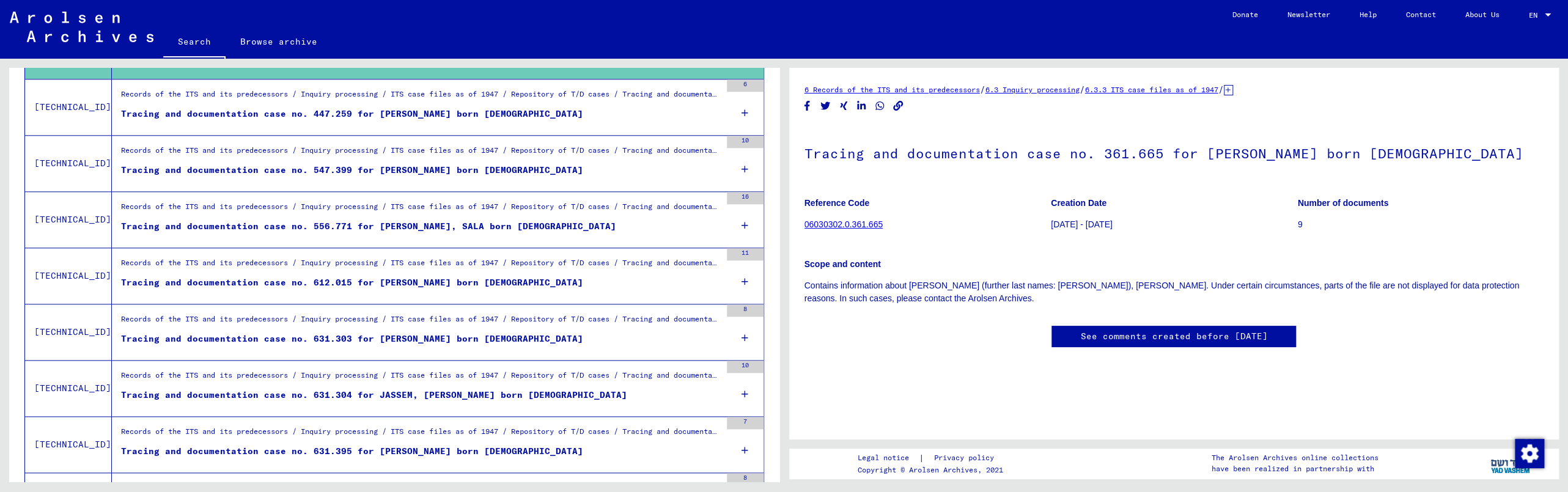
scroll to position [1018, 0]
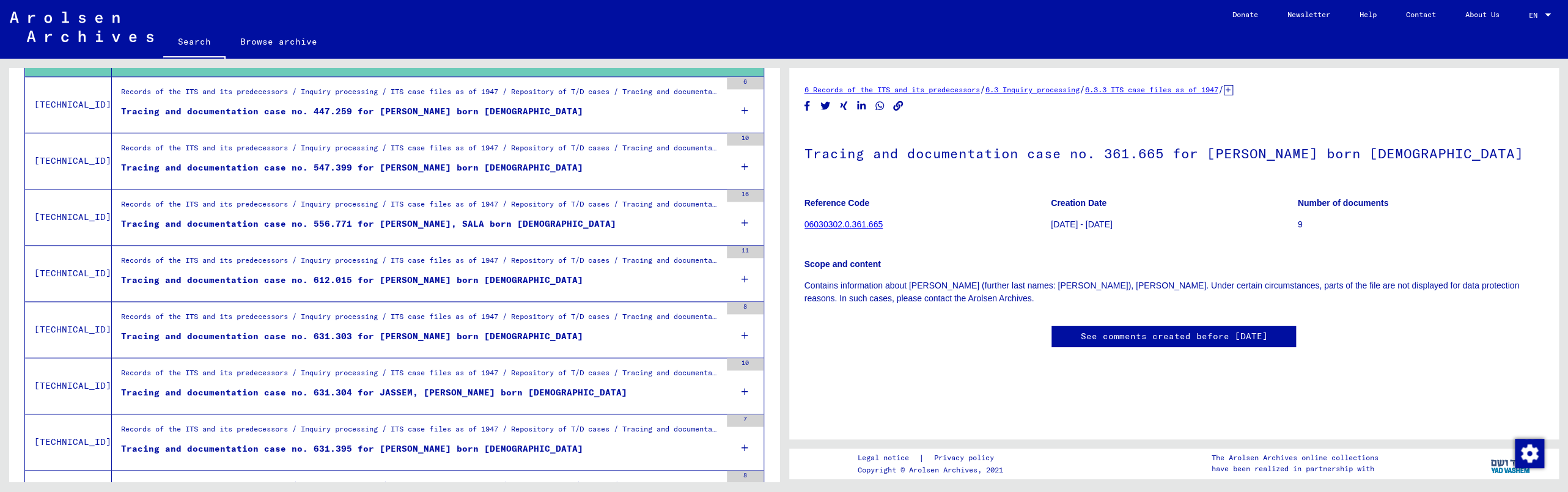
click at [630, 448] on figure "Tracing and documentation case no. 631.395 for [PERSON_NAME] born [DEMOGRAPHIC_…" at bounding box center [421, 451] width 600 height 18
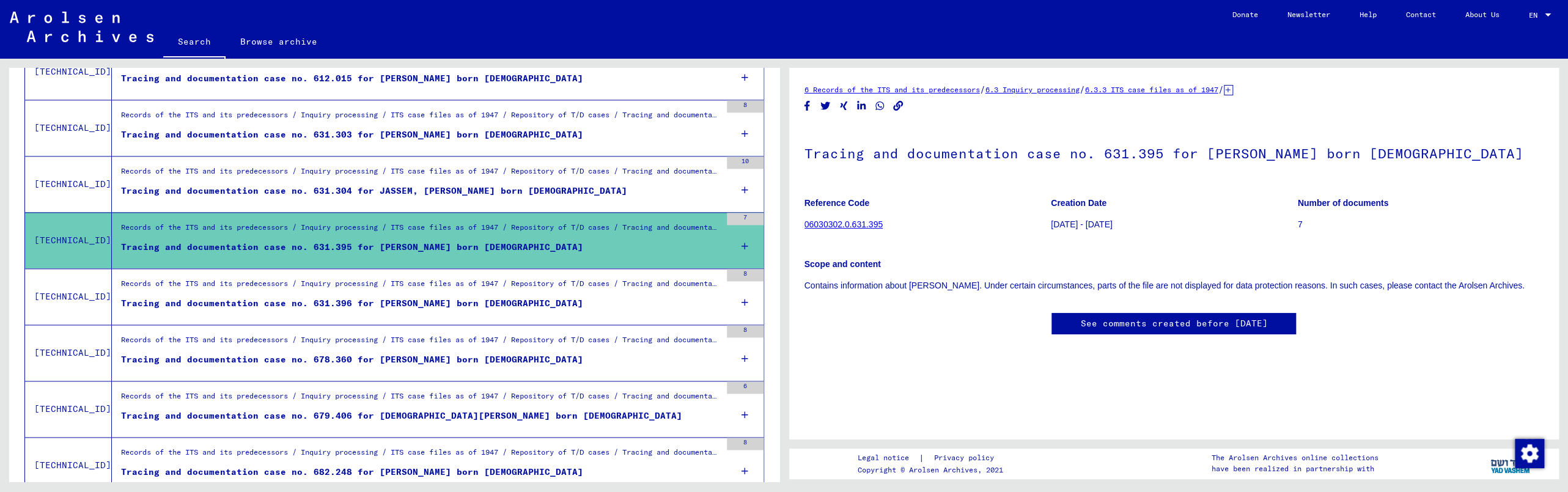
scroll to position [1298, 0]
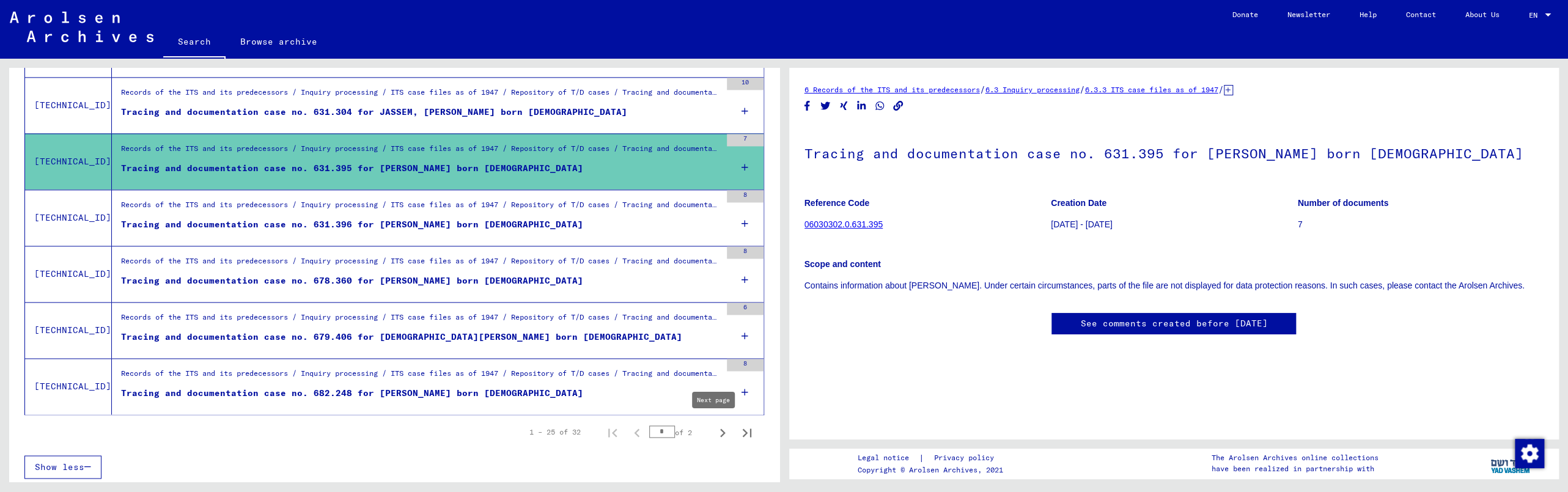
click at [714, 432] on icon "Next page" at bounding box center [722, 433] width 17 height 17
type input "*"
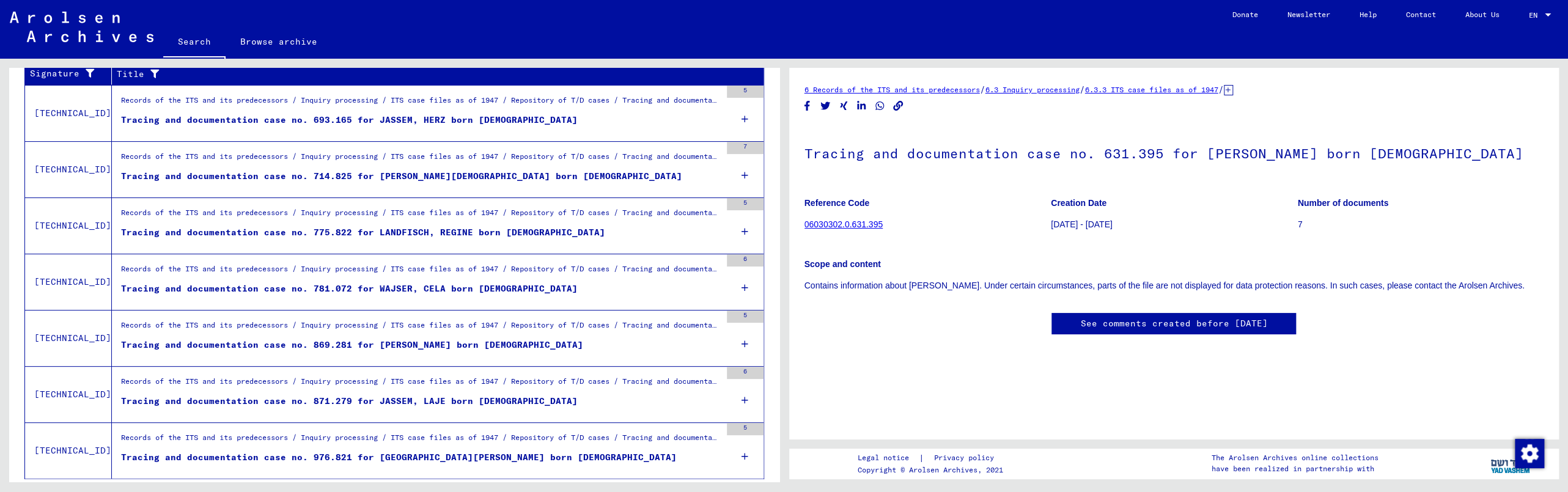
scroll to position [220, 0]
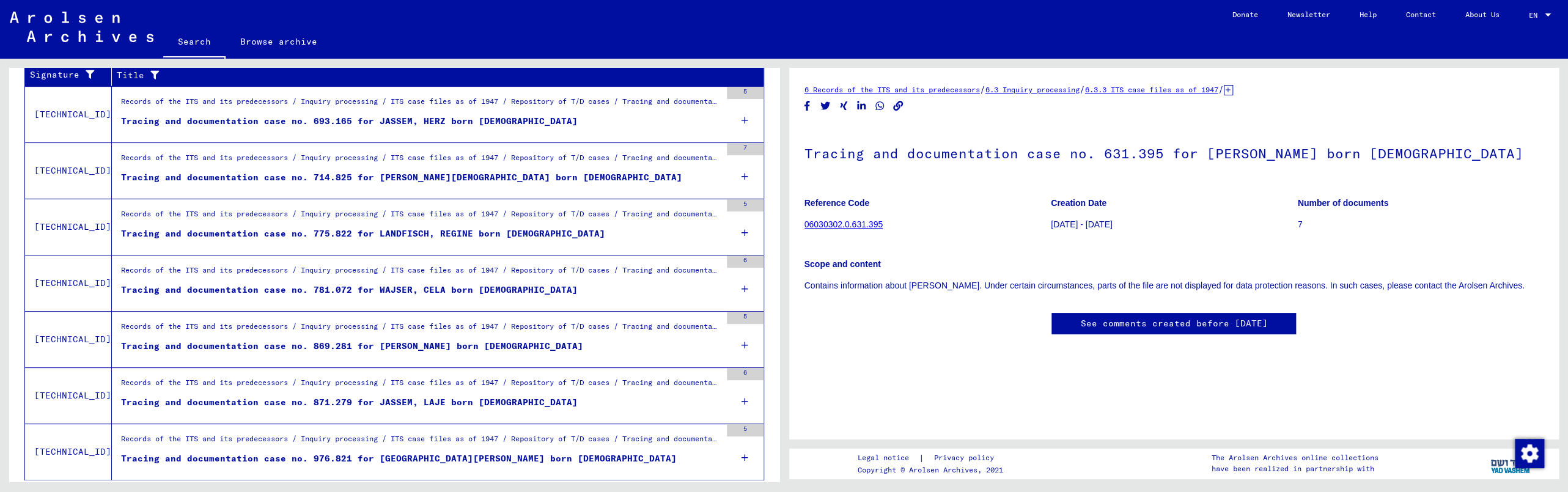
click at [376, 230] on div "Tracing and documentation case no. 775.822 for LANDFISCH, REGINE born [DEMOGRAP…" at bounding box center [363, 234] width 484 height 13
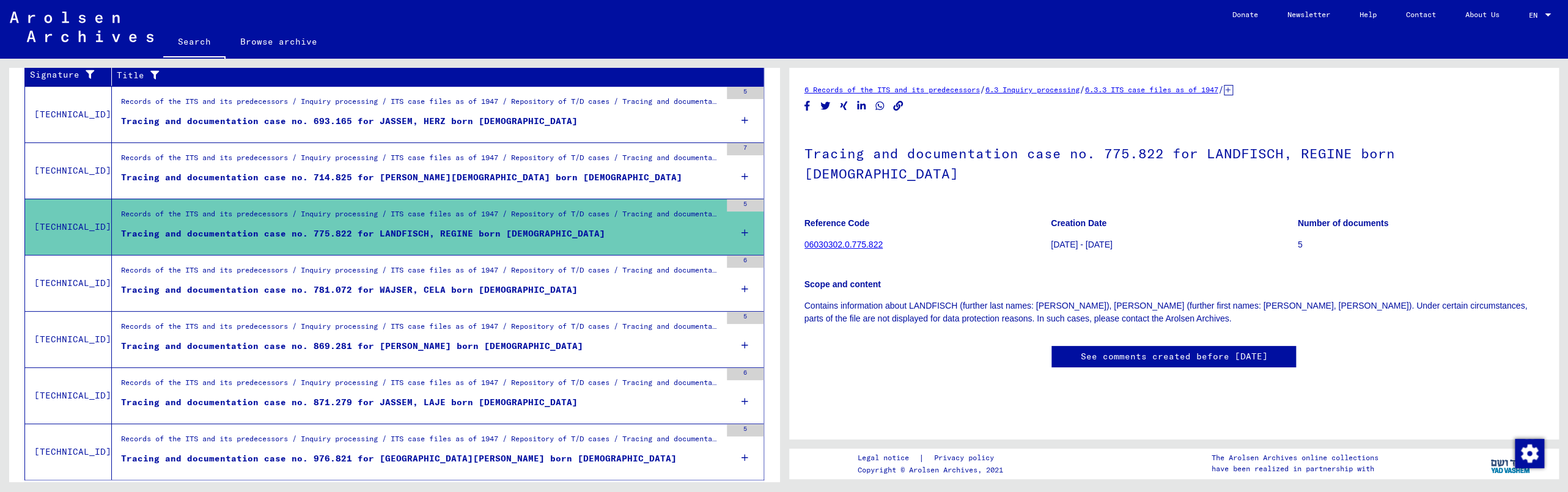
click at [376, 230] on div "Tracing and documentation case no. 775.822 for LANDFISCH, REGINE born [DEMOGRAP…" at bounding box center [363, 234] width 484 height 13
